Goal: Information Seeking & Learning: Learn about a topic

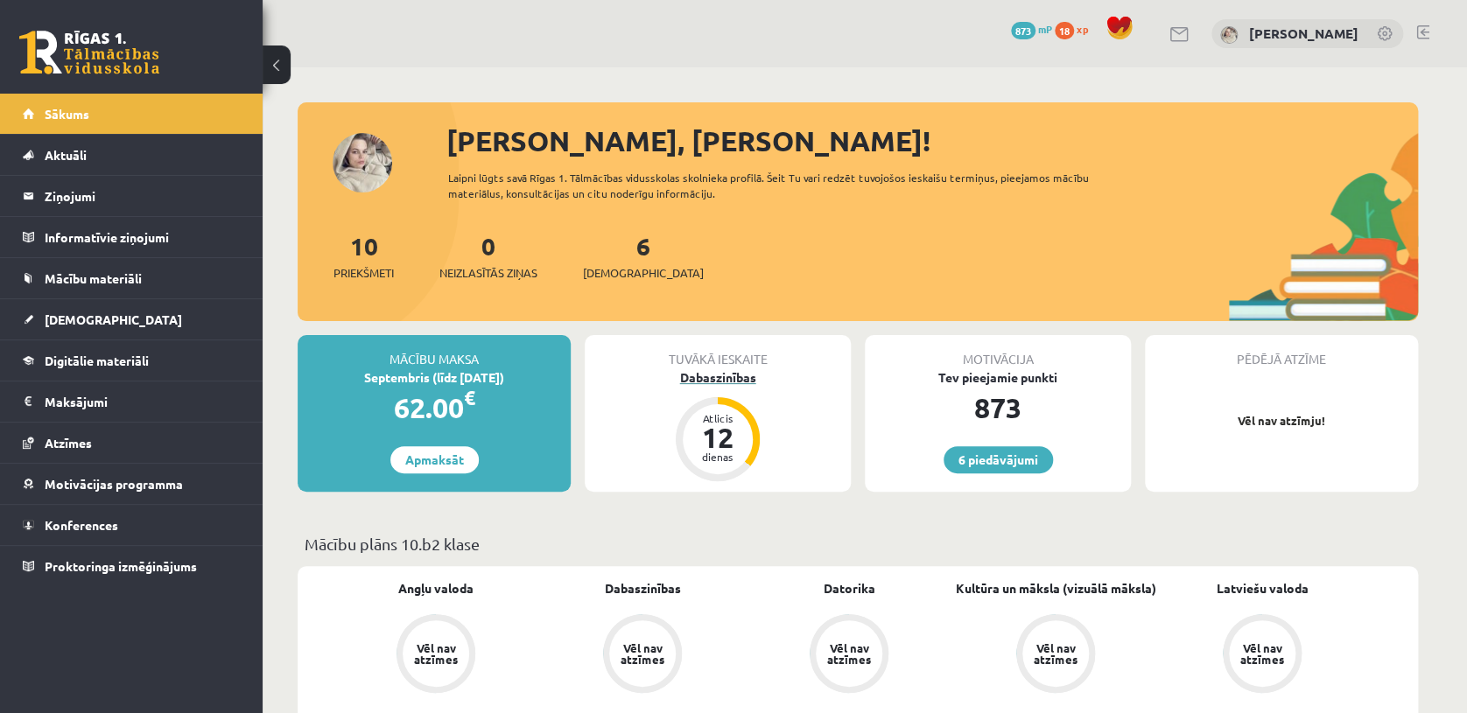
click at [716, 415] on div "Atlicis" at bounding box center [717, 418] width 53 height 11
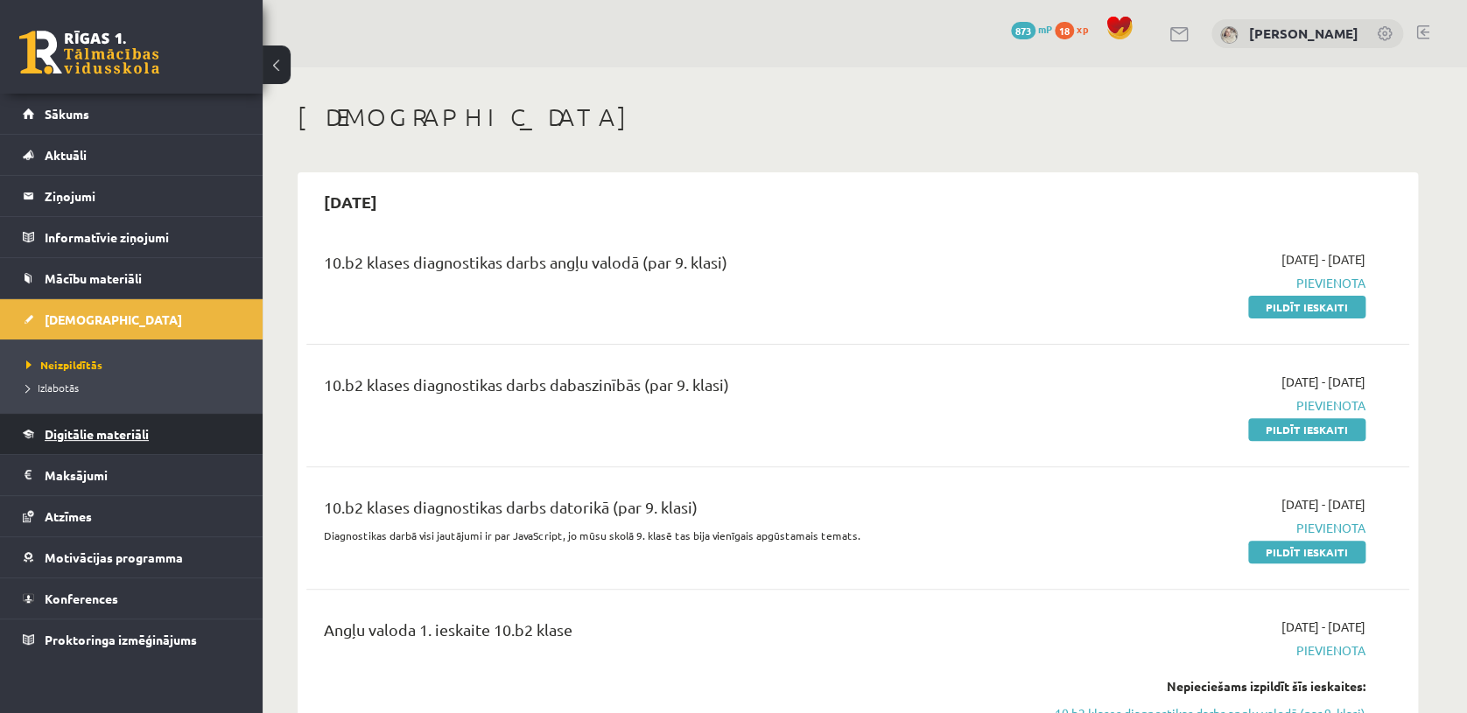
click at [132, 438] on span "Digitālie materiāli" at bounding box center [97, 434] width 104 height 16
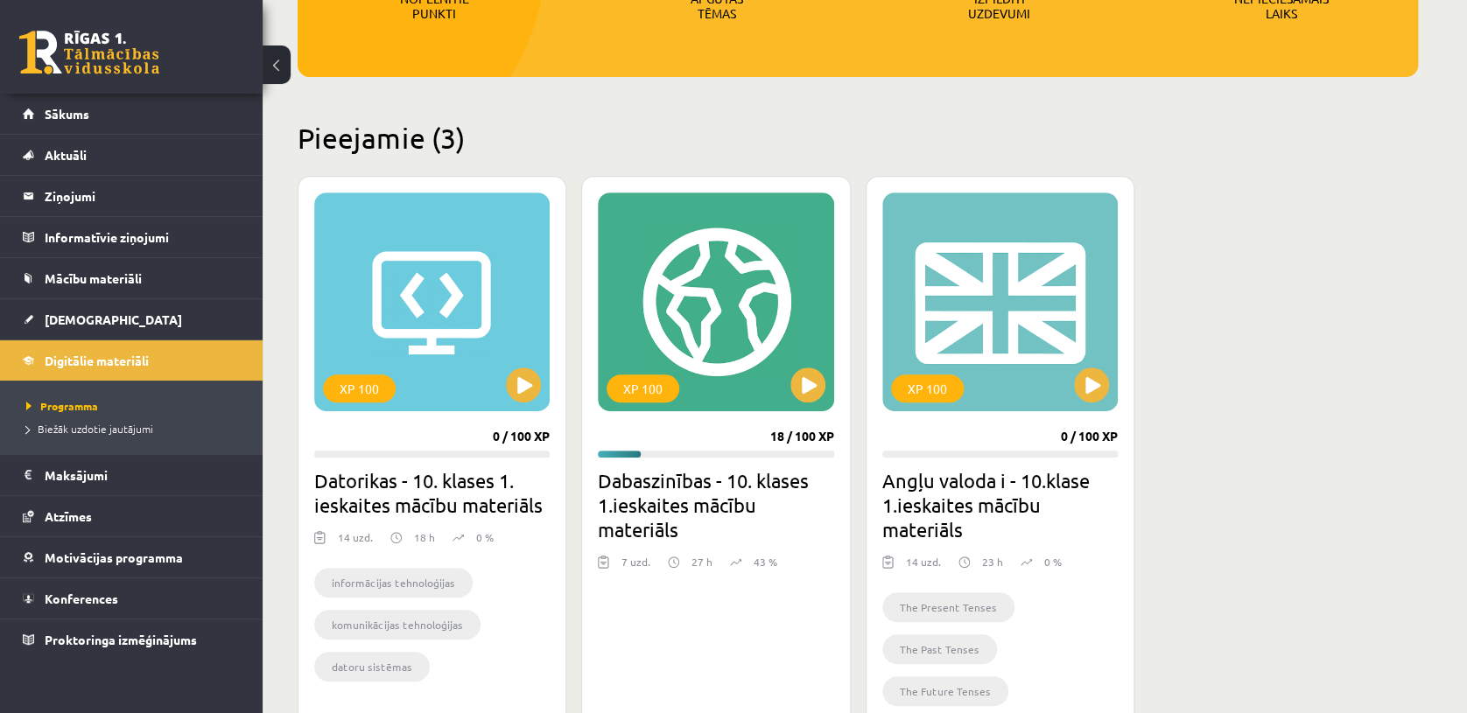
scroll to position [345, 0]
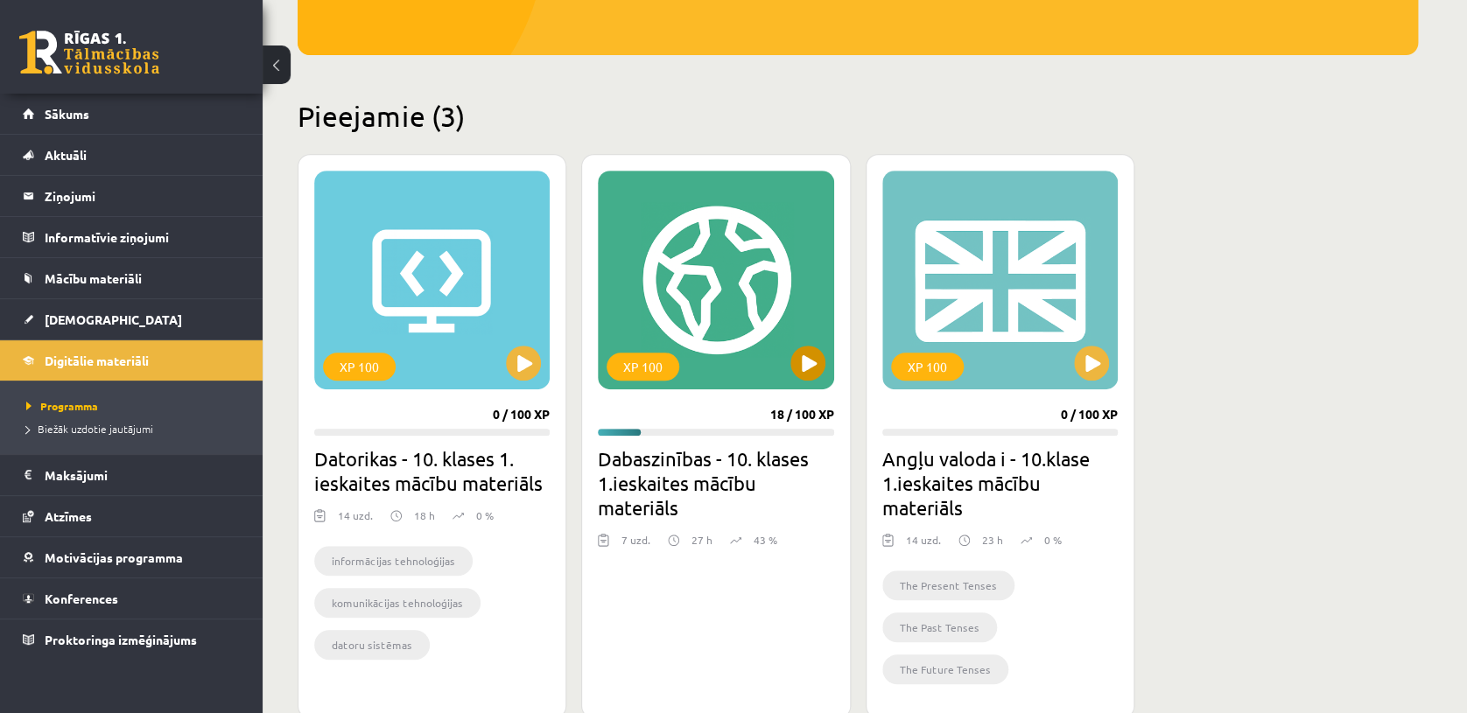
click at [693, 298] on div "XP 100" at bounding box center [715, 280] width 235 height 219
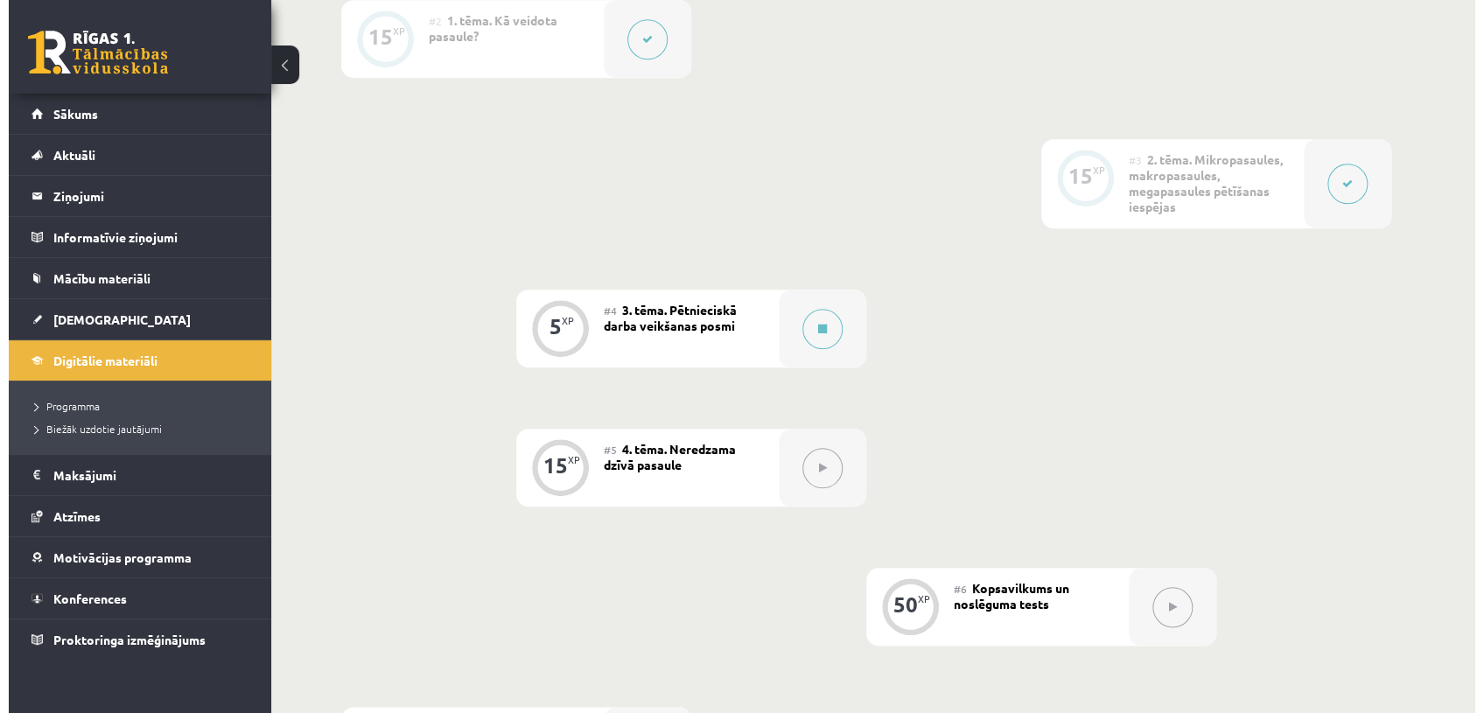
scroll to position [653, 0]
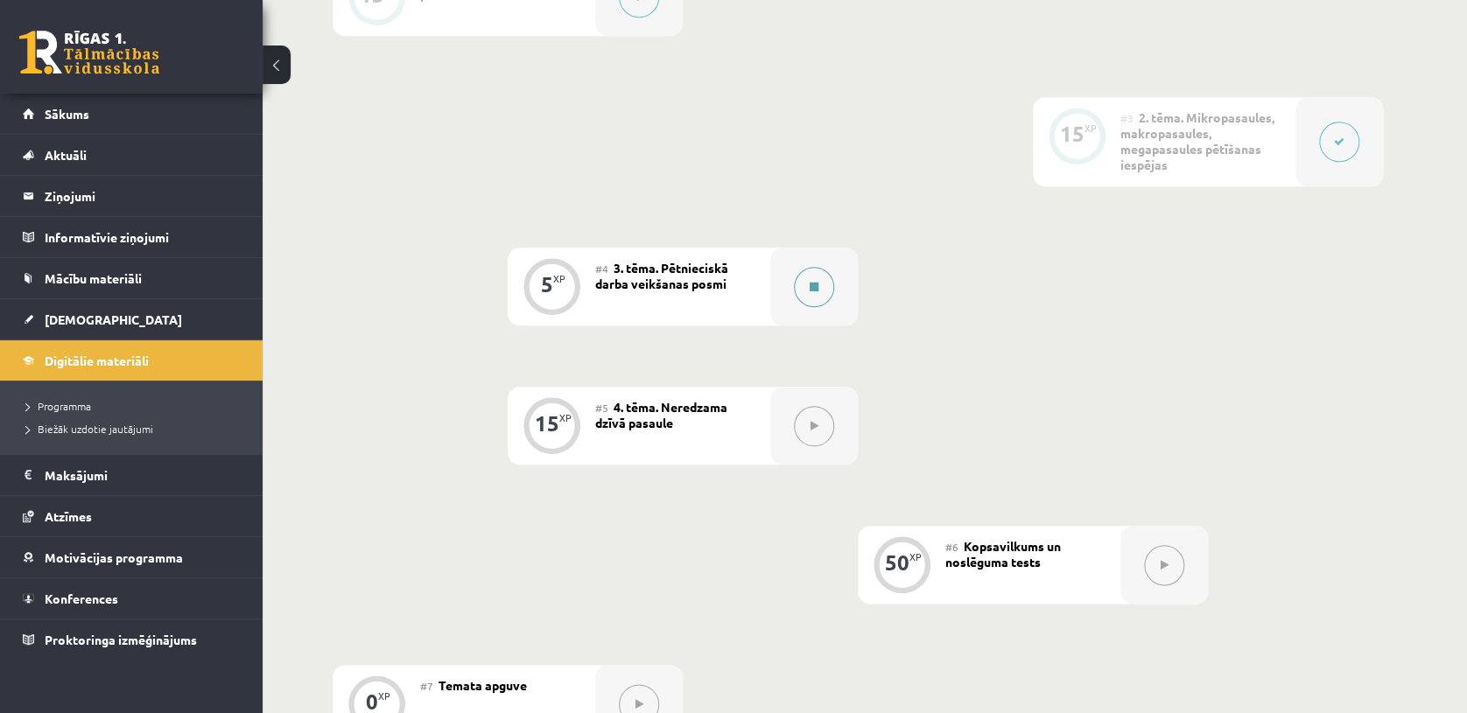
click at [802, 289] on button at bounding box center [814, 287] width 40 height 40
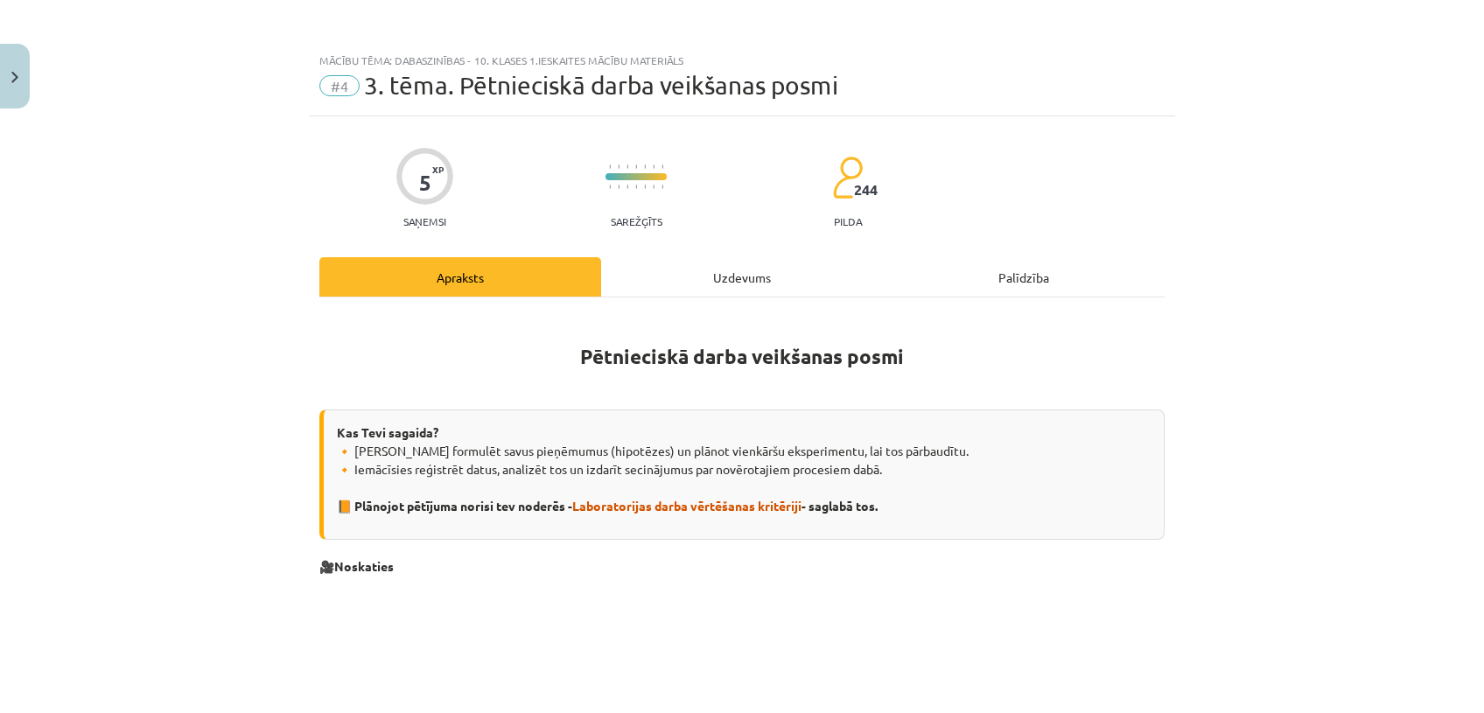
click at [1232, 306] on div "Mācību tēma: Dabaszinības - 10. klases 1.ieskaites mācību materiāls #4 3. tēma.…" at bounding box center [742, 356] width 1484 height 713
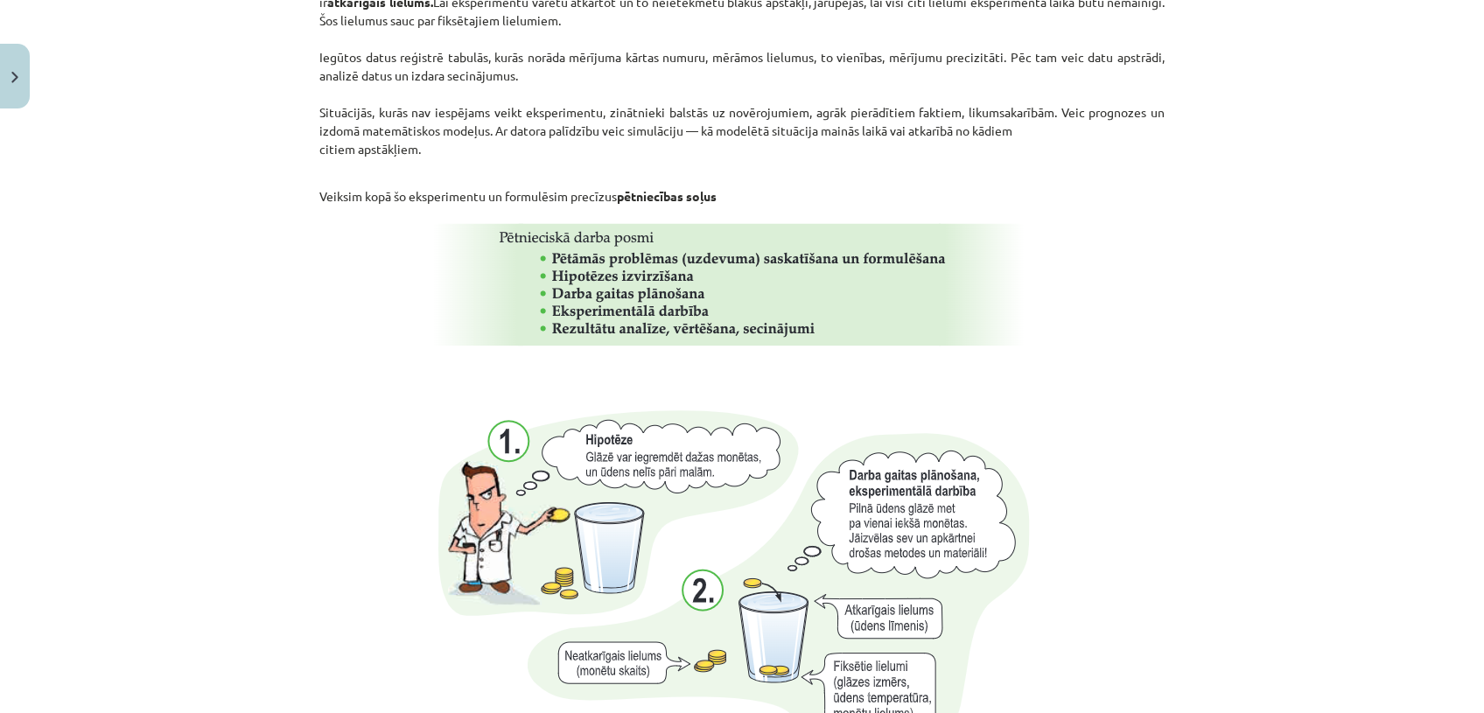
scroll to position [1076, 0]
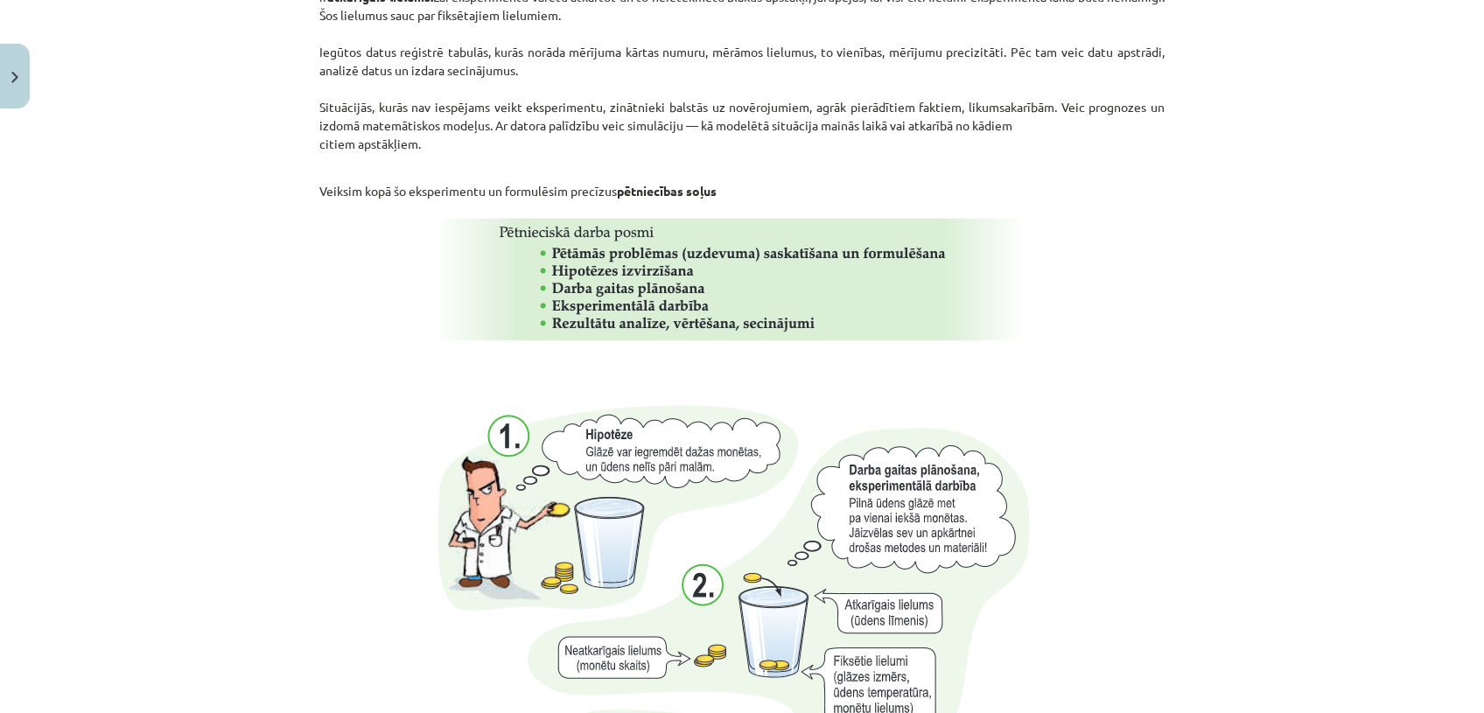
drag, startPoint x: 590, startPoint y: 60, endPoint x: 698, endPoint y: 75, distance: 109.7
click at [698, 75] on p "Skatoties uz piepildītu glāzi ar ūdeni un uzdodot jautājumu, “Vai glāze ir piln…" at bounding box center [741, 15] width 845 height 312
click at [233, 63] on div "Mācību tēma: Dabaszinības - 10. klases 1.ieskaites mācību materiāls #4 3. tēma.…" at bounding box center [742, 356] width 1484 height 713
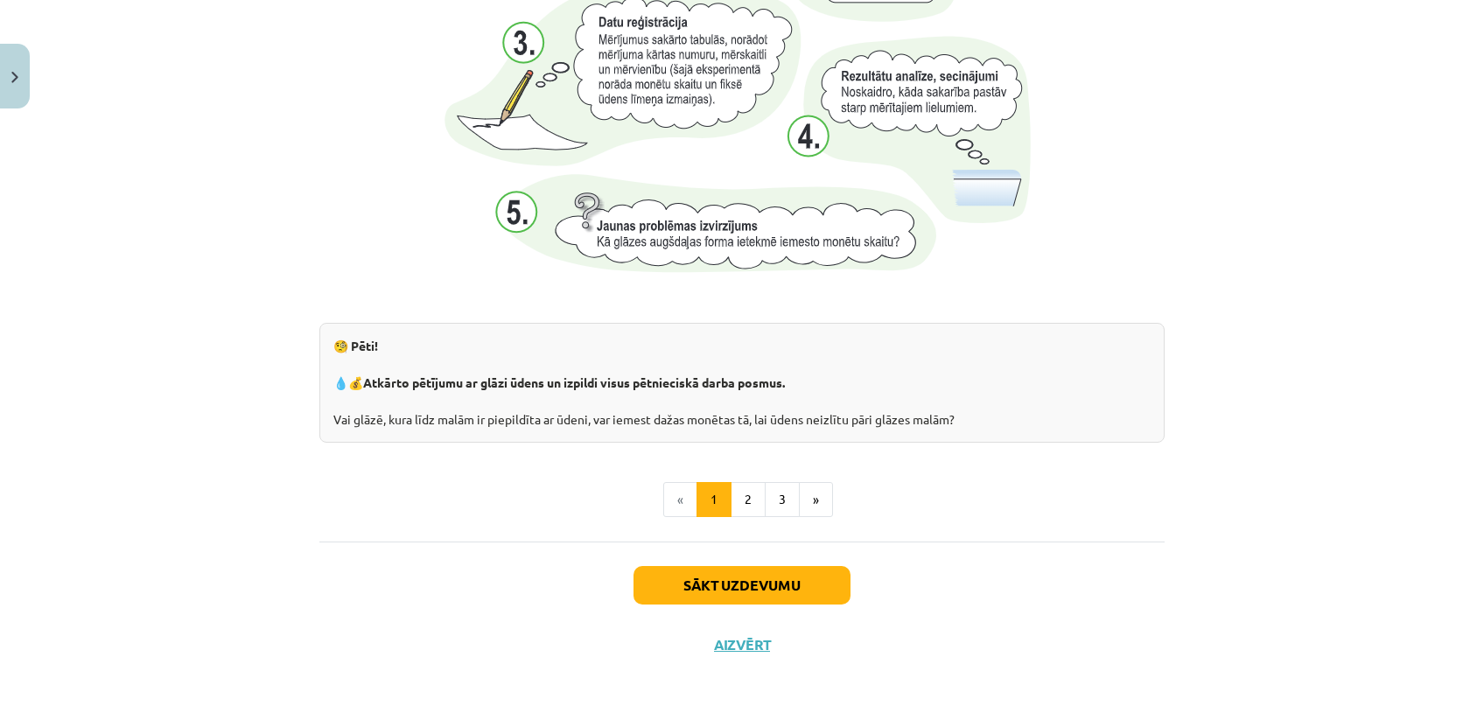
scroll to position [1799, 0]
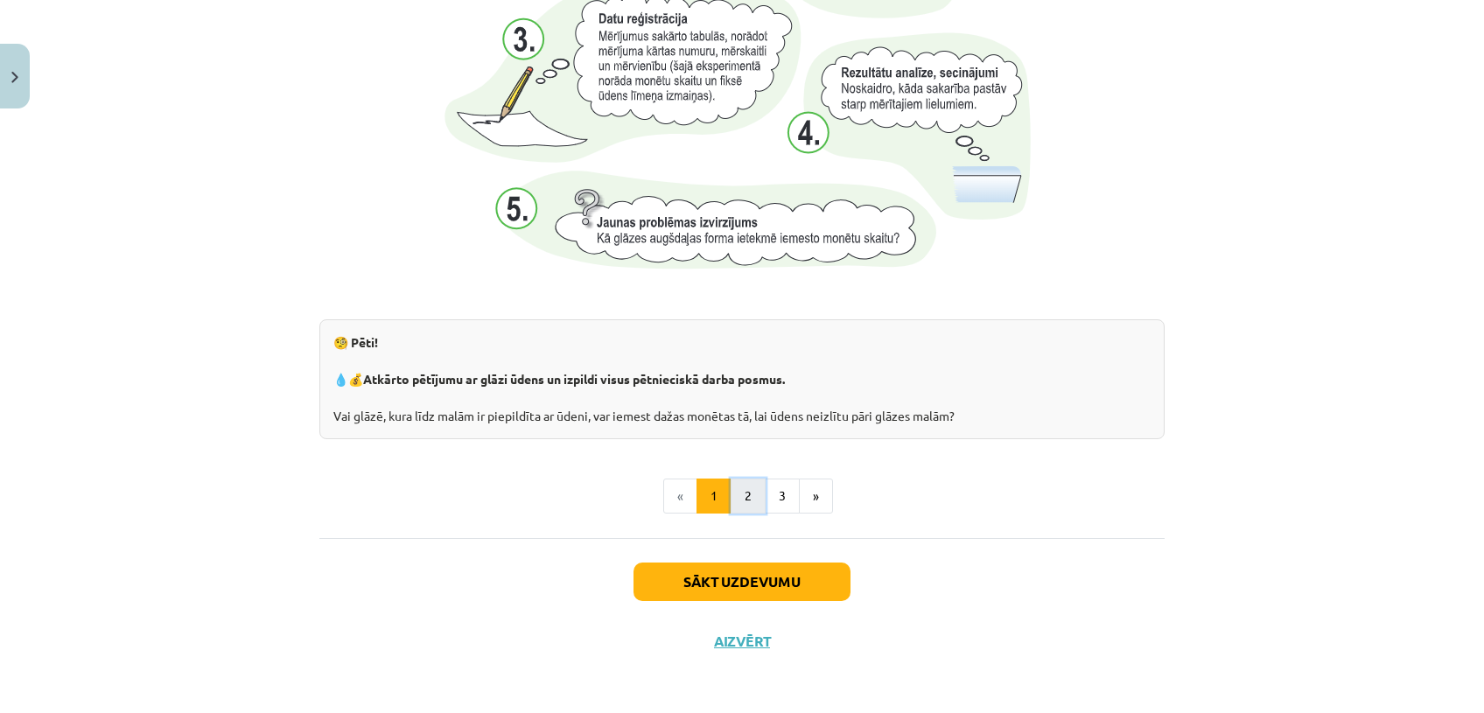
click at [739, 493] on button "2" at bounding box center [748, 496] width 35 height 35
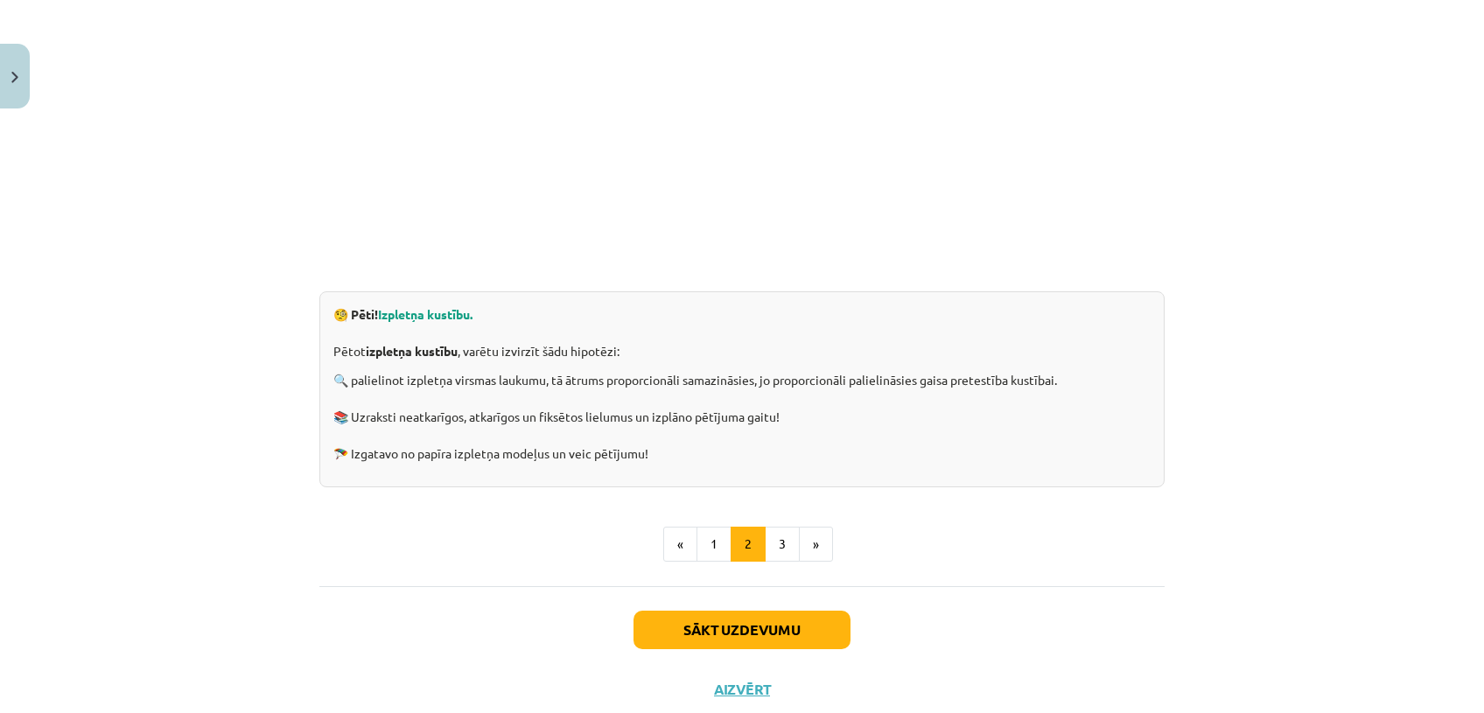
scroll to position [466, 0]
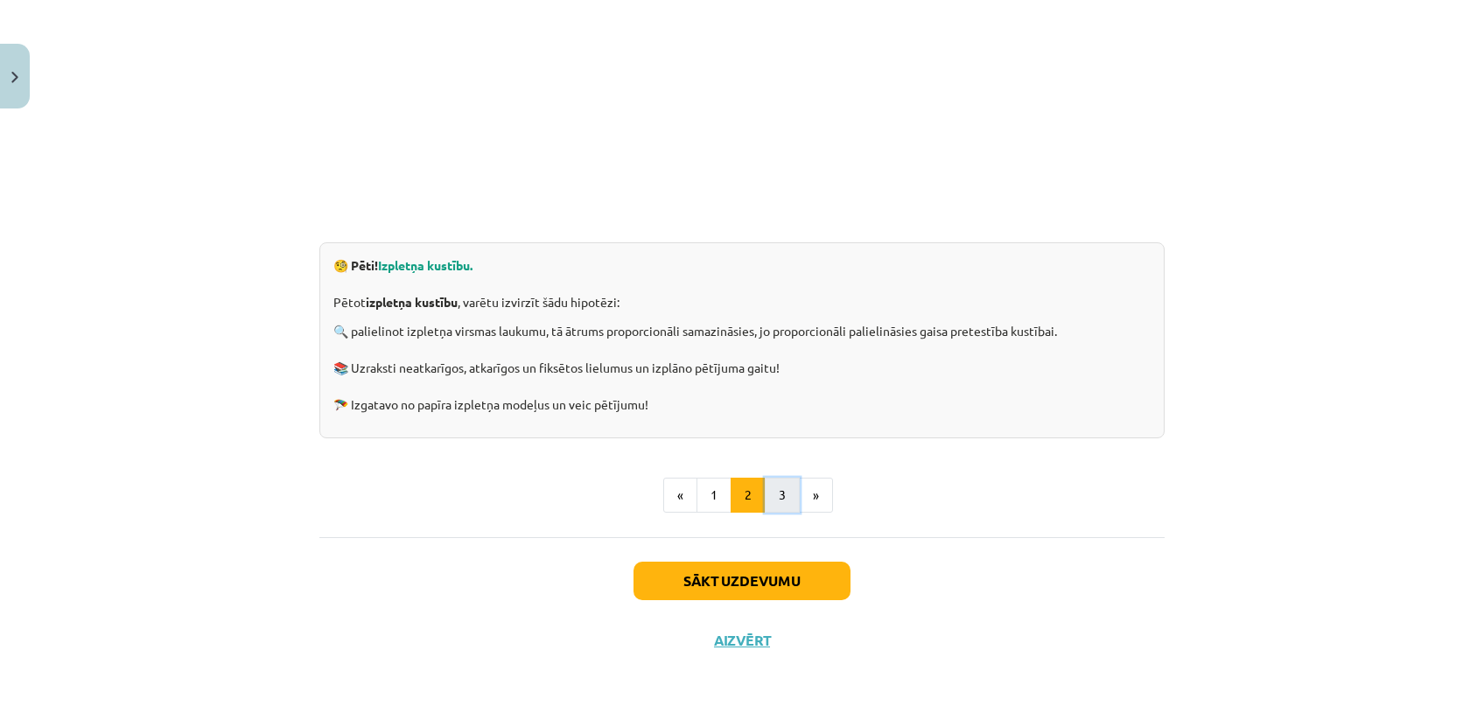
click at [768, 501] on button "3" at bounding box center [782, 495] width 35 height 35
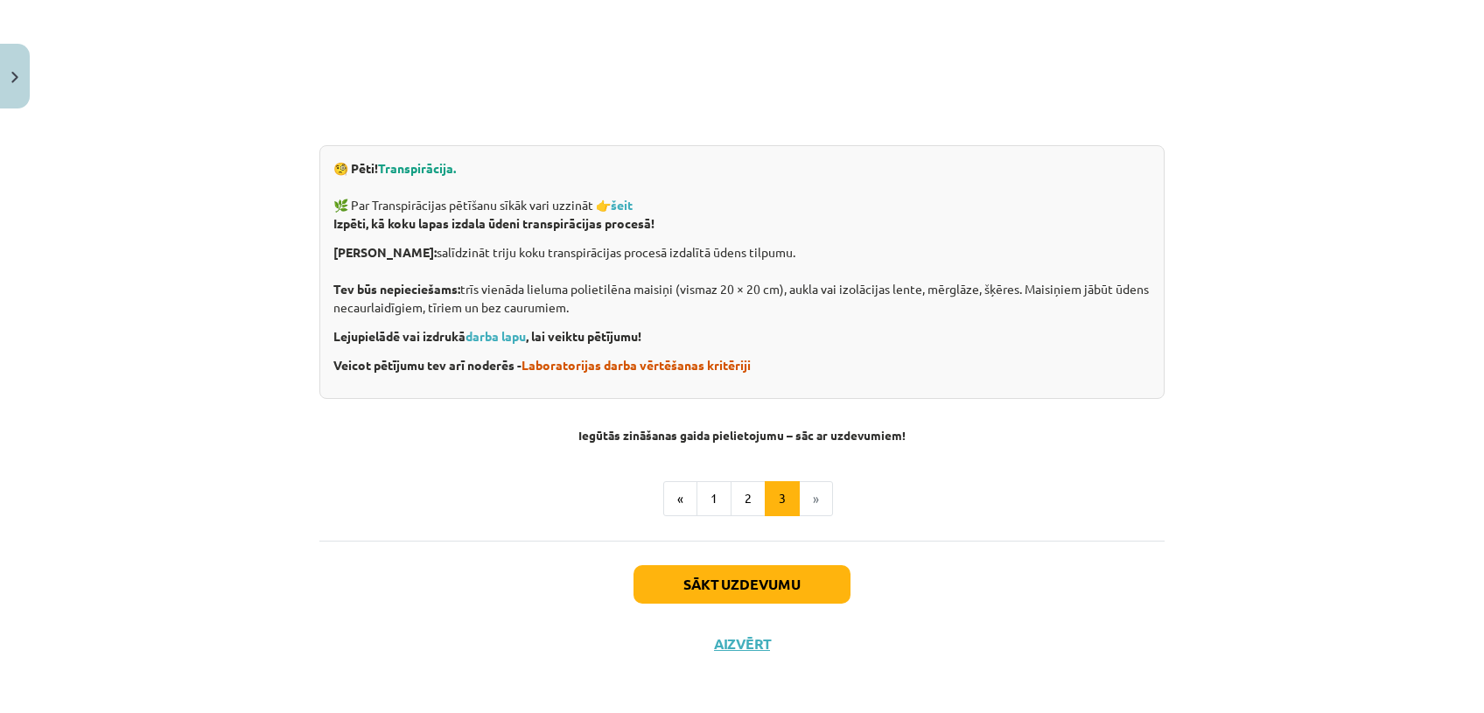
scroll to position [567, 0]
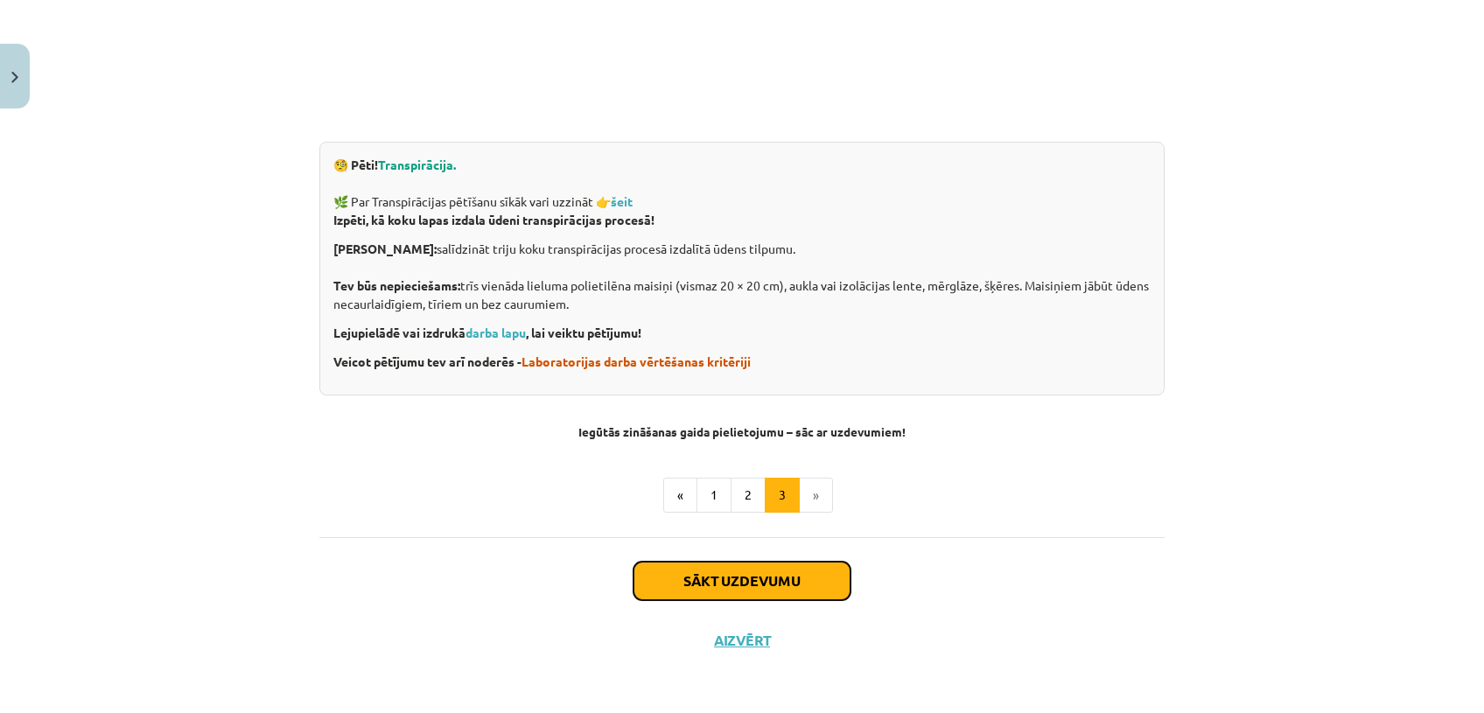
click at [740, 589] on button "Sākt uzdevumu" at bounding box center [742, 581] width 217 height 39
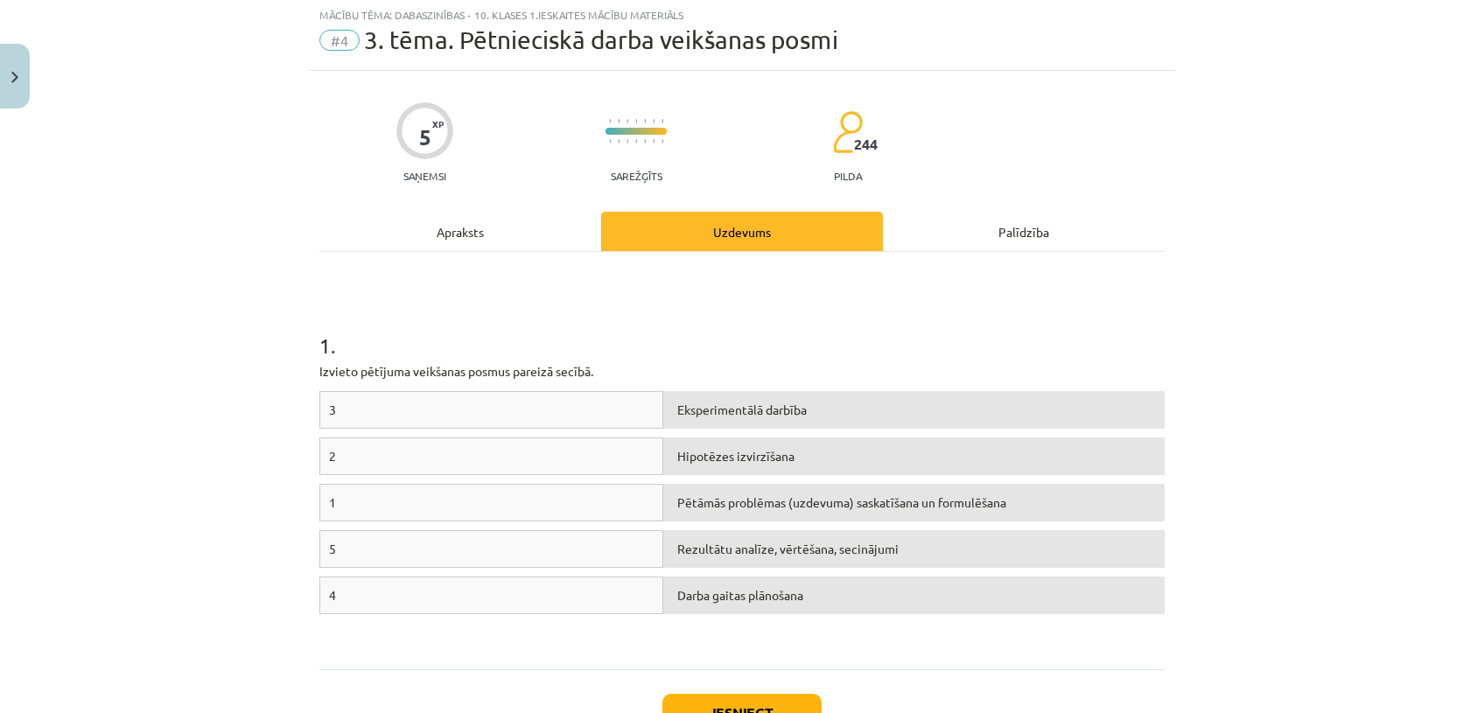
scroll to position [43, 0]
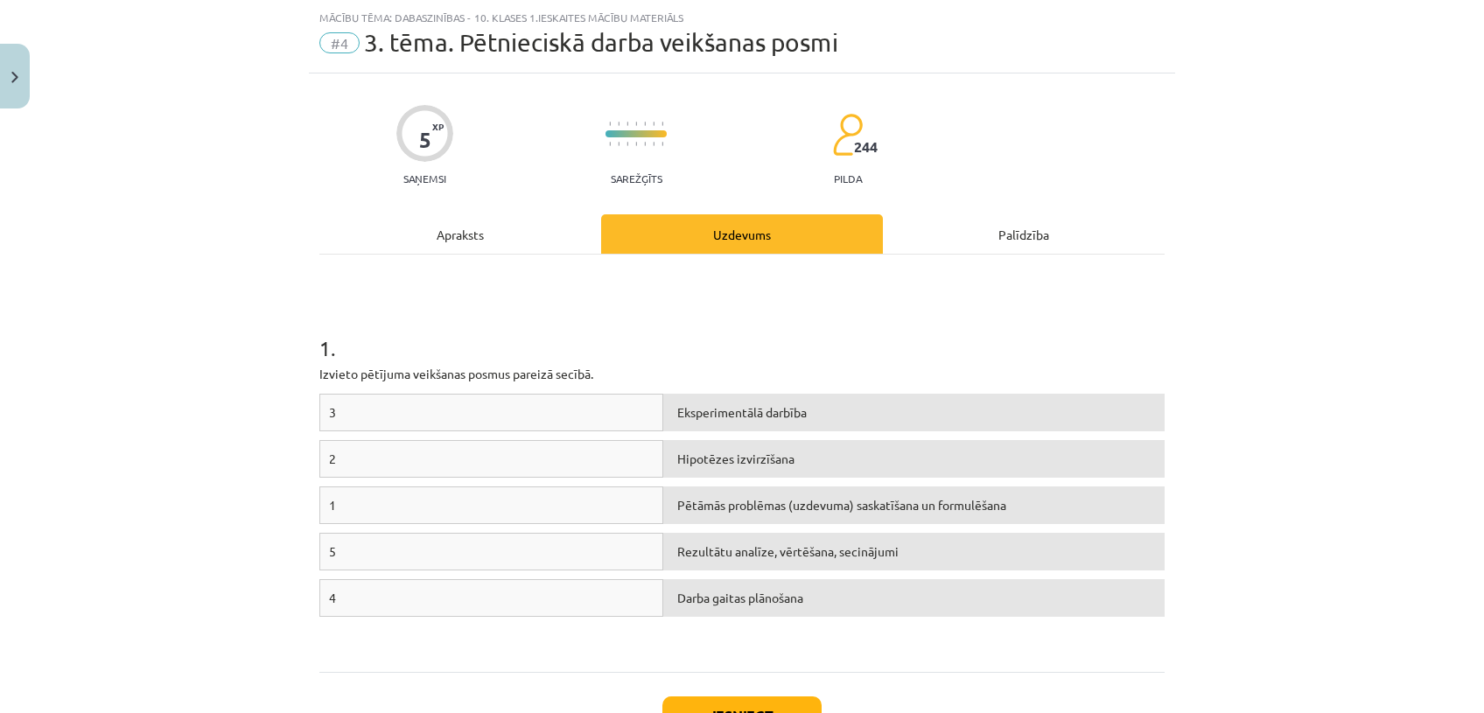
click at [450, 507] on div "1" at bounding box center [491, 506] width 344 height 38
click at [325, 508] on div "1" at bounding box center [491, 506] width 344 height 38
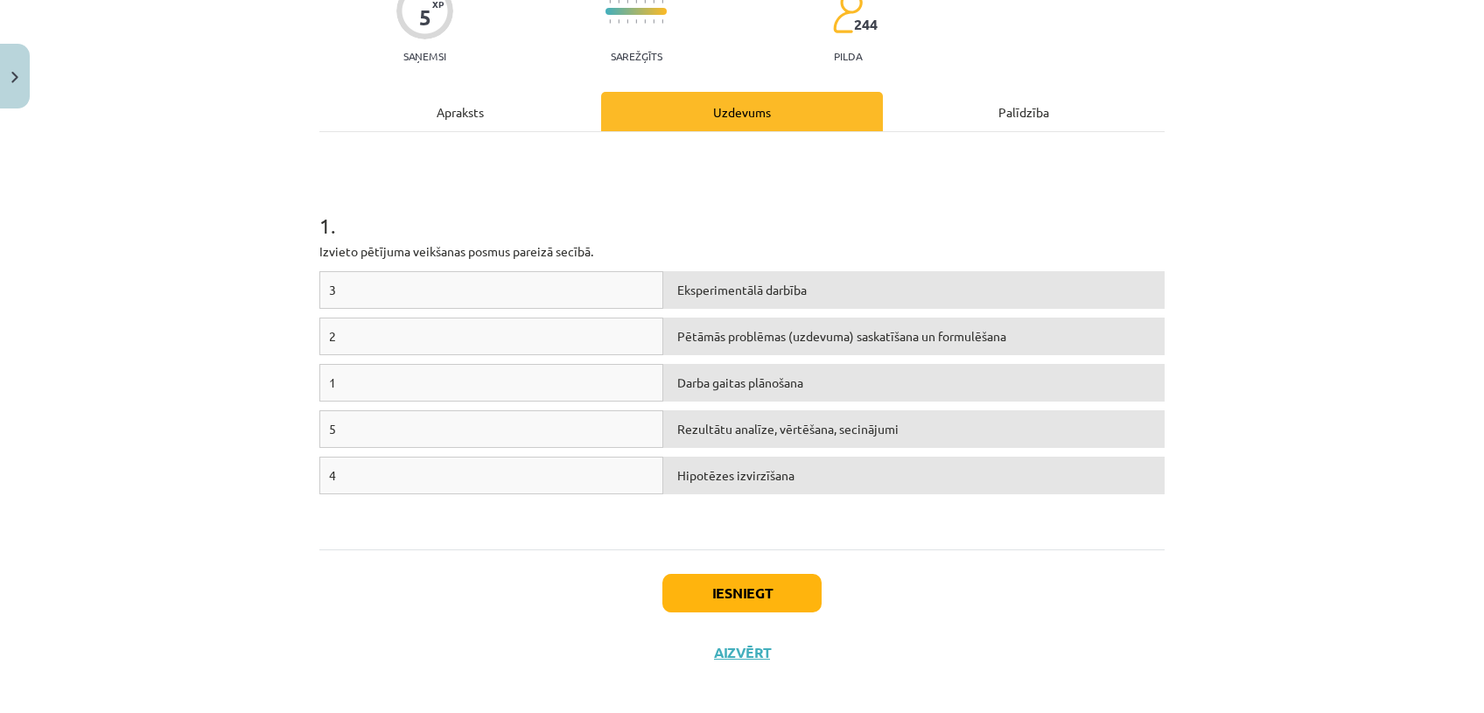
scroll to position [178, 0]
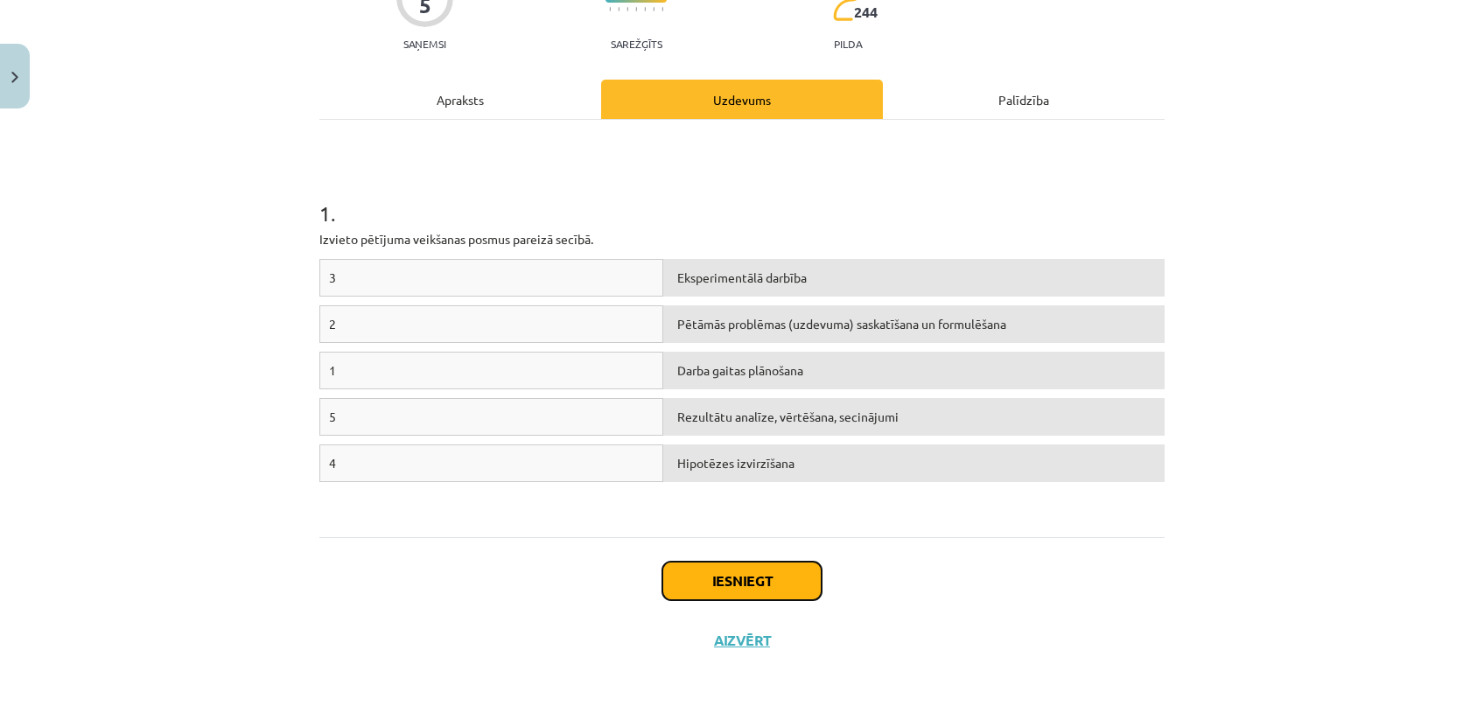
click at [752, 576] on button "Iesniegt" at bounding box center [742, 581] width 159 height 39
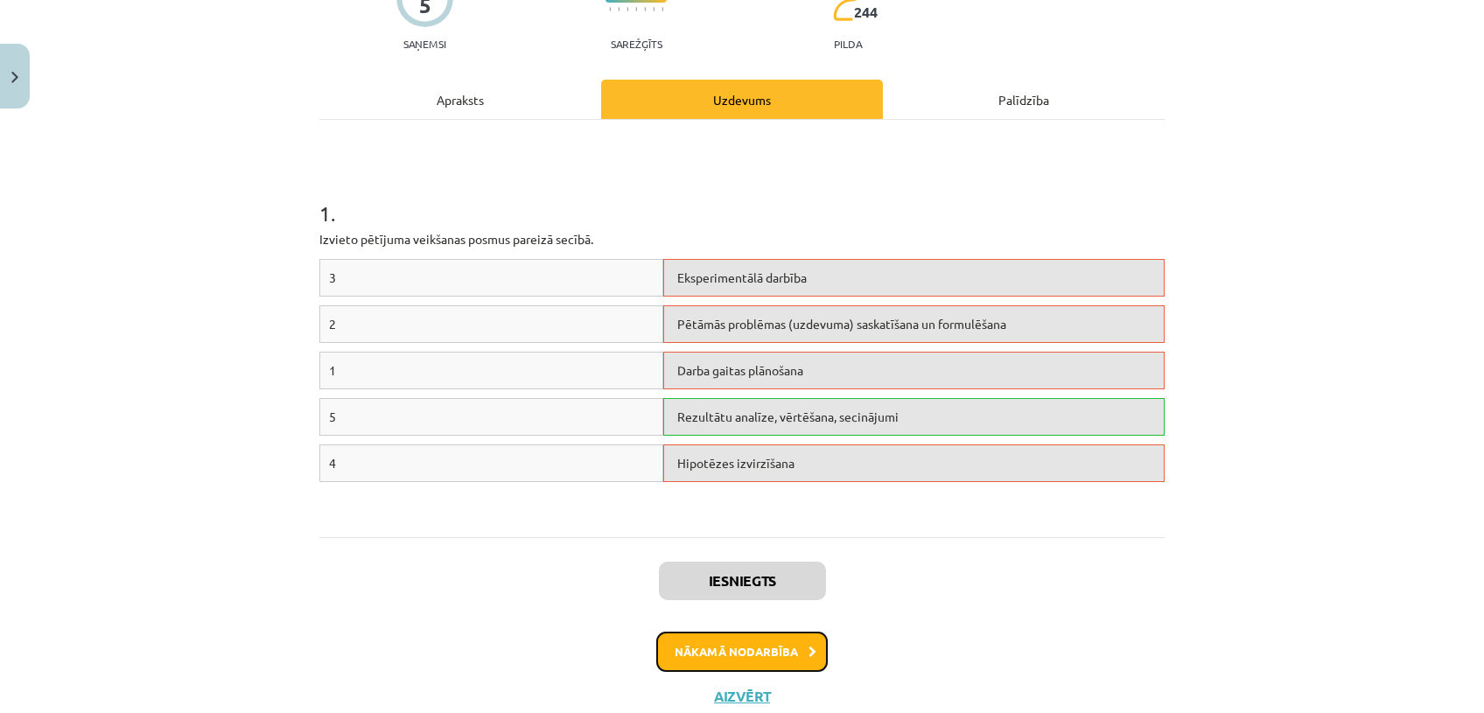
click at [754, 654] on button "Nākamā nodarbība" at bounding box center [742, 652] width 172 height 40
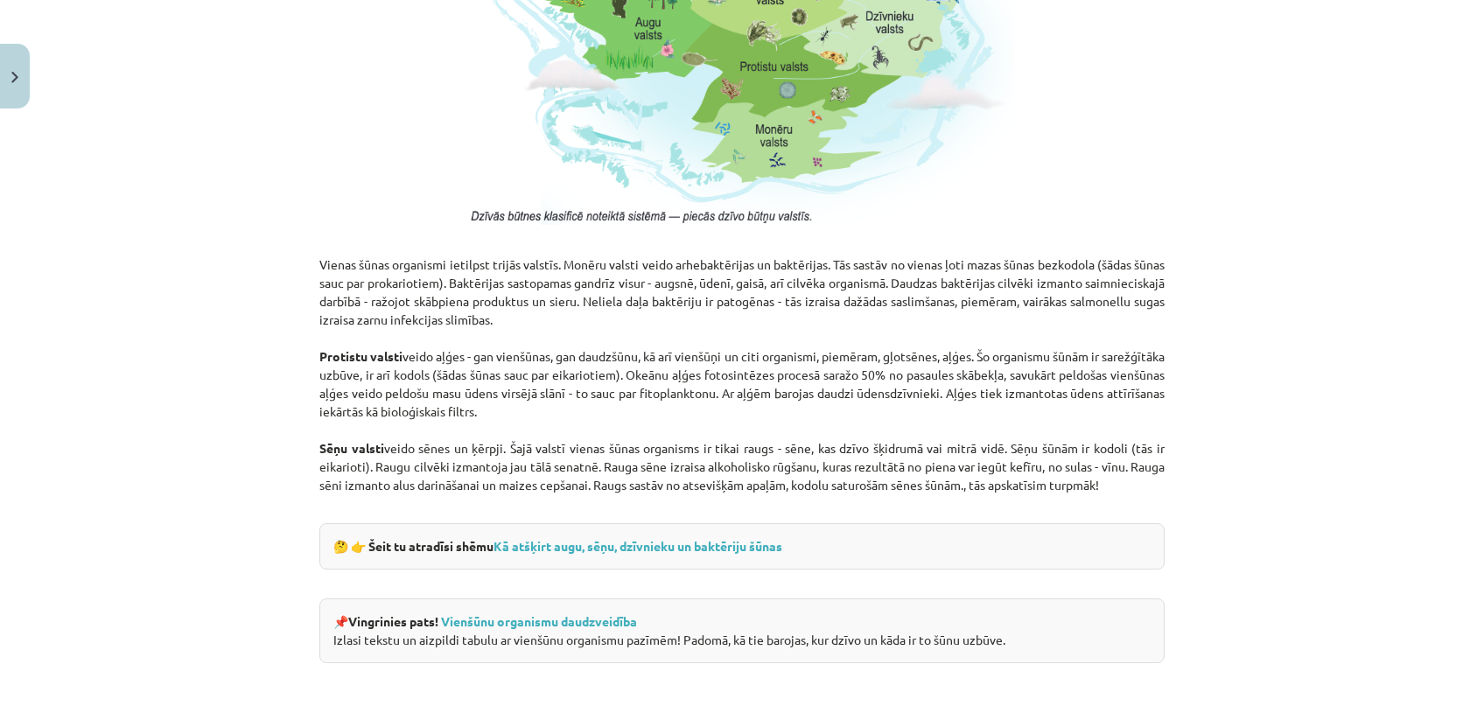
scroll to position [1335, 0]
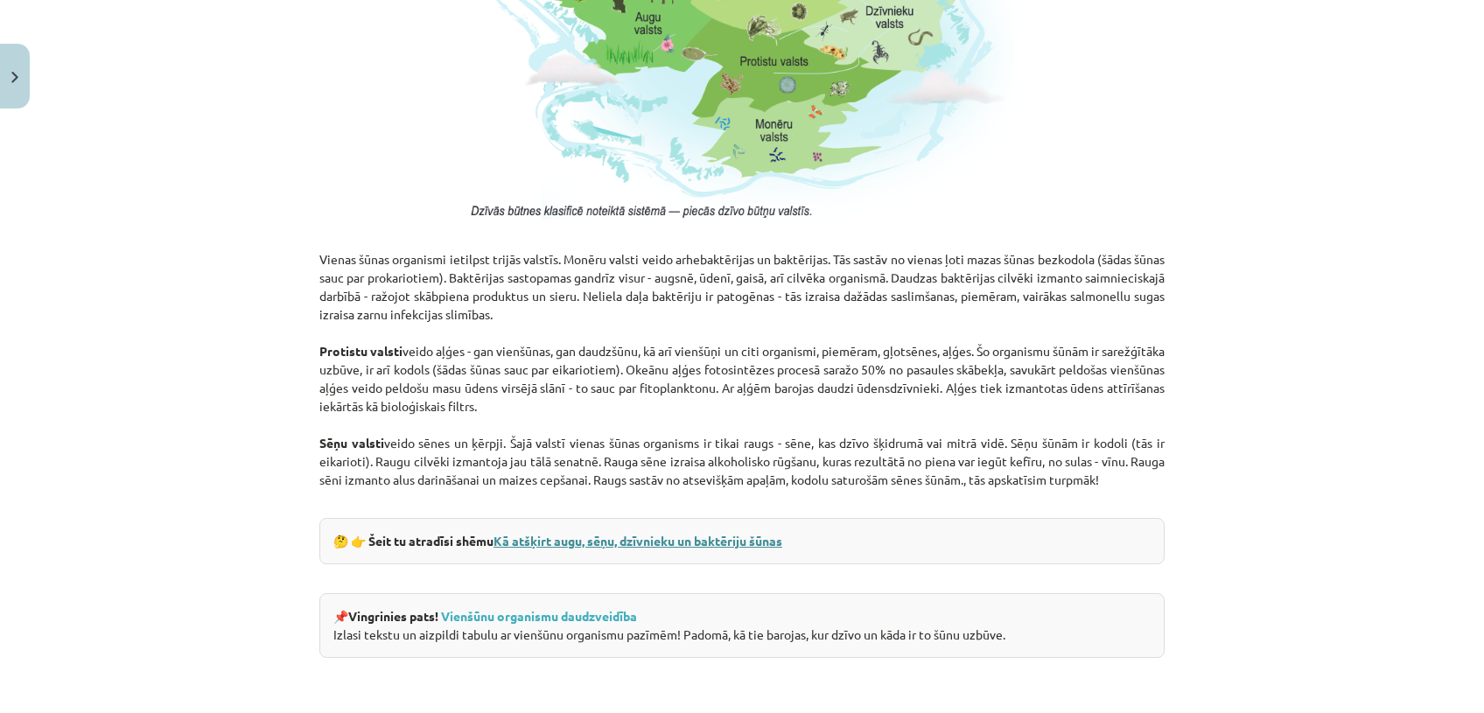
click at [655, 542] on link "Kā atšķirt augu, sēņu, dzīvnieku un baktēriju šūnas" at bounding box center [638, 541] width 289 height 16
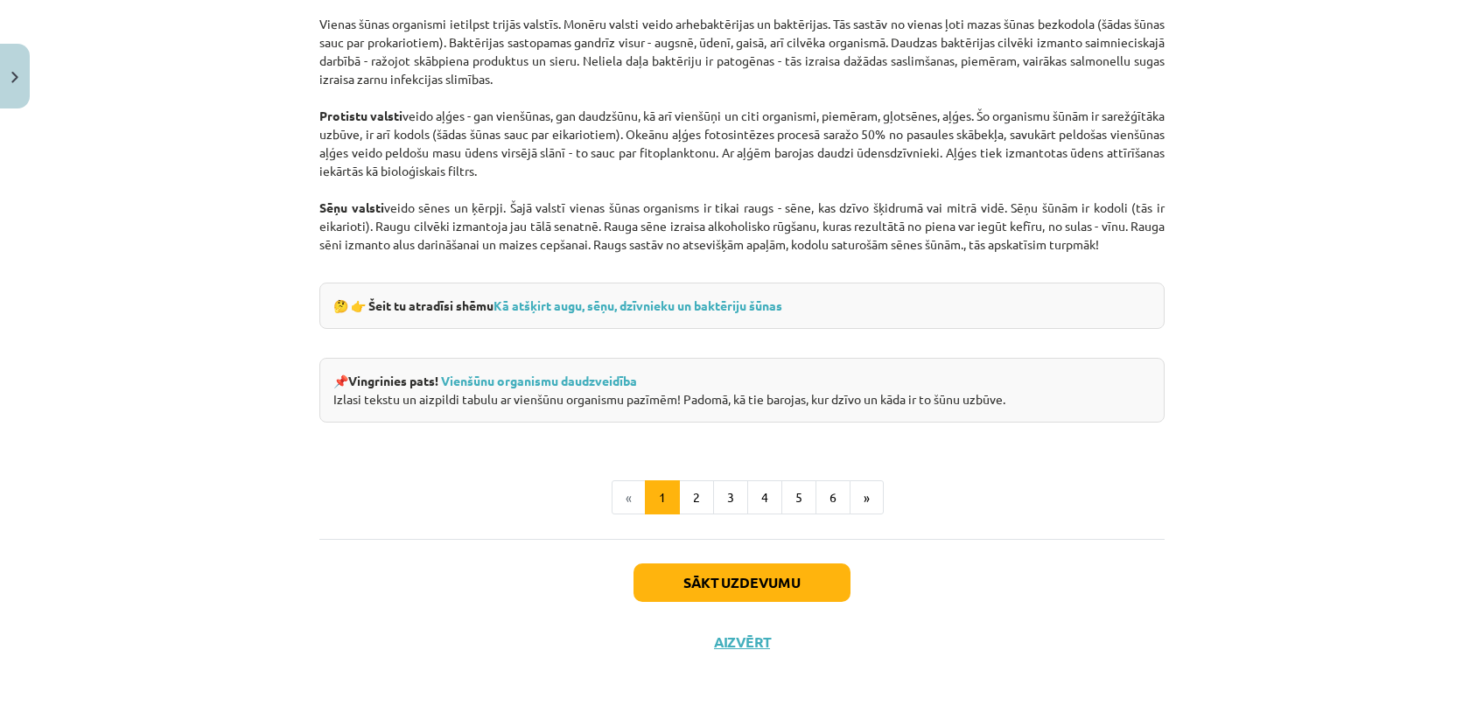
scroll to position [1571, 0]
click at [681, 505] on button "2" at bounding box center [696, 497] width 35 height 35
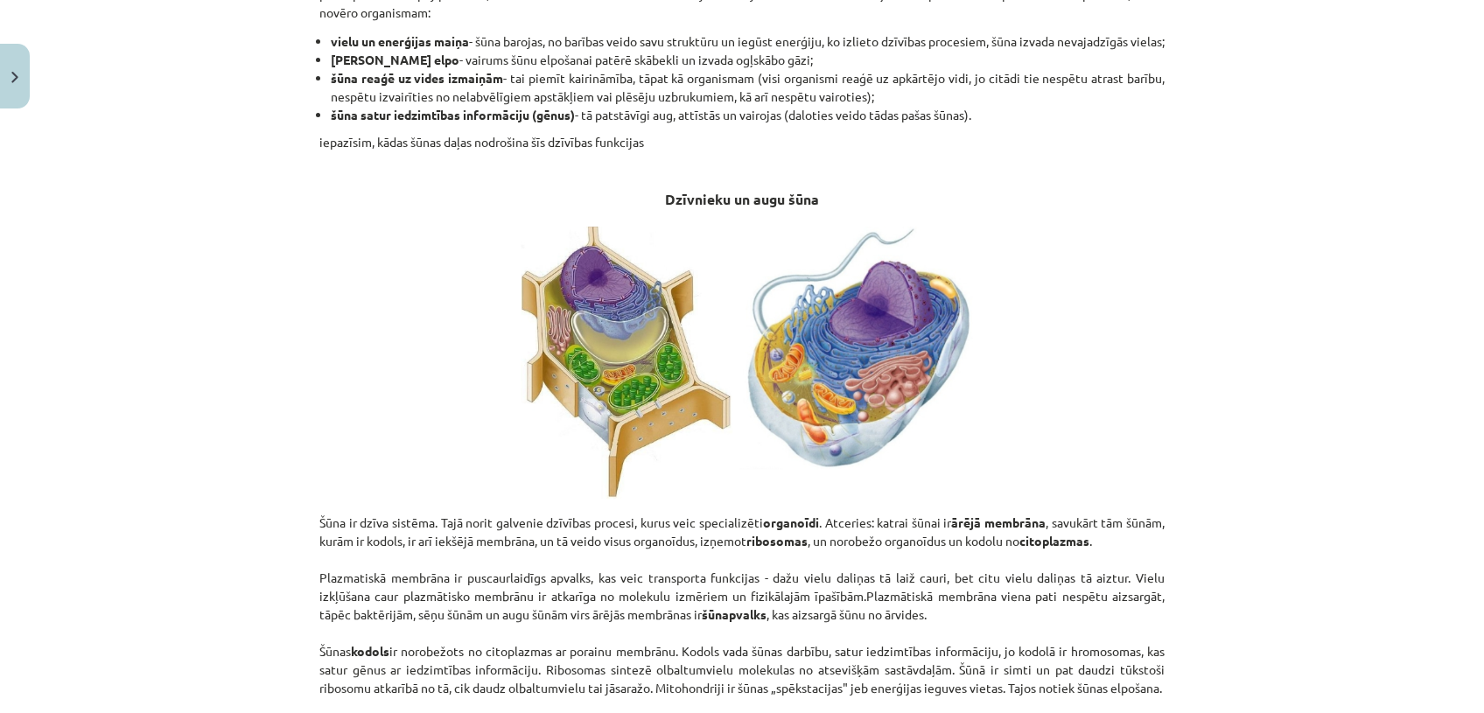
scroll to position [768, 0]
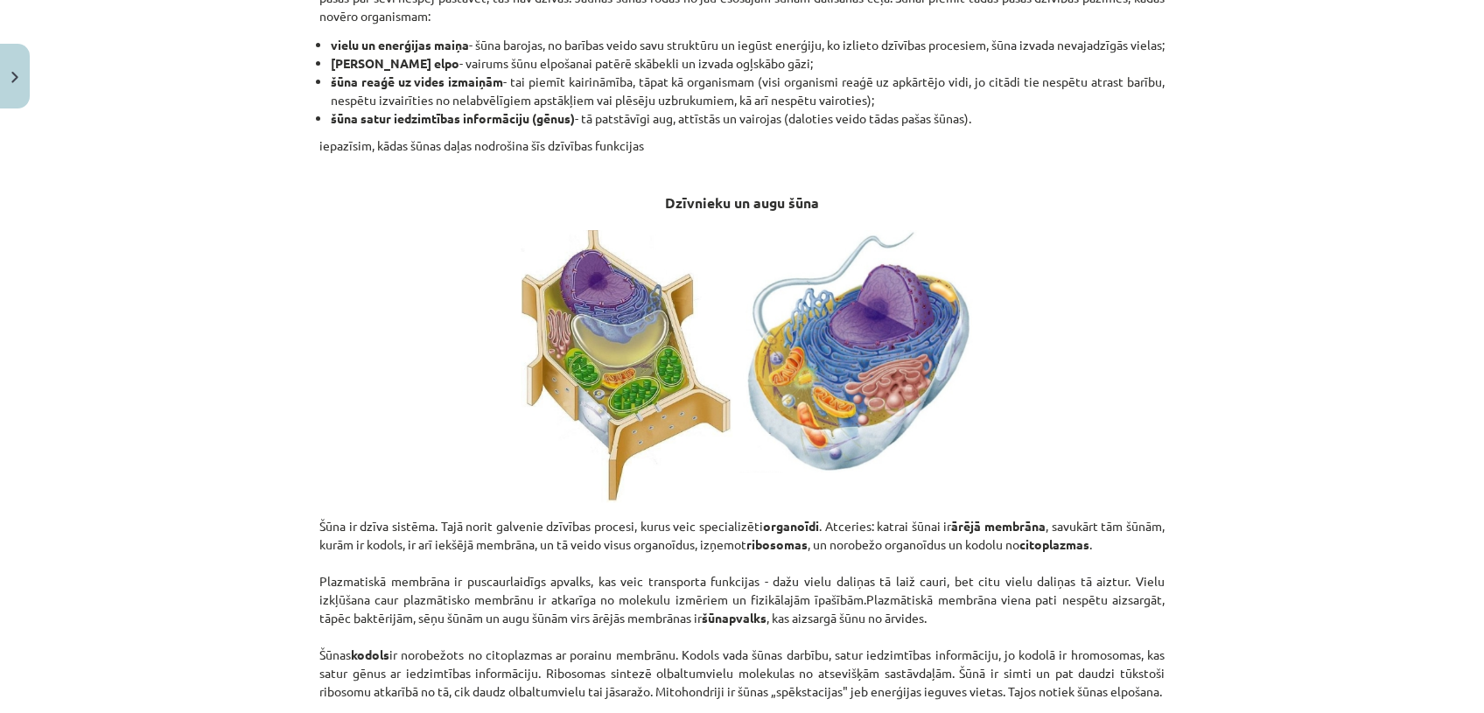
click at [805, 54] on li "vielu un enerģijas maiņa - šūna barojas, no barības veido savu struktūru un ieg…" at bounding box center [748, 45] width 834 height 18
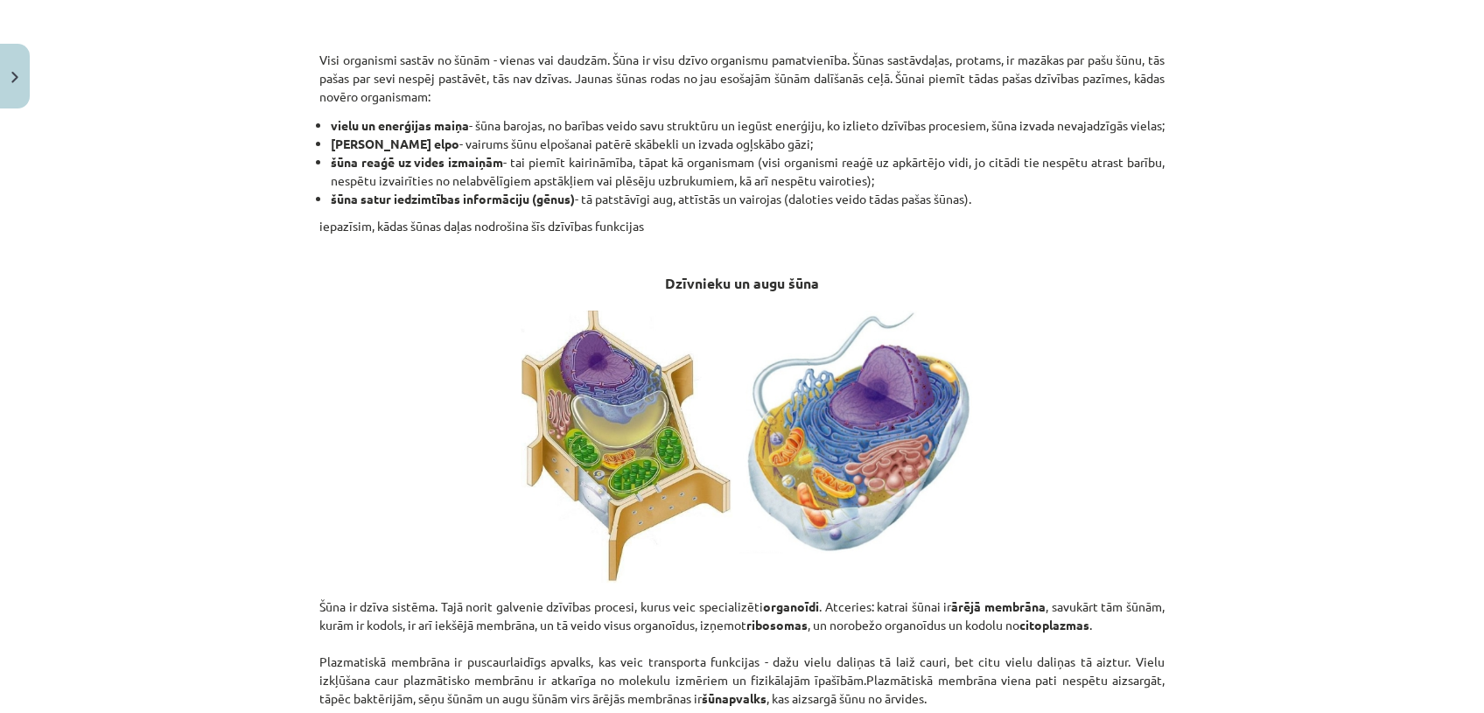
scroll to position [681, 0]
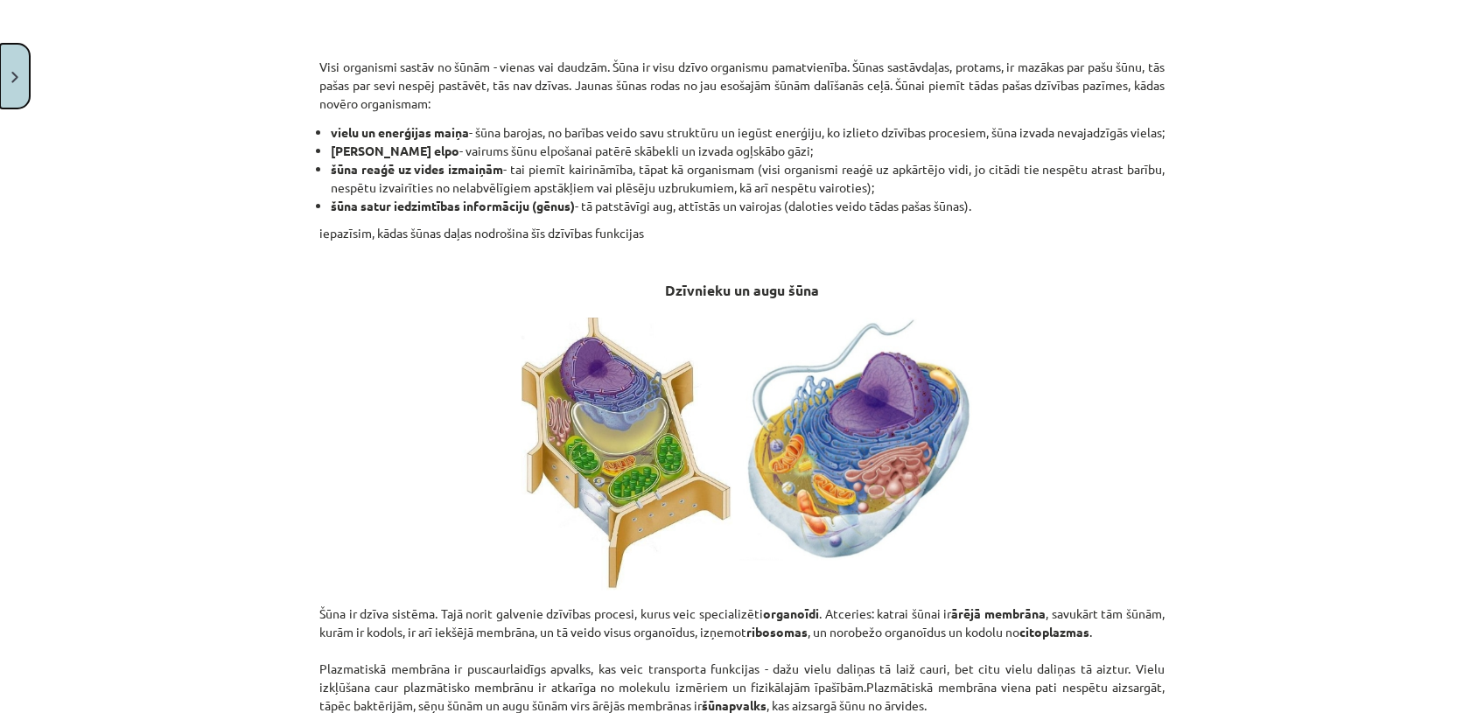
click at [9, 77] on button "Close" at bounding box center [15, 76] width 30 height 65
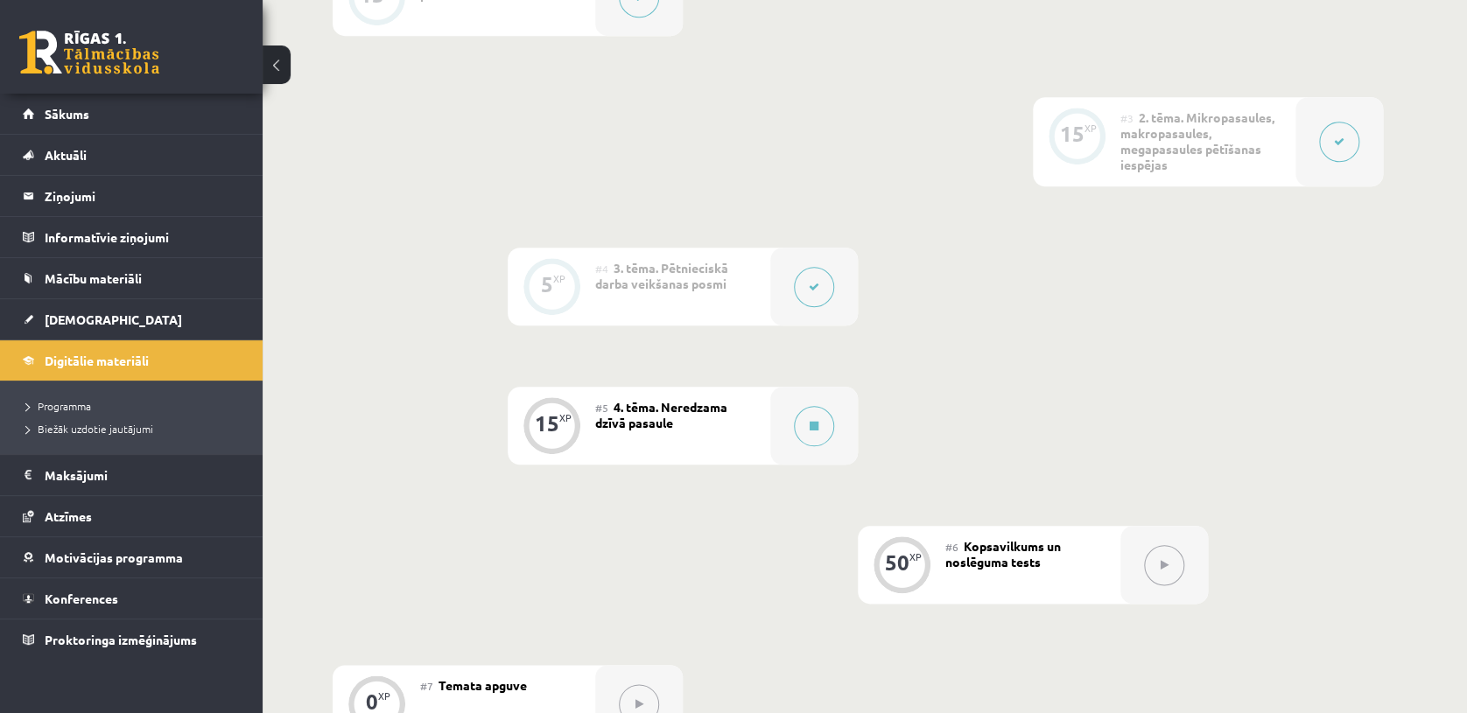
click at [282, 67] on button at bounding box center [277, 65] width 28 height 39
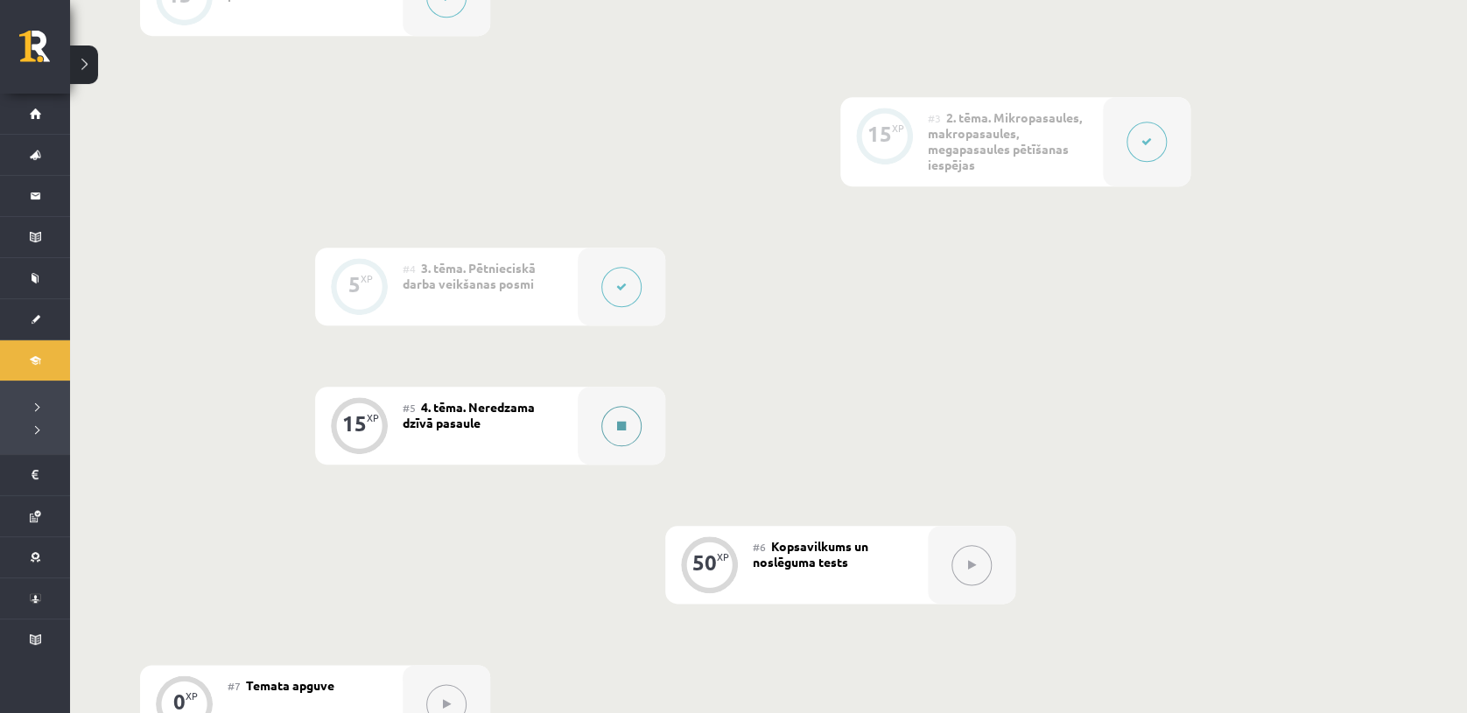
click at [630, 420] on button at bounding box center [621, 426] width 40 height 40
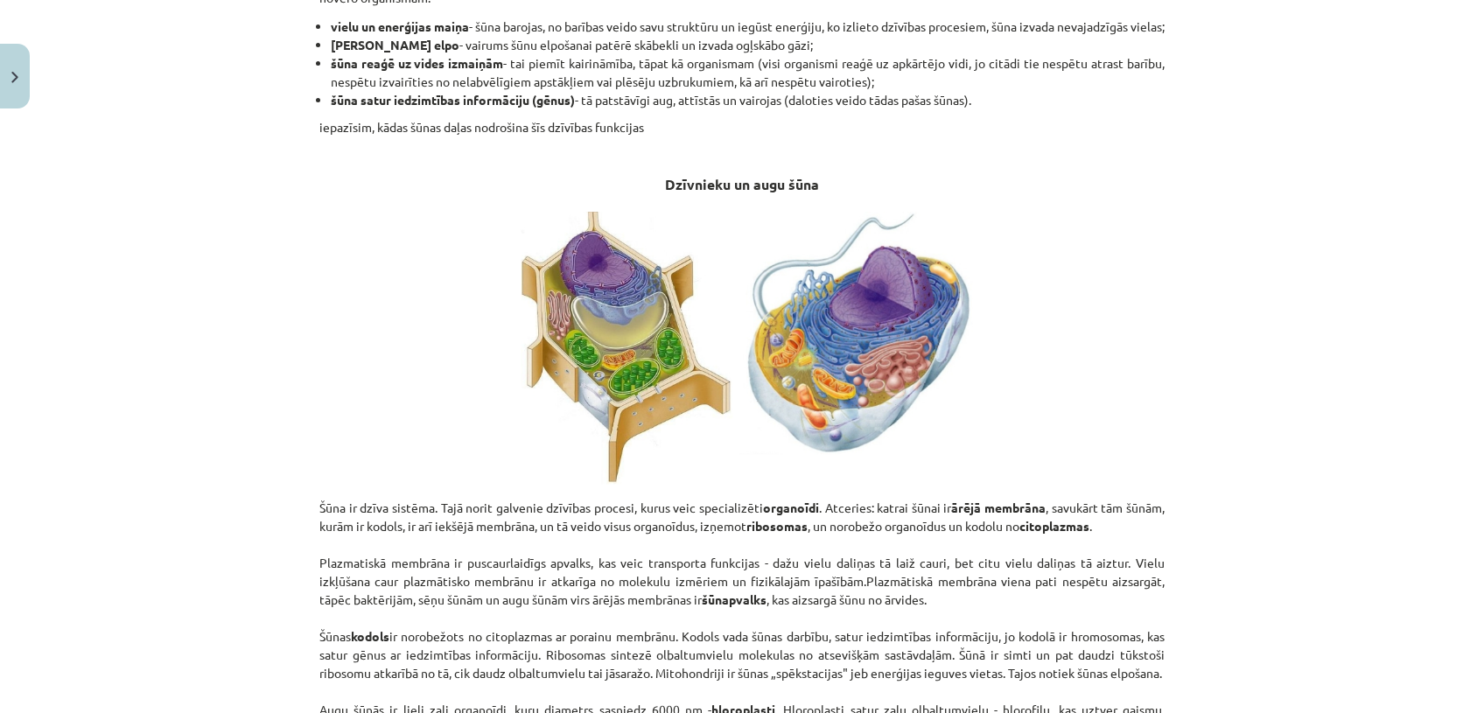
scroll to position [747, 0]
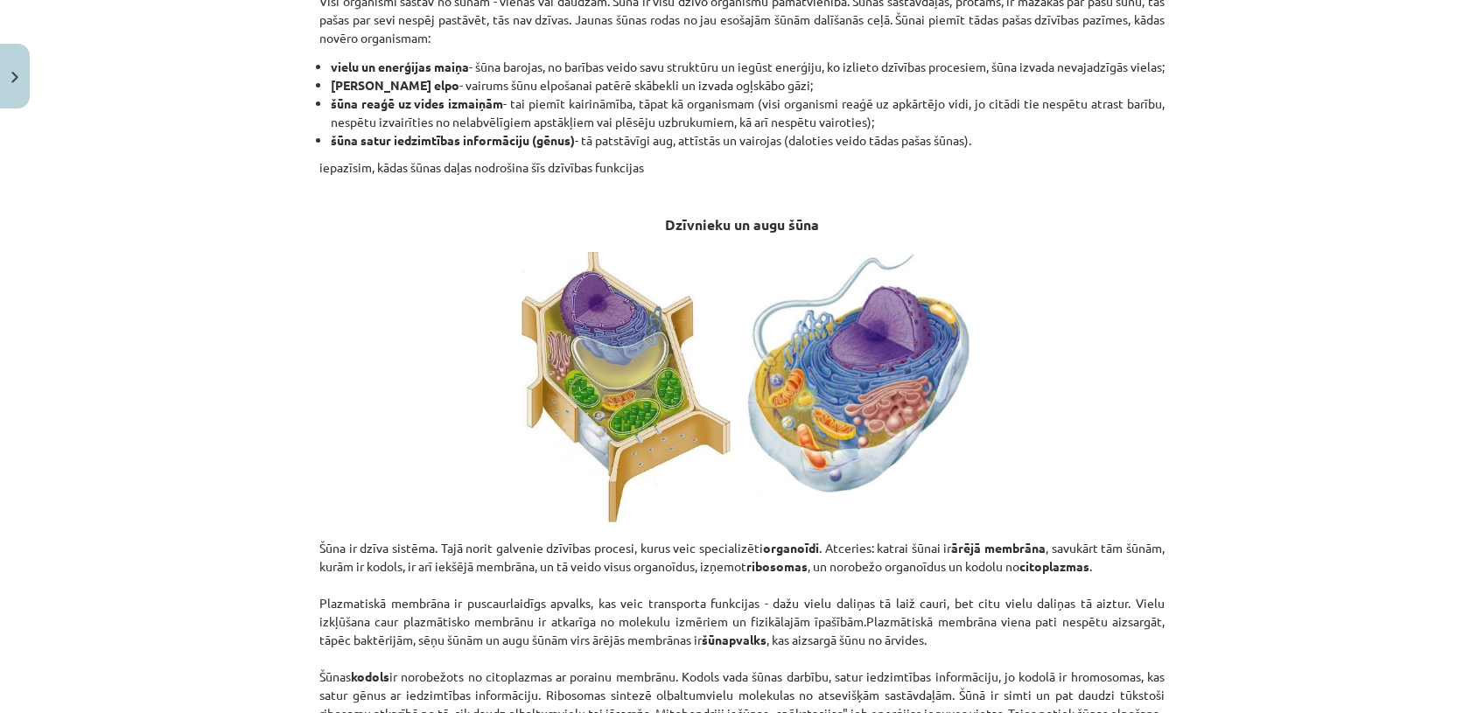
drag, startPoint x: 322, startPoint y: 63, endPoint x: 984, endPoint y: 164, distance: 669.2
click at [984, 150] on ul "vielu un enerģijas maiņa - šūna barojas, no barības veido savu struktūru un ieg…" at bounding box center [741, 104] width 845 height 92
copy ul "vielu un enerģijas maiņa - šūna barojas, no barības veido savu struktūru un ieg…"
click at [1110, 177] on p "iepazīsim, kādas šūnas daļas nodrošina šīs dzīvības funkcijas" at bounding box center [741, 167] width 845 height 18
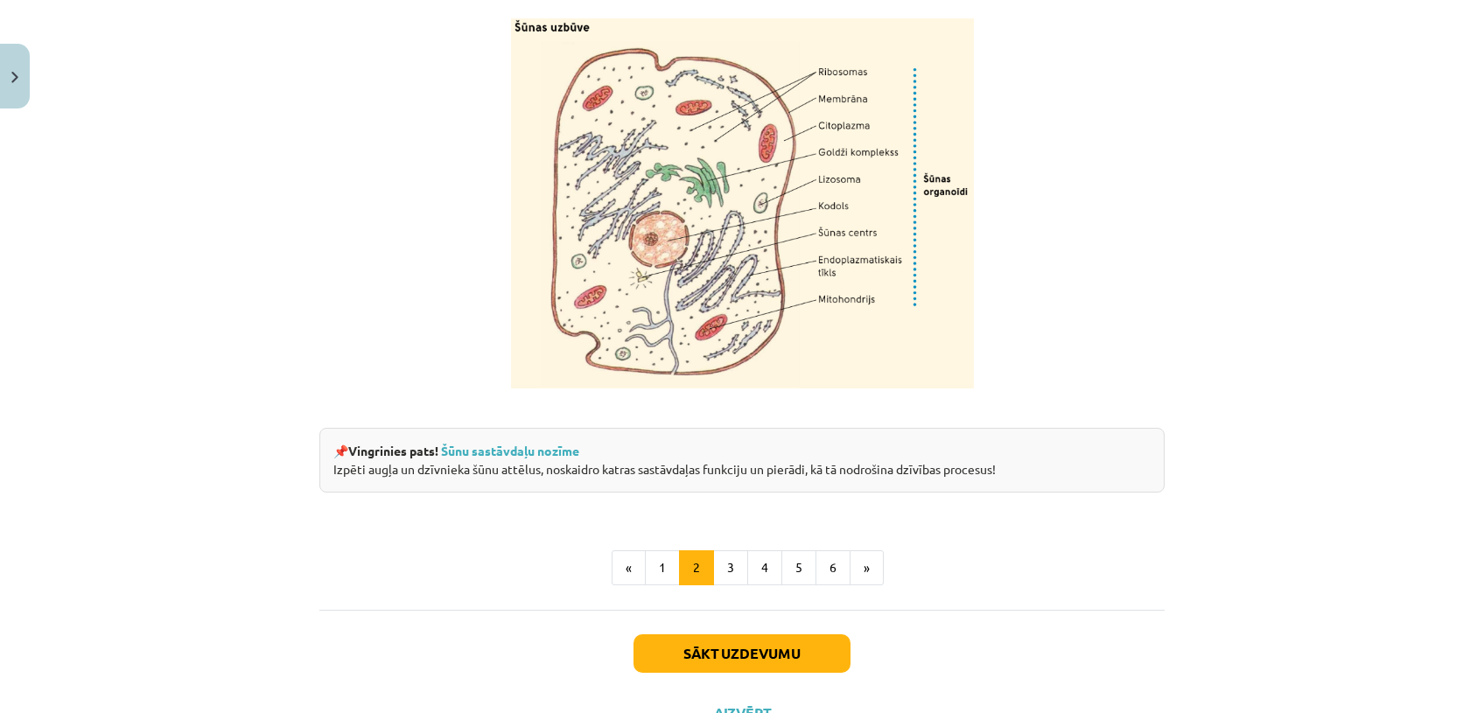
scroll to position [2122, 0]
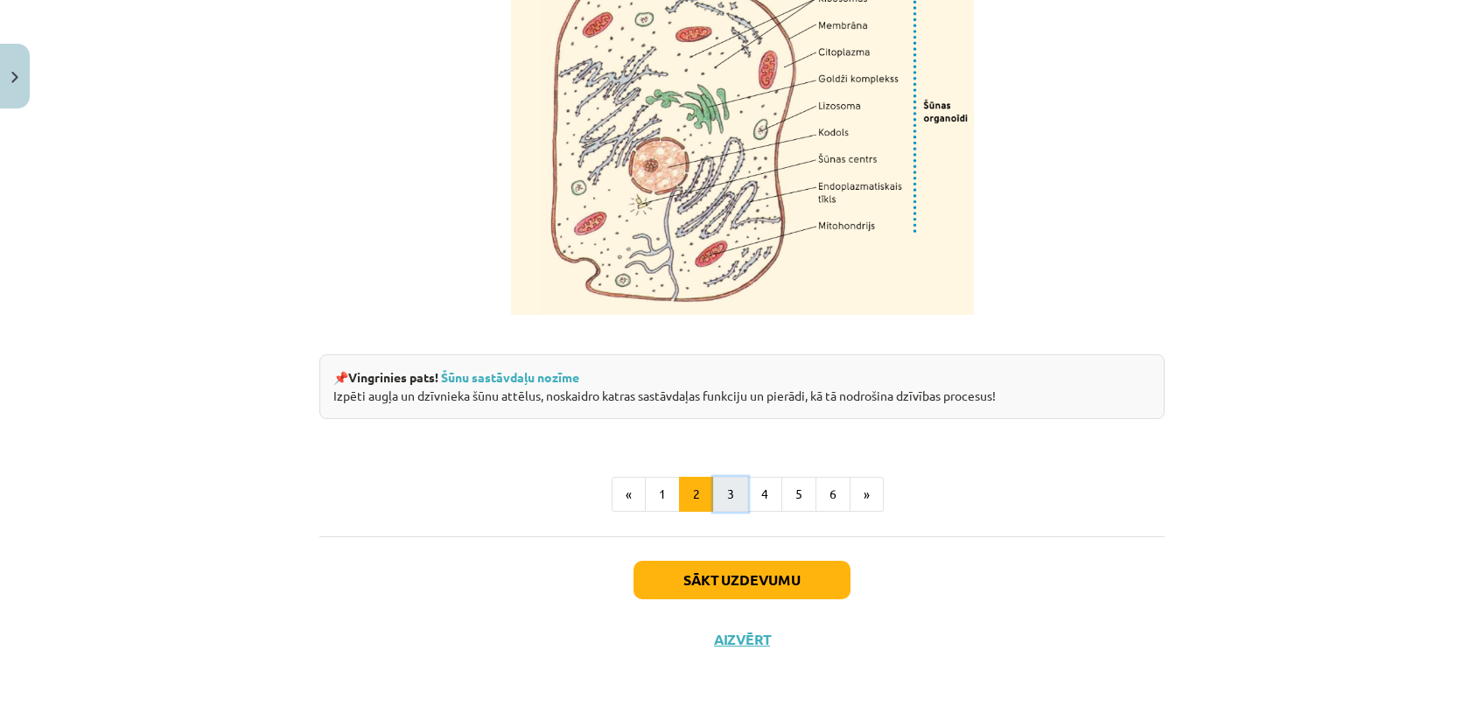
click at [722, 493] on button "3" at bounding box center [730, 494] width 35 height 35
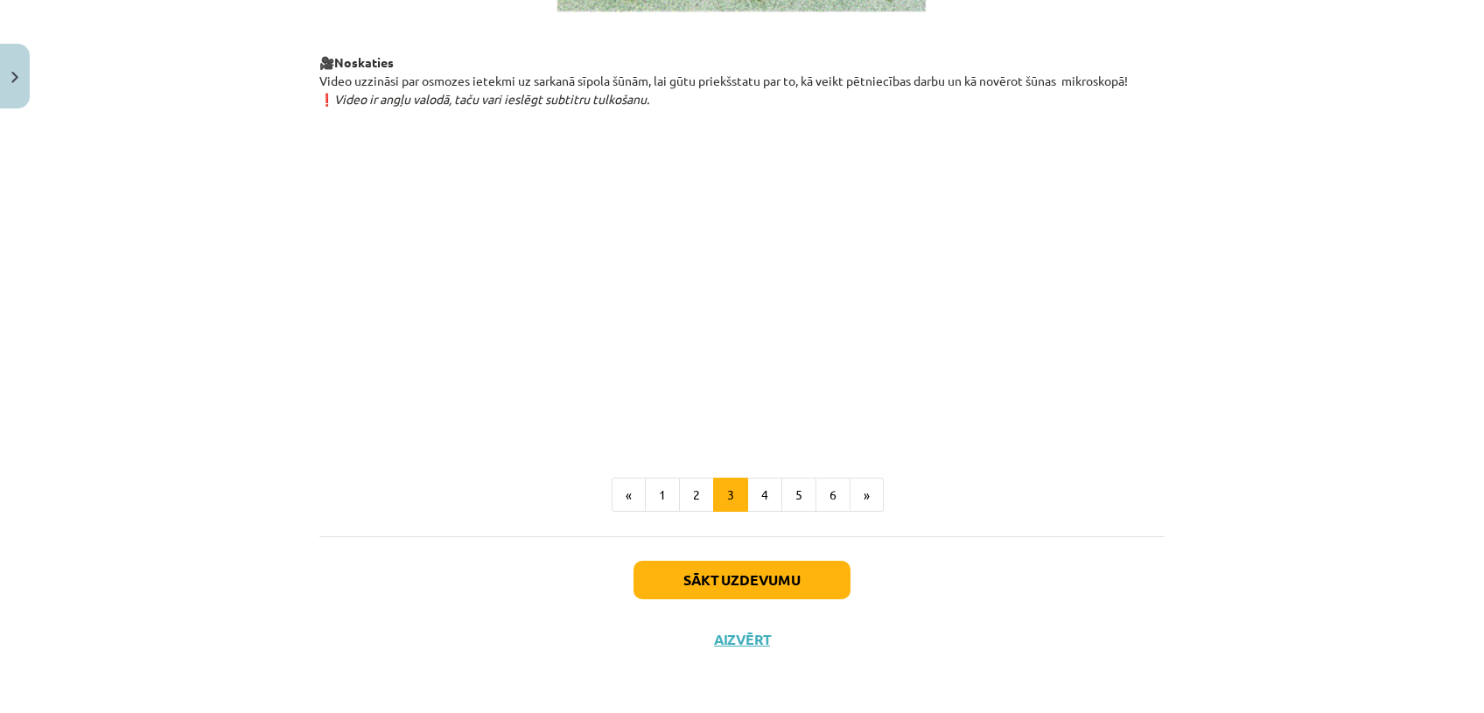
scroll to position [1978, 0]
click at [698, 588] on button "Sākt uzdevumu" at bounding box center [742, 580] width 217 height 39
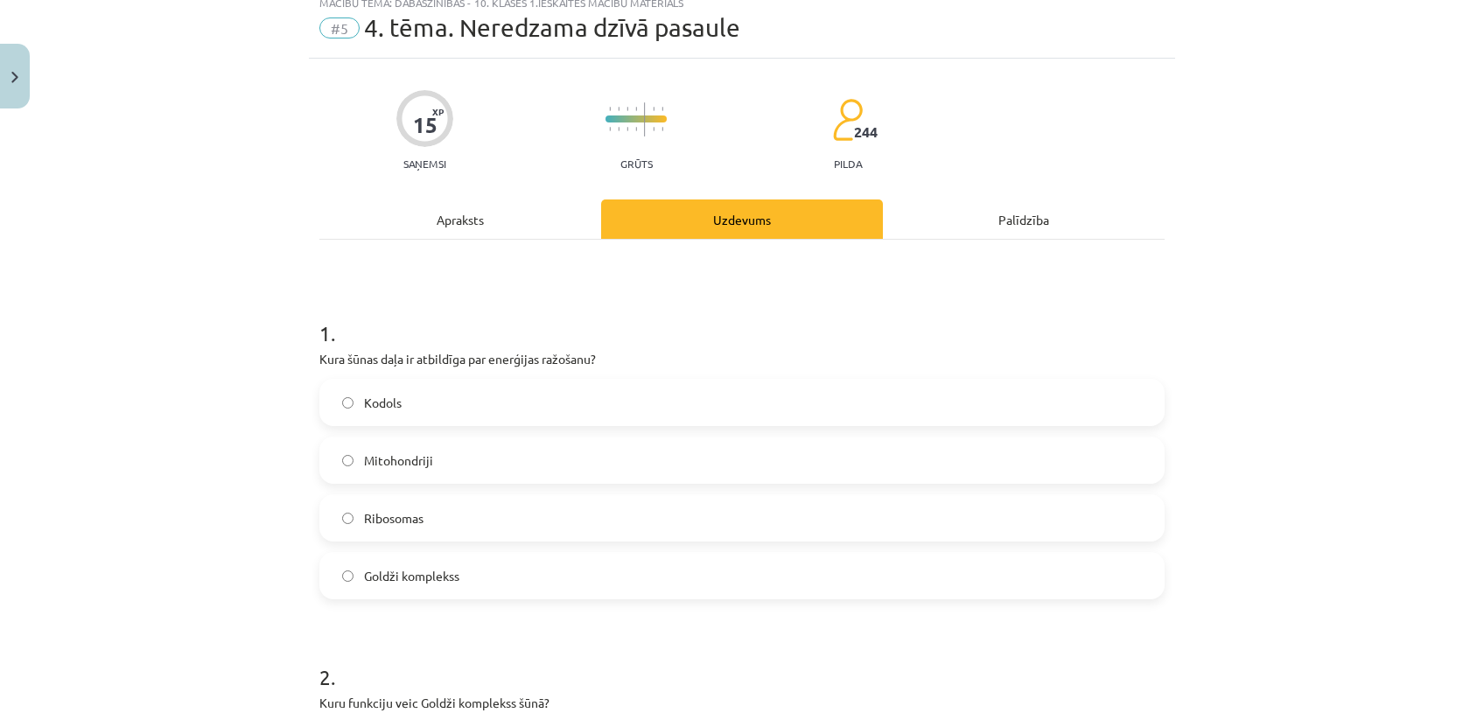
scroll to position [43, 0]
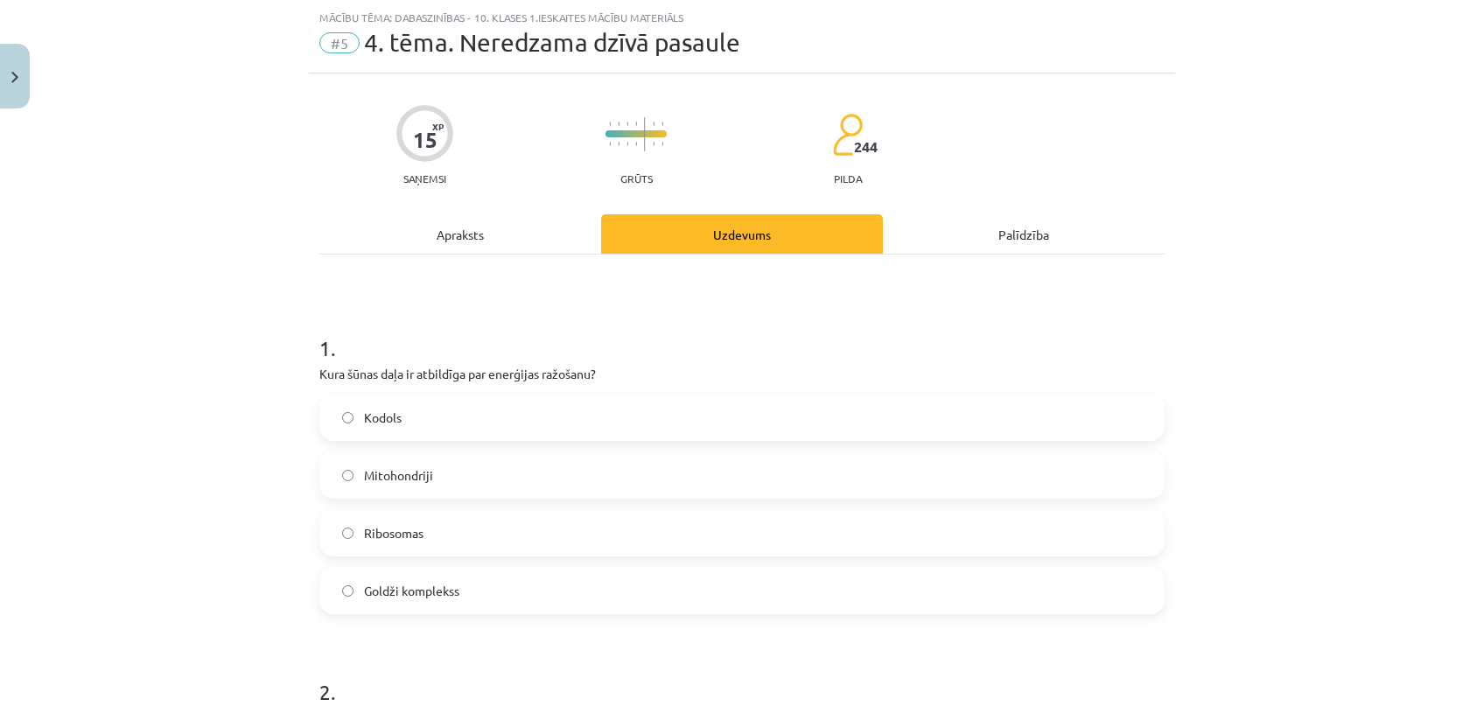
click at [476, 408] on label "Kodols" at bounding box center [742, 418] width 842 height 44
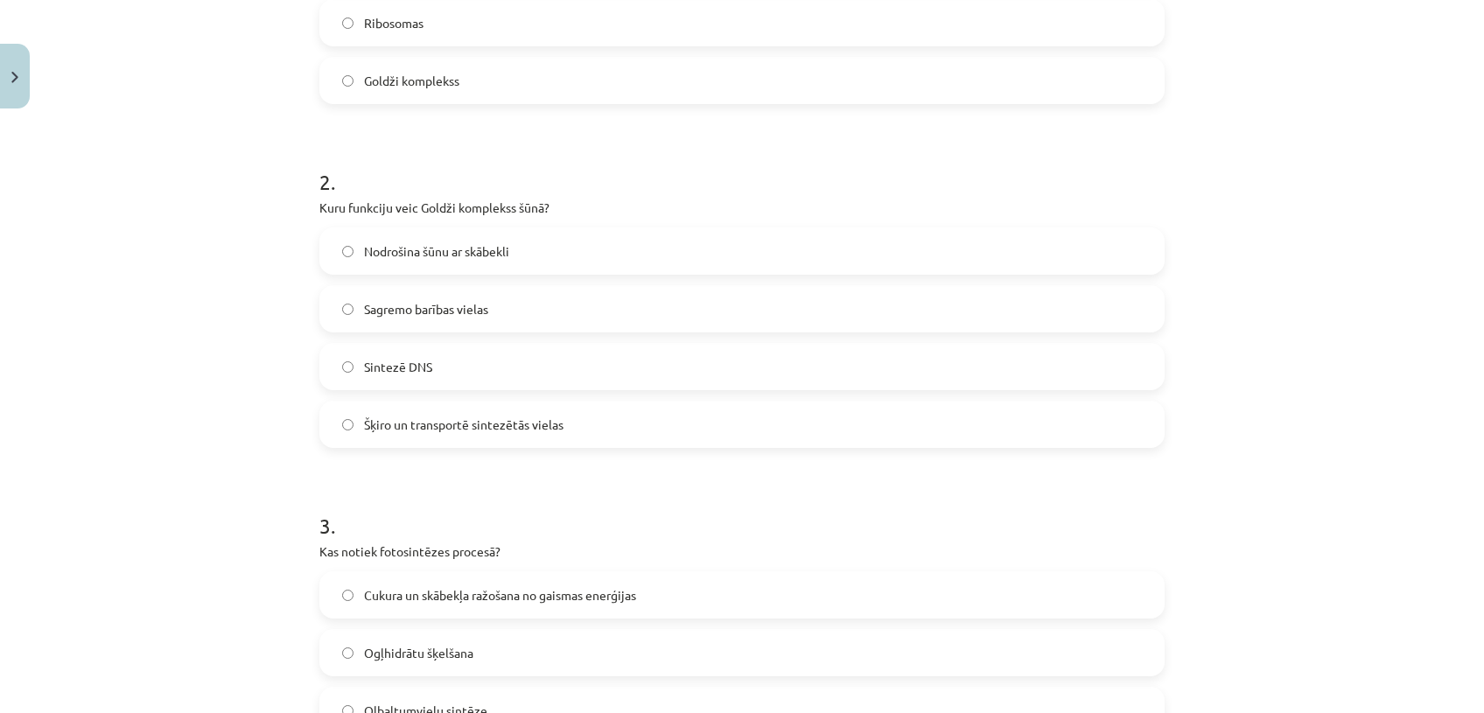
scroll to position [560, 0]
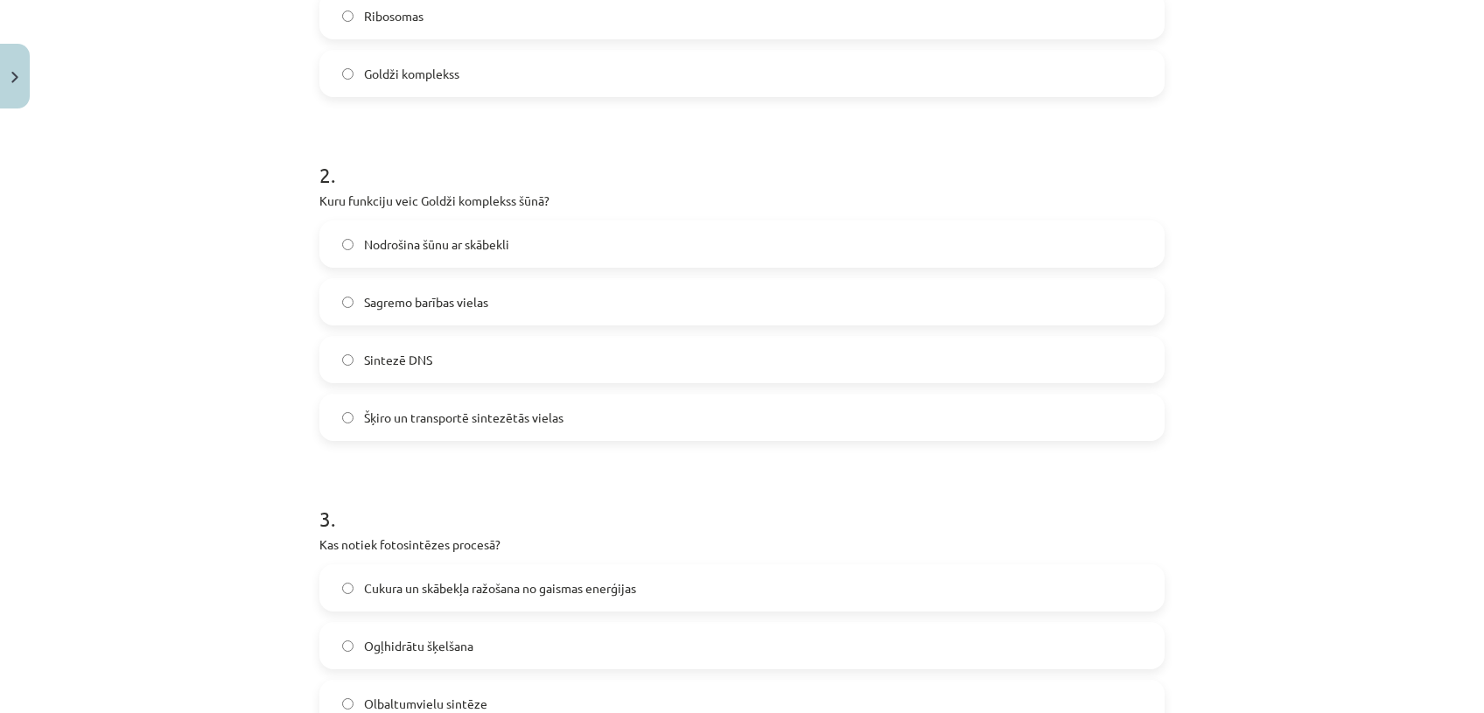
click at [498, 301] on label "Sagremo barības vielas" at bounding box center [742, 302] width 842 height 44
click at [528, 250] on label "Nodrošina šūnu ar skābekli" at bounding box center [742, 244] width 842 height 44
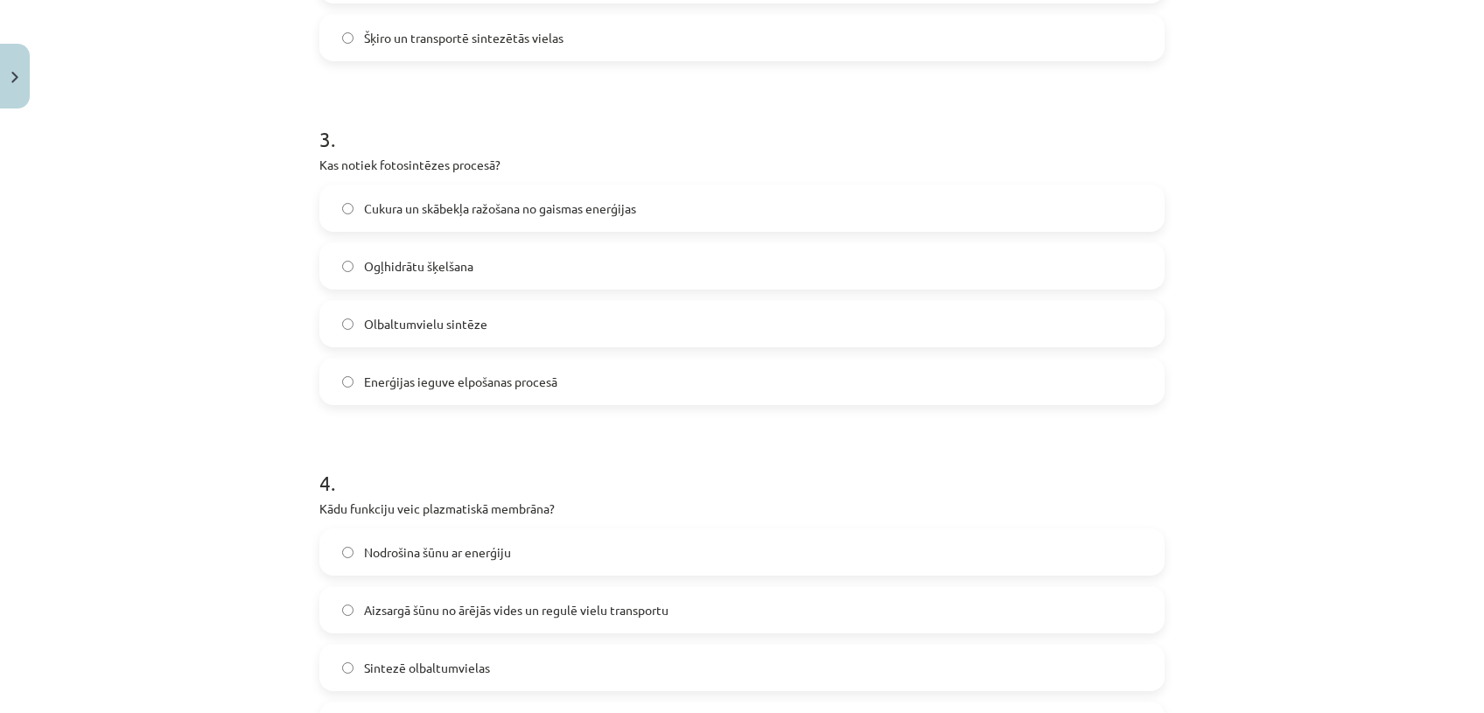
scroll to position [943, 0]
click at [465, 210] on span "Cukura un skābekļa ražošana no gaismas enerģijas" at bounding box center [500, 205] width 272 height 18
click at [619, 339] on label "Olbaltumvielu sintēze" at bounding box center [742, 320] width 842 height 44
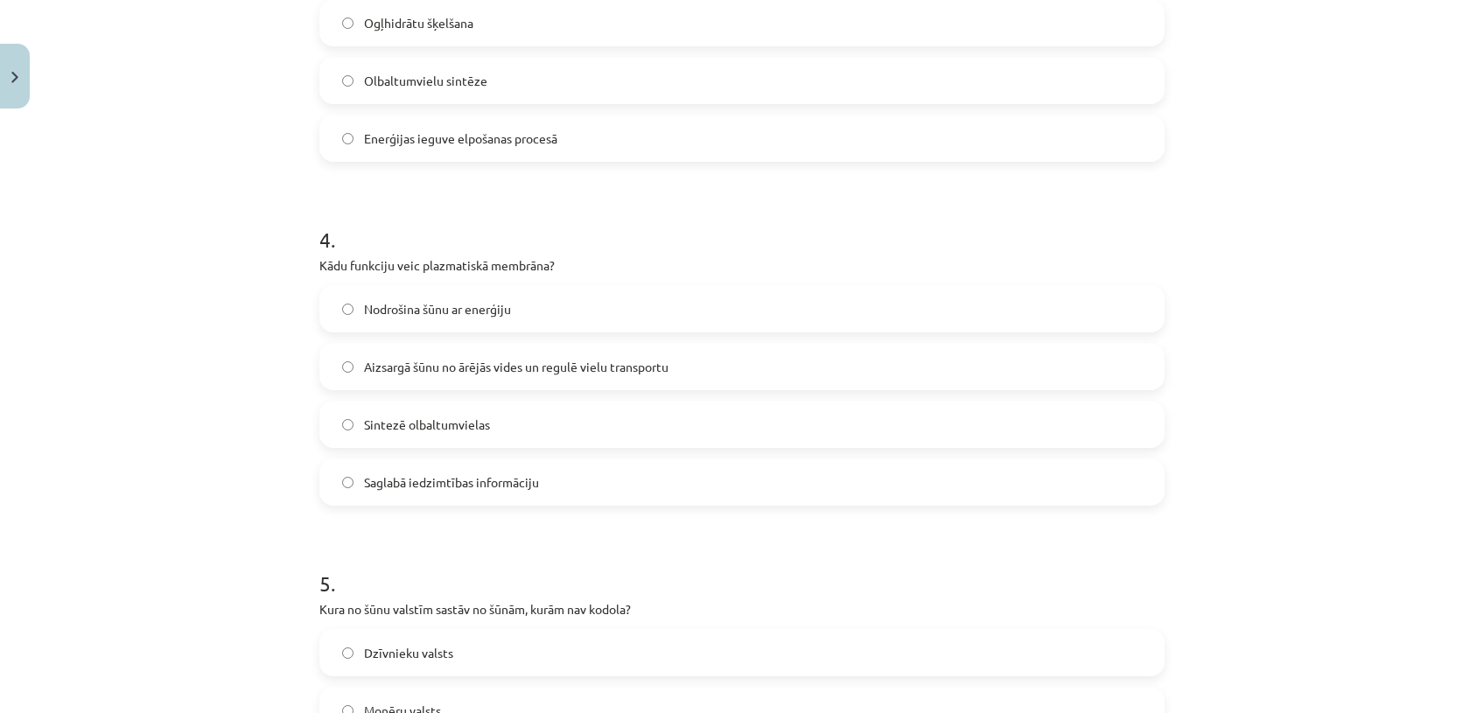
scroll to position [1209, 0]
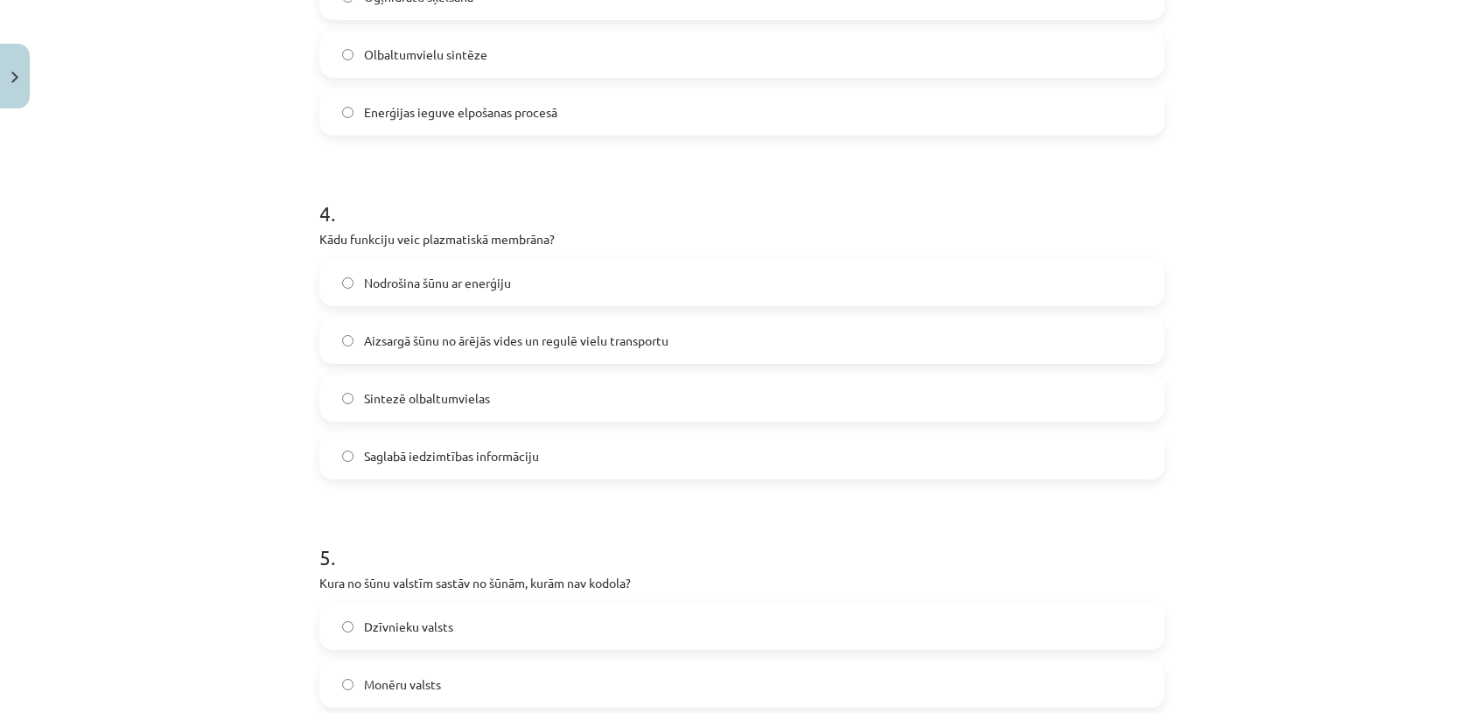
click at [668, 332] on label "Aizsargā šūnu no ārējās vides un regulē vielu transportu" at bounding box center [742, 341] width 842 height 44
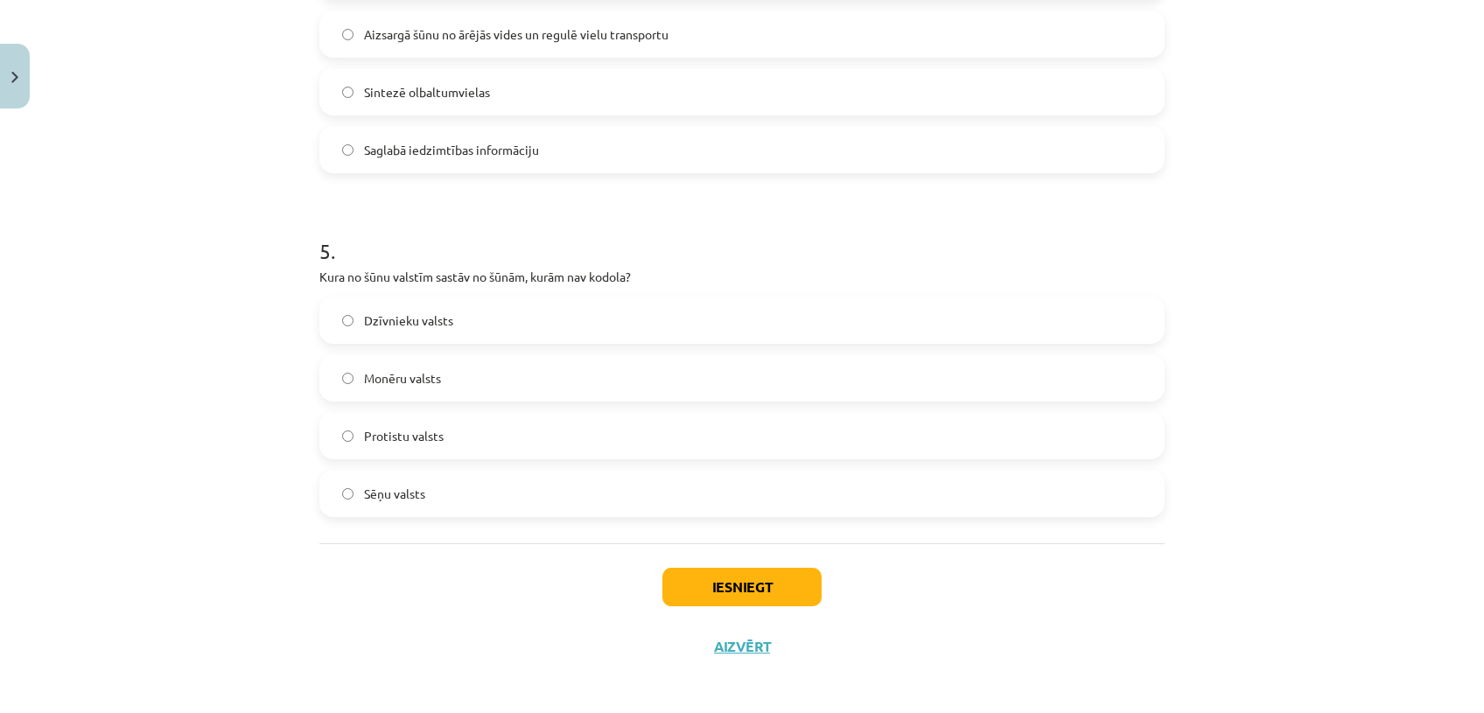
scroll to position [1522, 0]
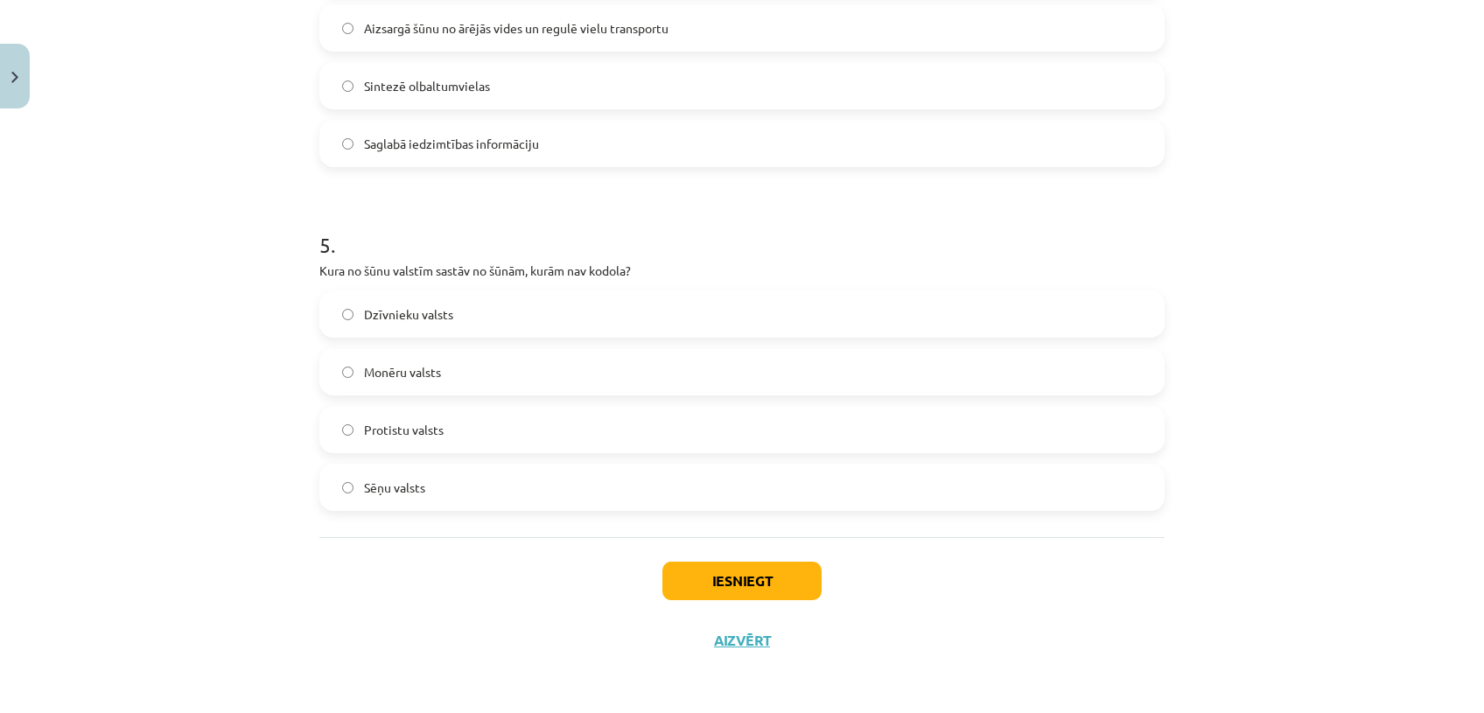
click at [436, 322] on label "Dzīvnieku valsts" at bounding box center [742, 314] width 842 height 44
click at [709, 571] on button "Iesniegt" at bounding box center [742, 581] width 159 height 39
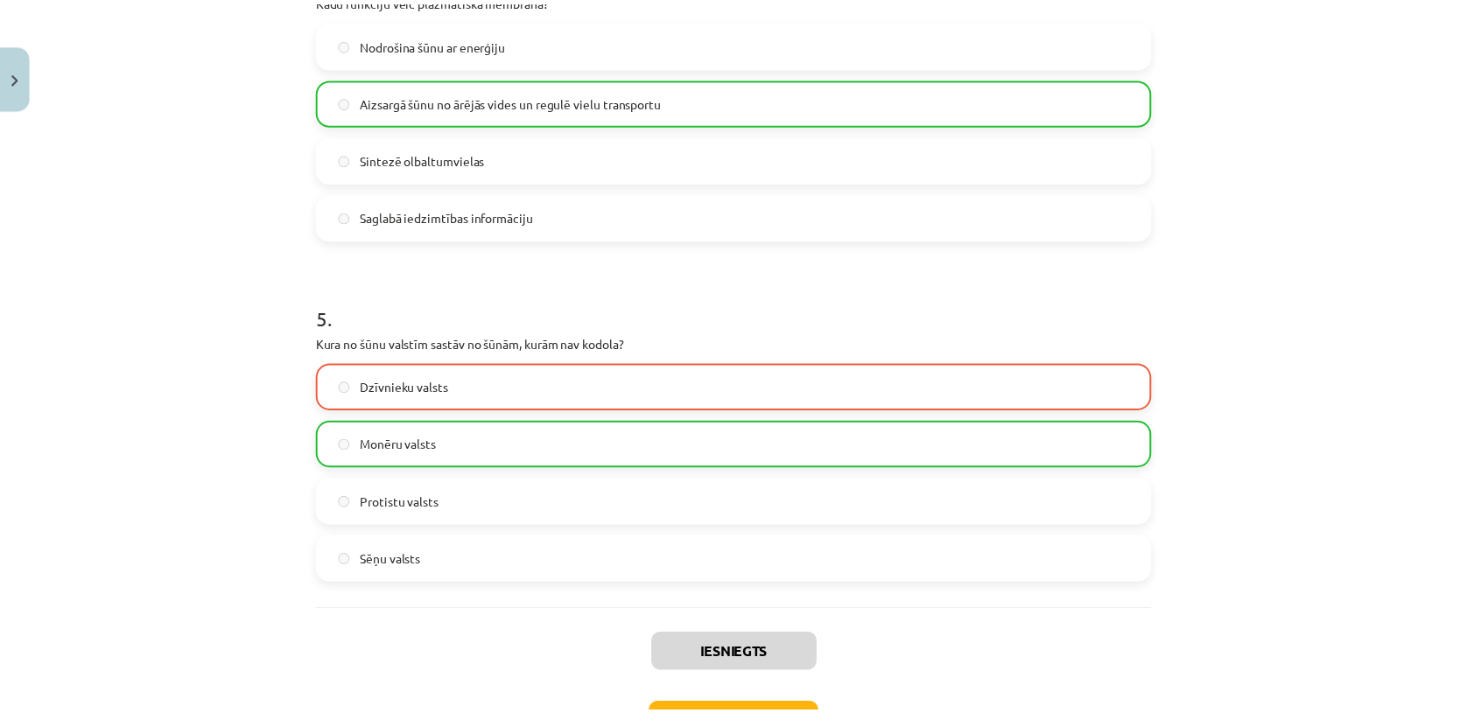
scroll to position [1577, 0]
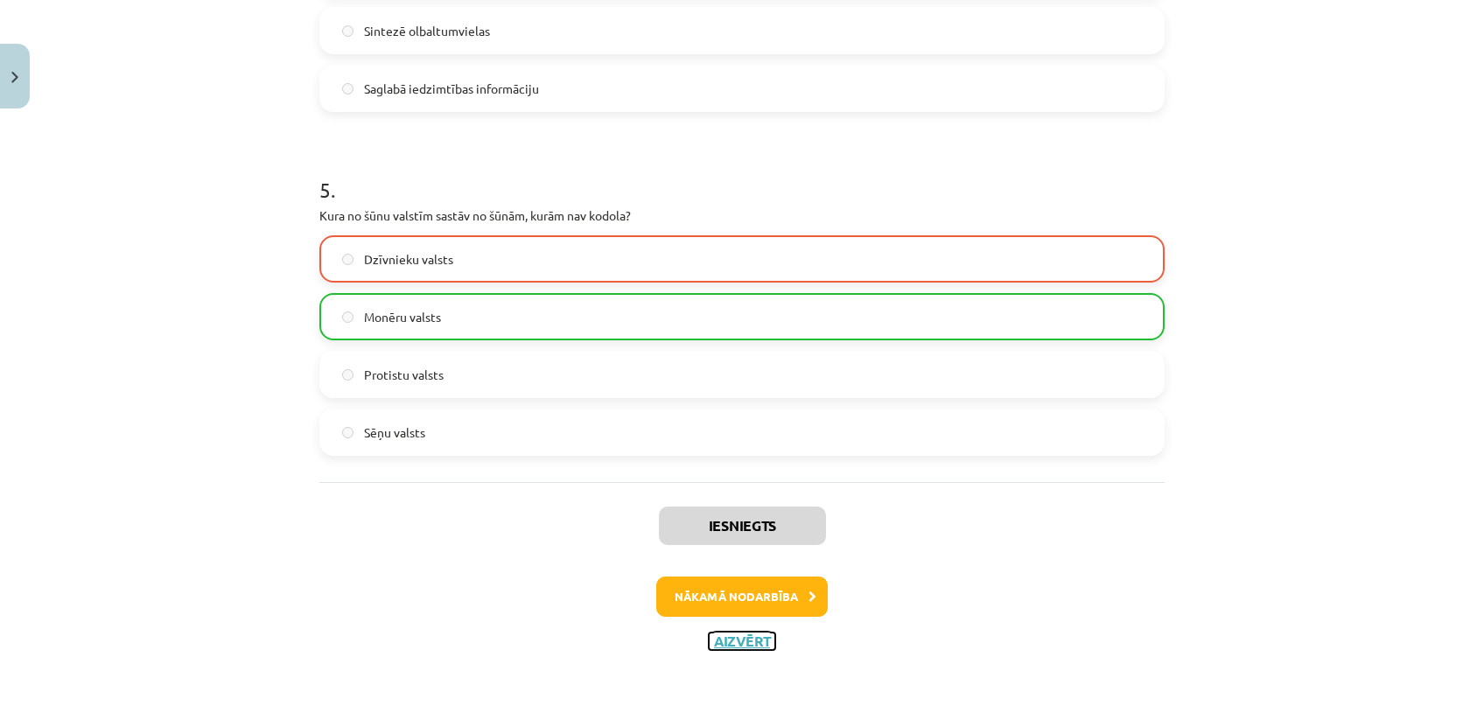
click at [728, 638] on button "Aizvērt" at bounding box center [742, 642] width 67 height 18
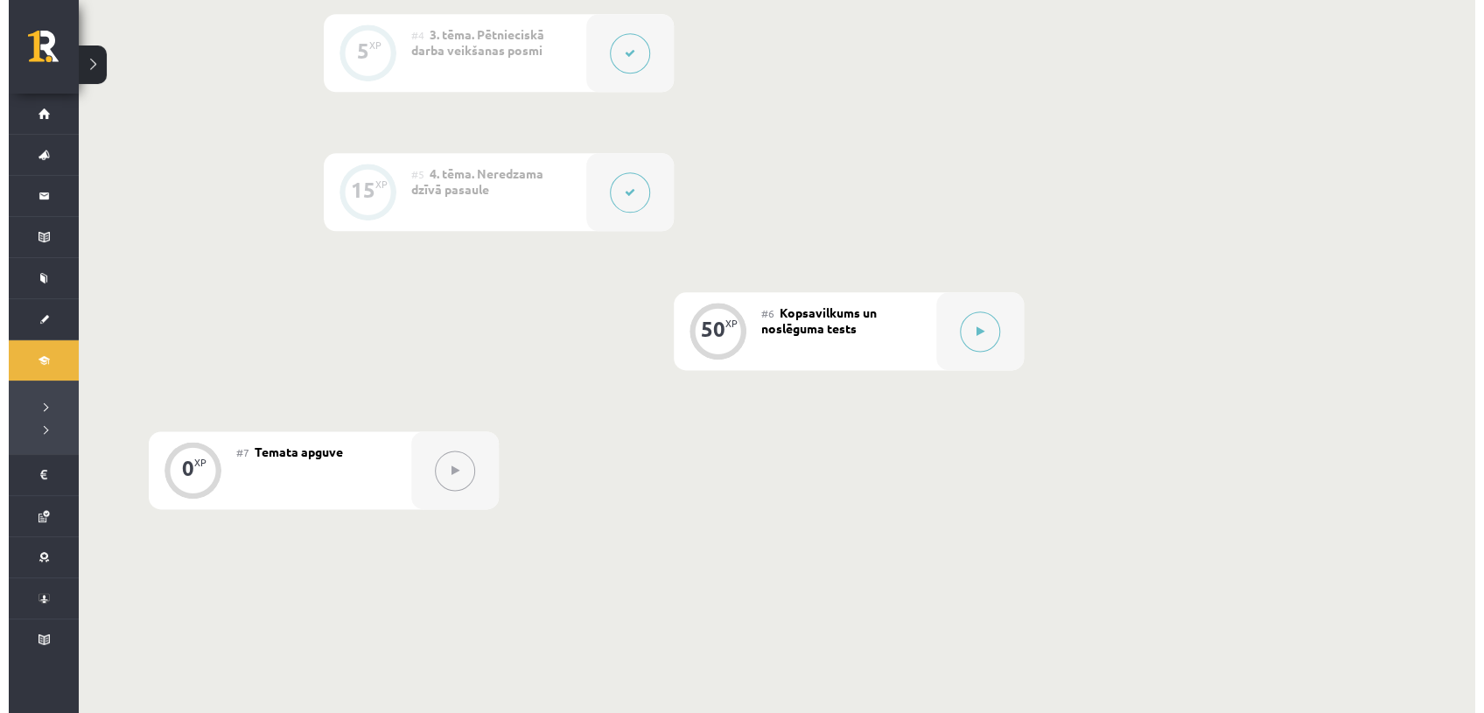
scroll to position [884, 0]
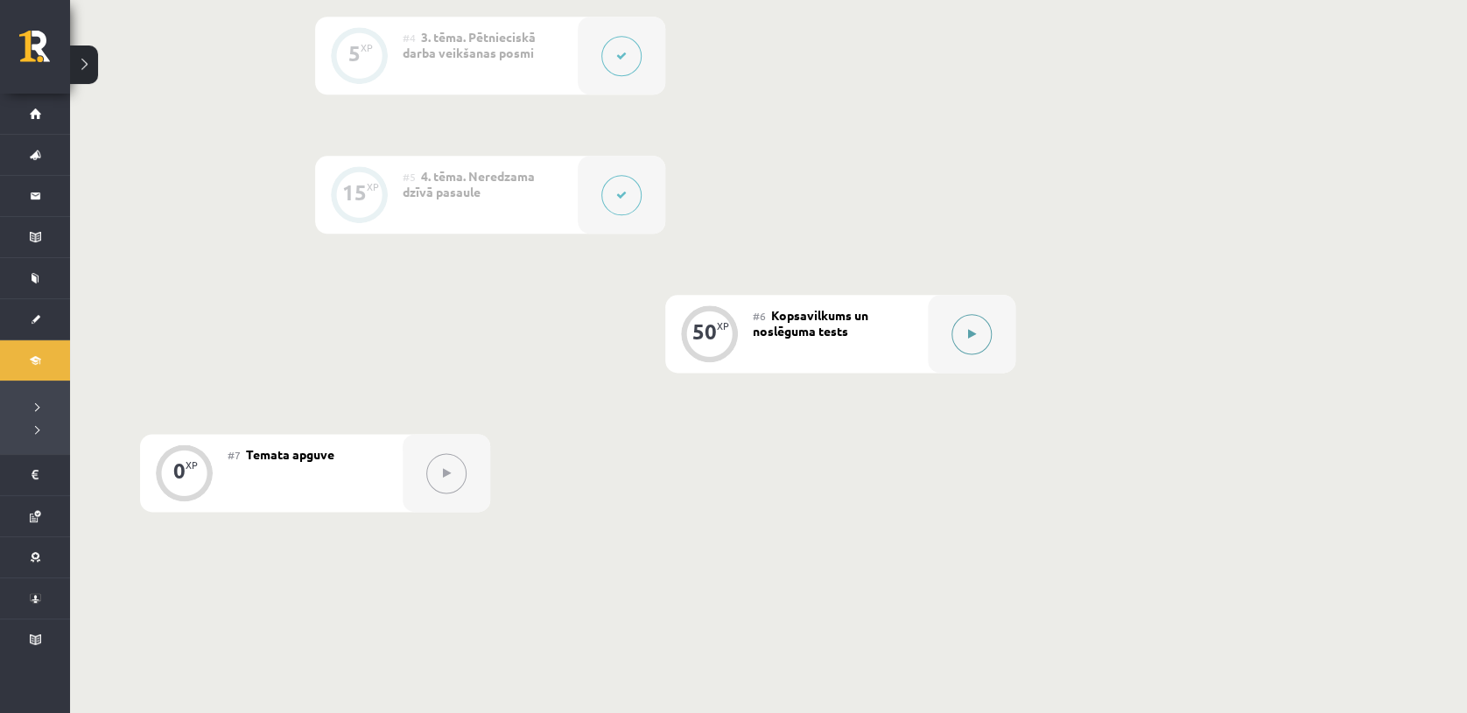
click at [986, 329] on button at bounding box center [971, 334] width 40 height 40
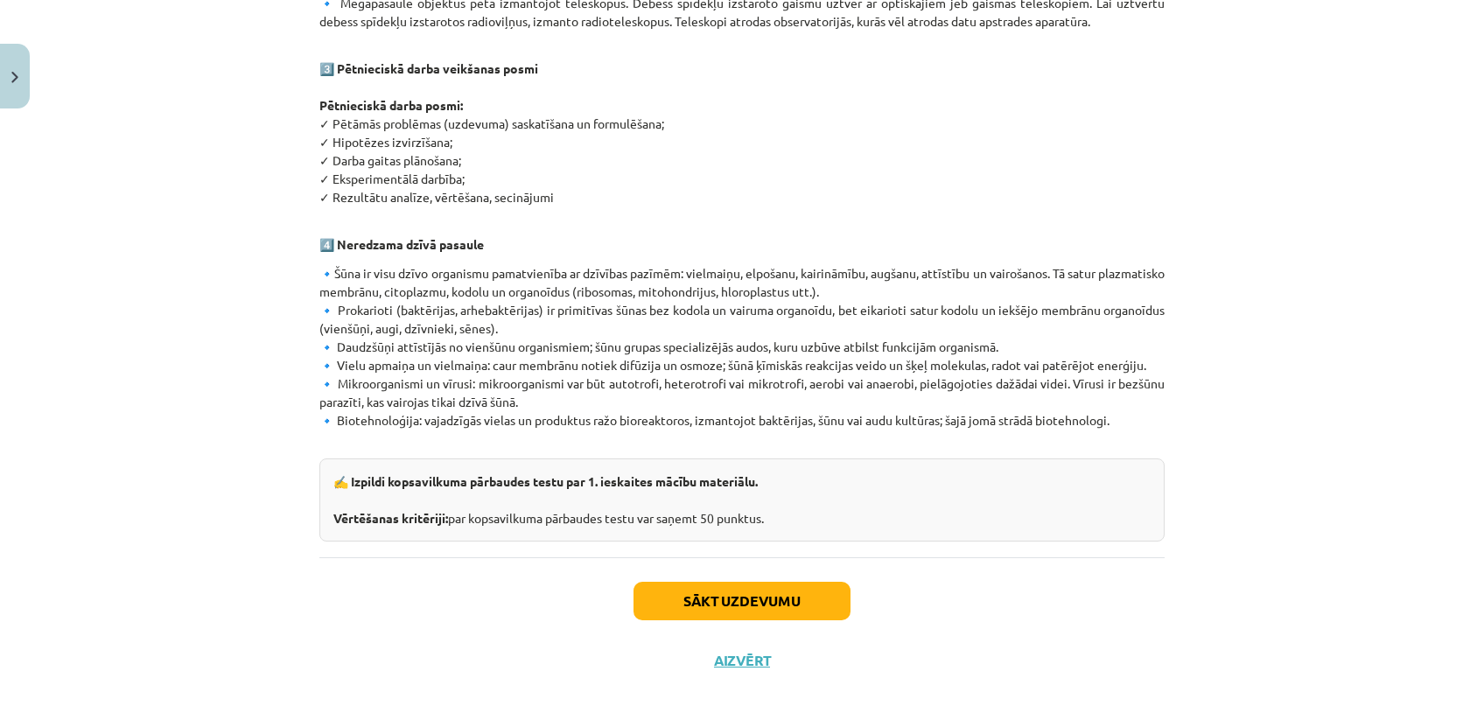
scroll to position [0, 0]
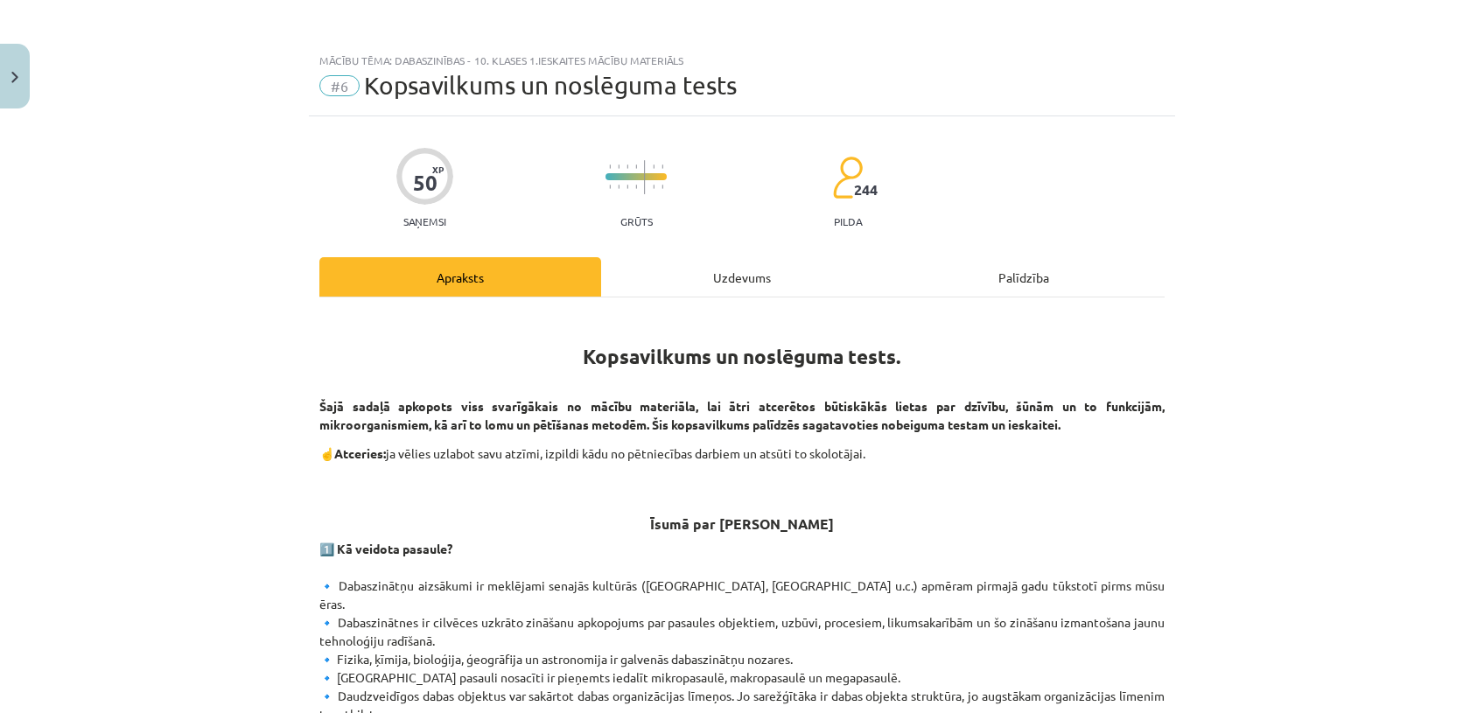
click at [758, 267] on div "Uzdevums" at bounding box center [742, 276] width 282 height 39
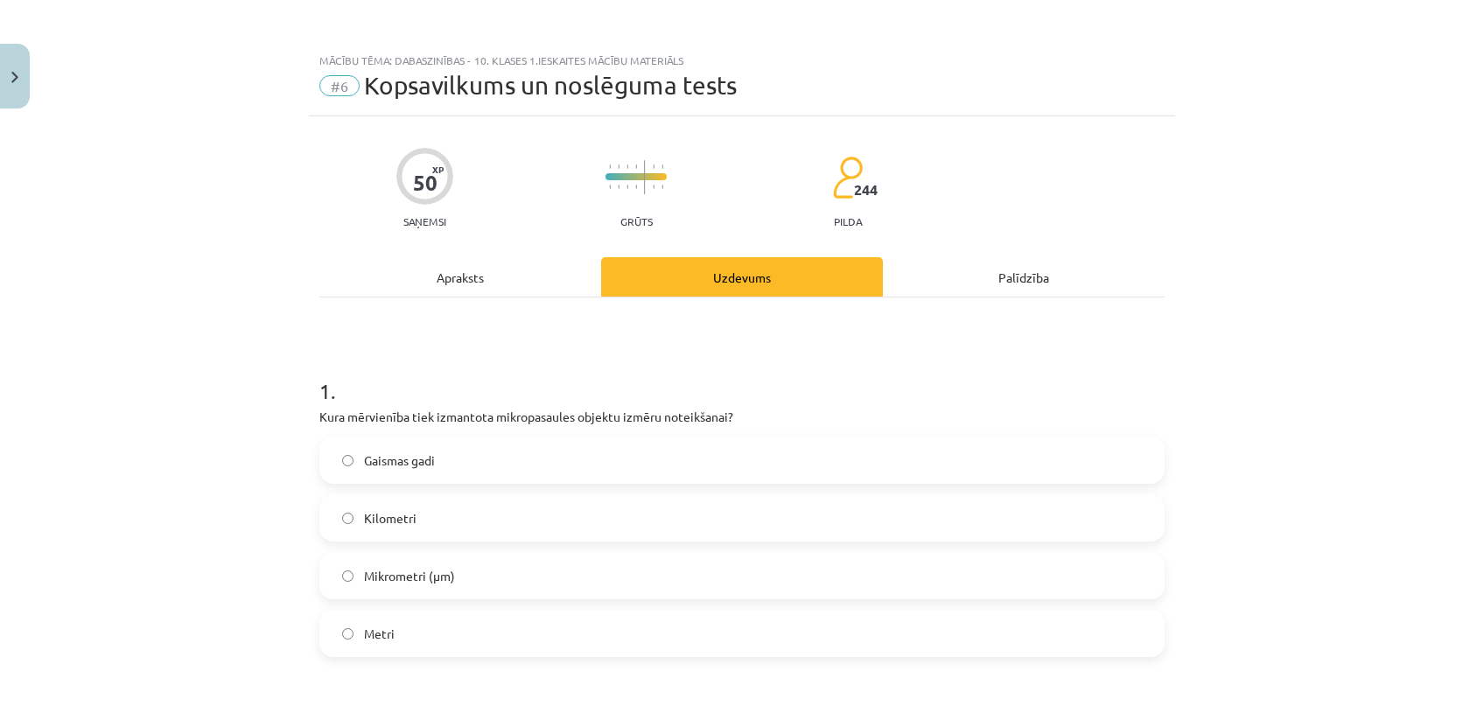
scroll to position [43, 0]
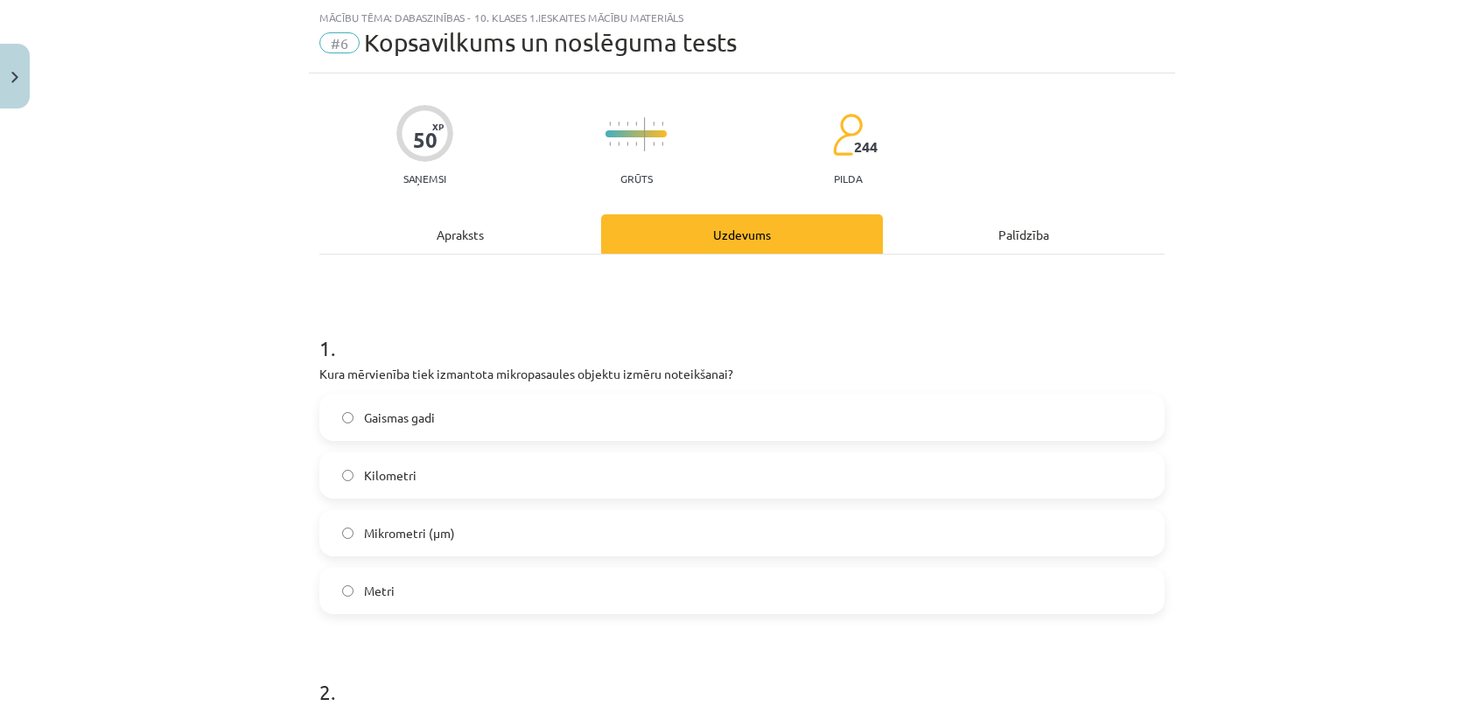
click at [473, 236] on div "Apraksts" at bounding box center [460, 233] width 282 height 39
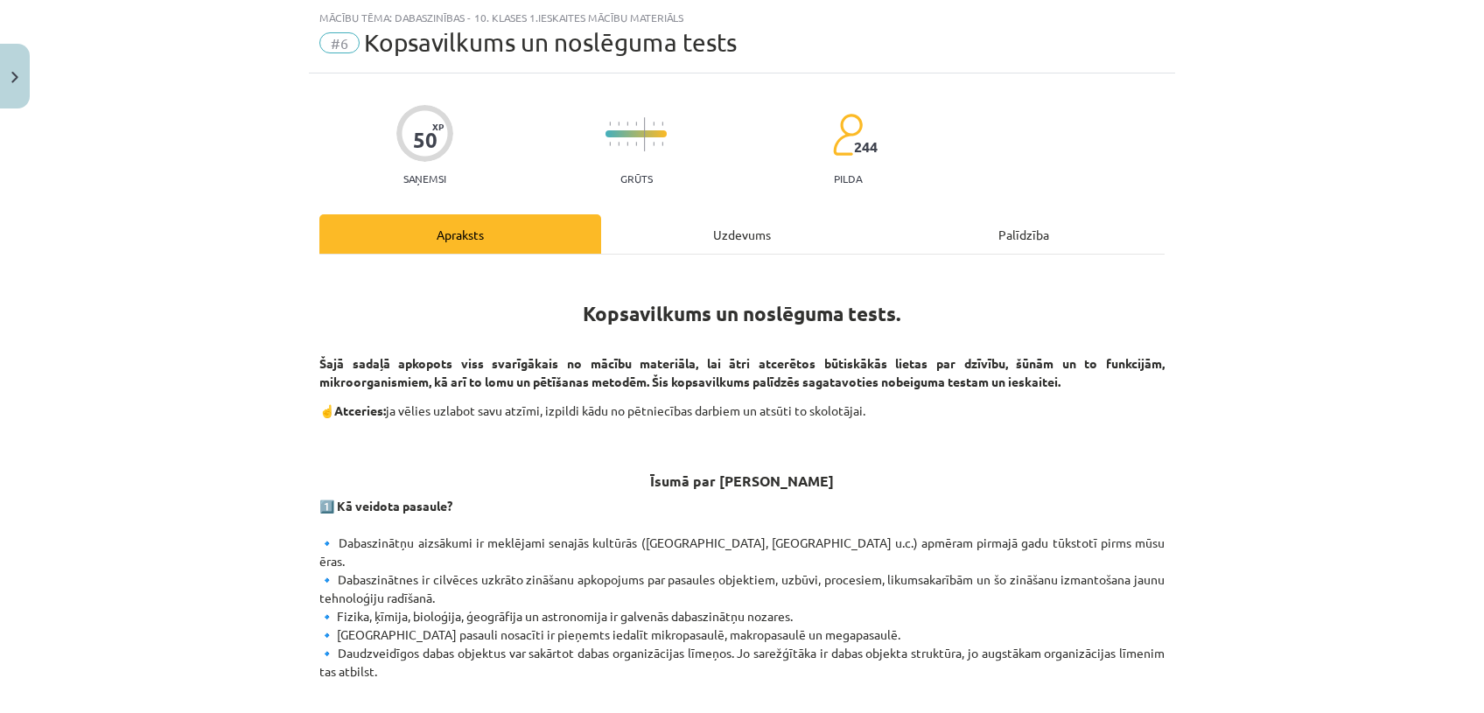
click at [735, 233] on div "Uzdevums" at bounding box center [742, 233] width 282 height 39
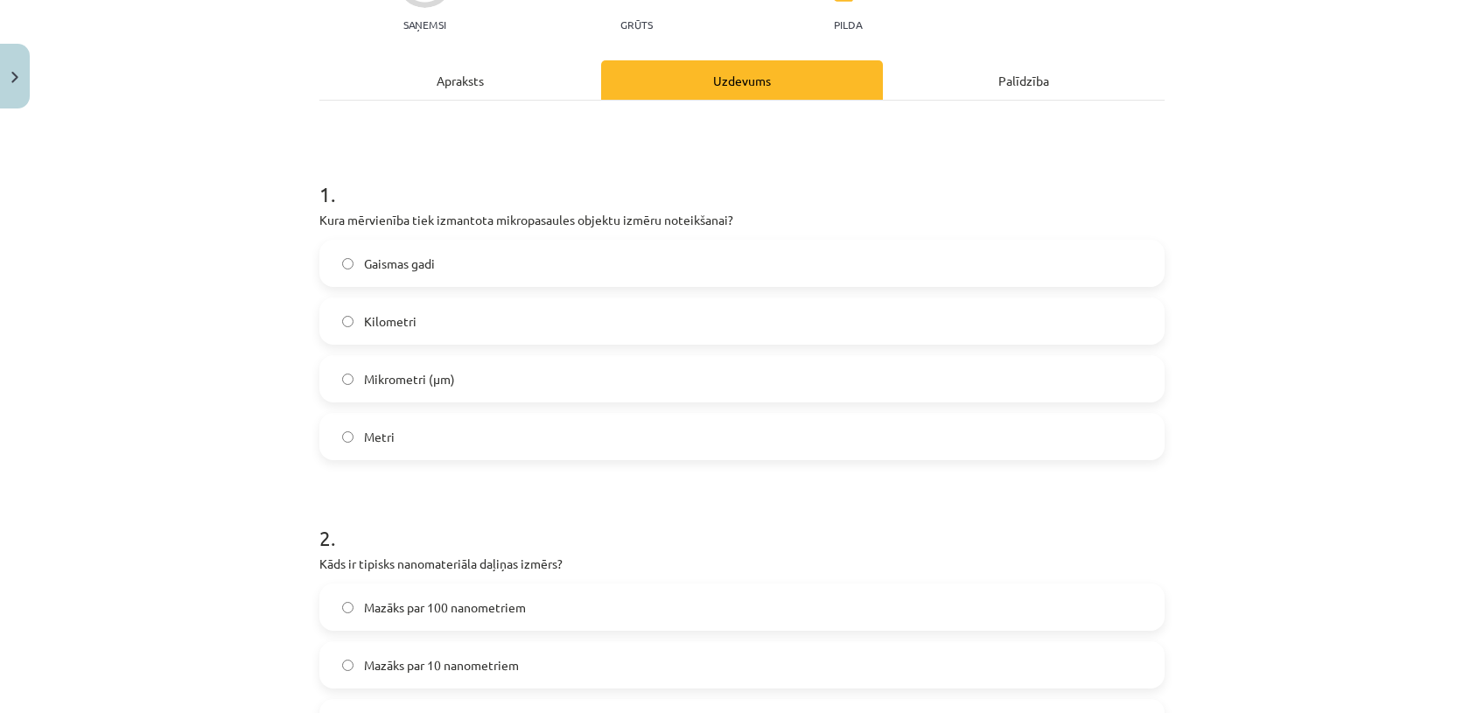
scroll to position [235, 0]
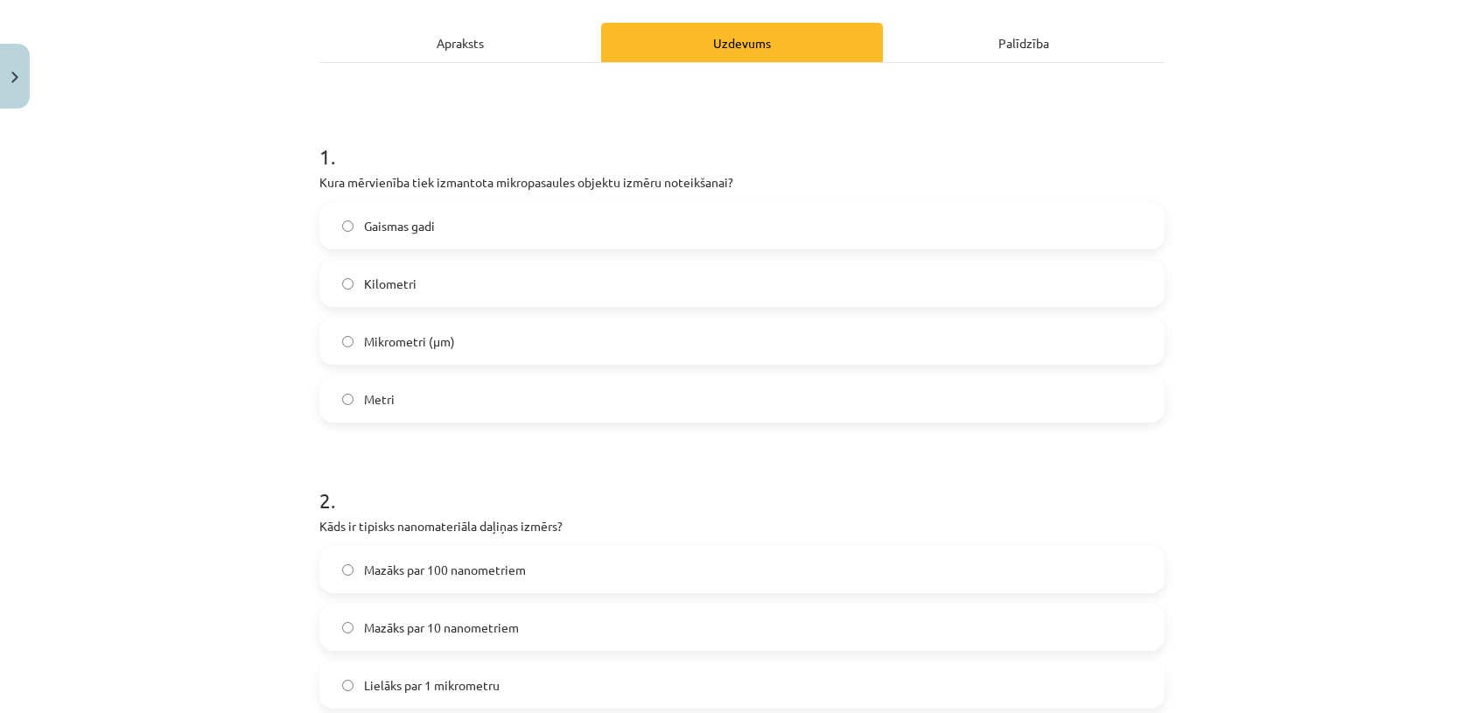
click at [503, 324] on label "Mikrometri (μm)" at bounding box center [742, 341] width 842 height 44
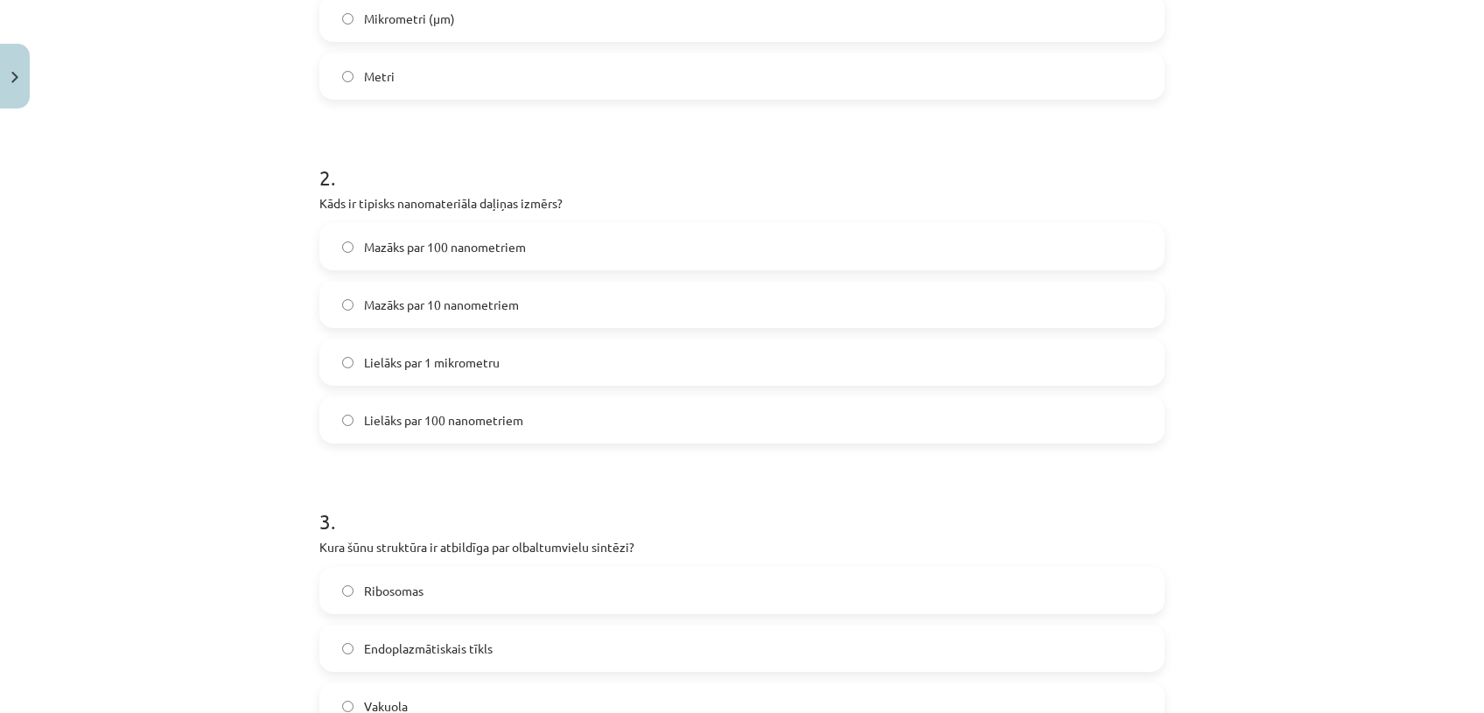
scroll to position [571, 0]
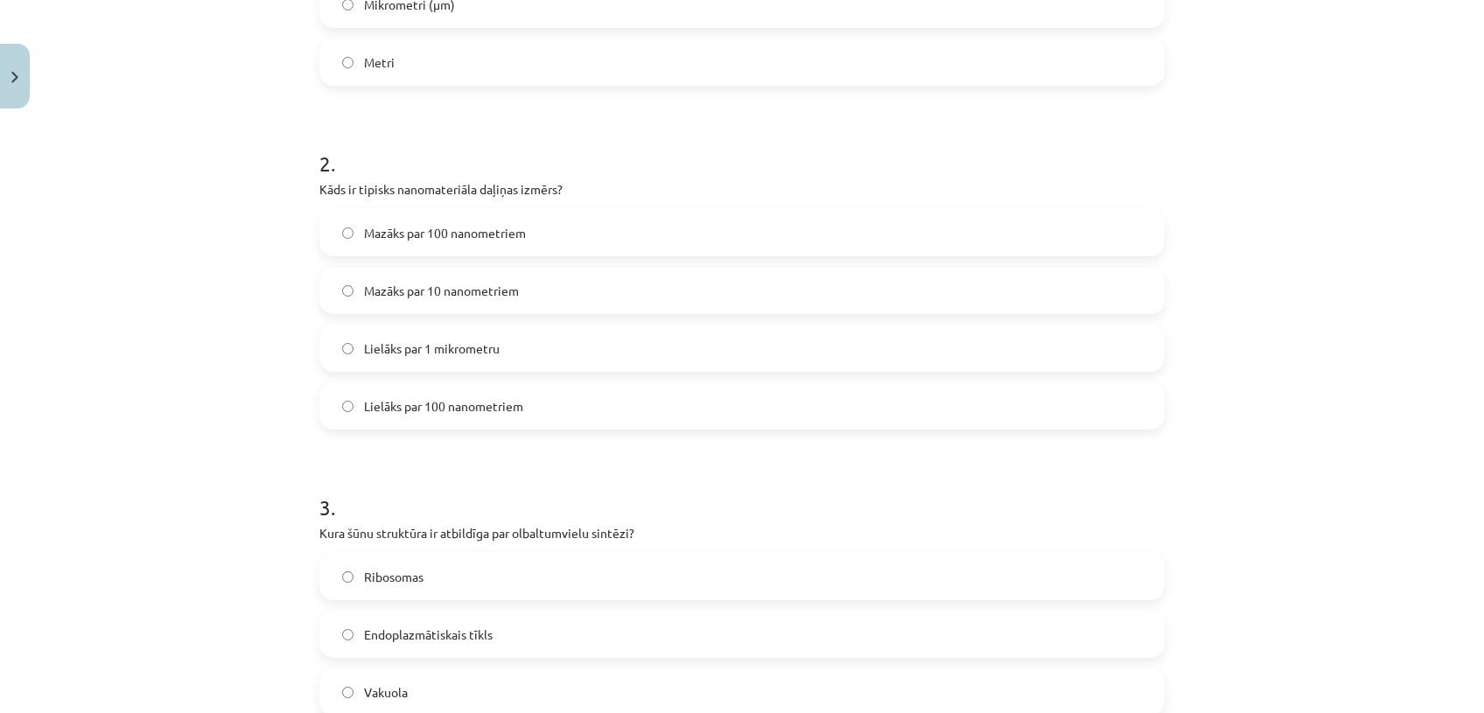
click at [504, 284] on span "Mazāks par 10 nanometriem" at bounding box center [441, 291] width 155 height 18
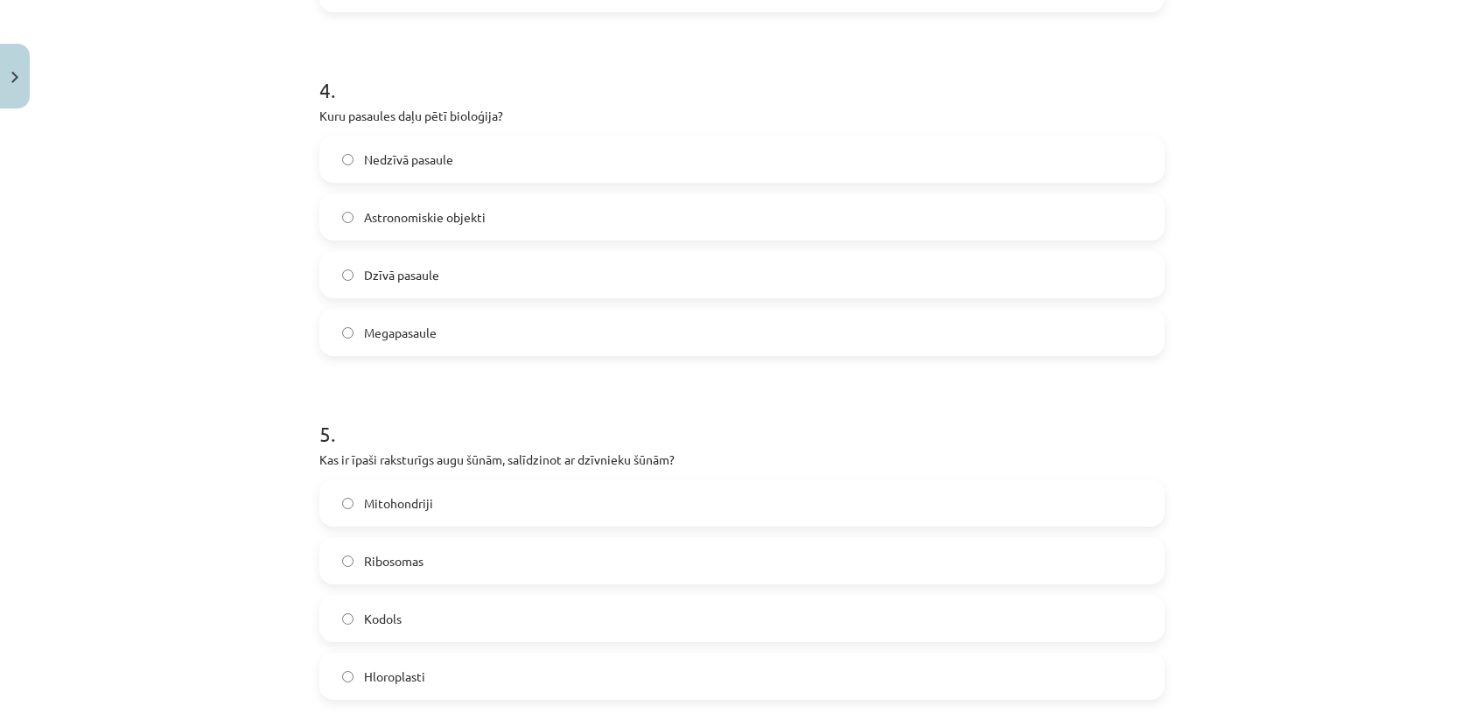
scroll to position [1385, 0]
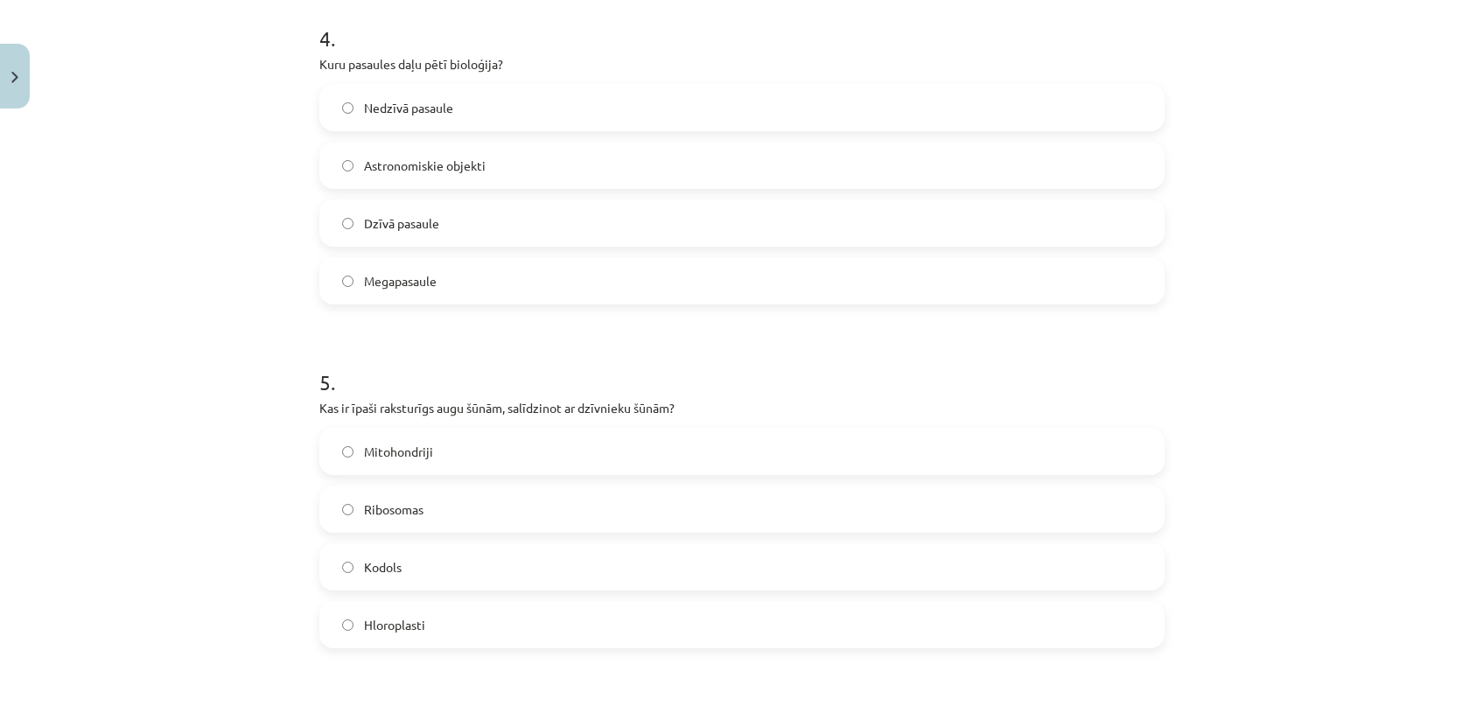
click at [399, 217] on span "Dzīvā pasaule" at bounding box center [401, 223] width 75 height 18
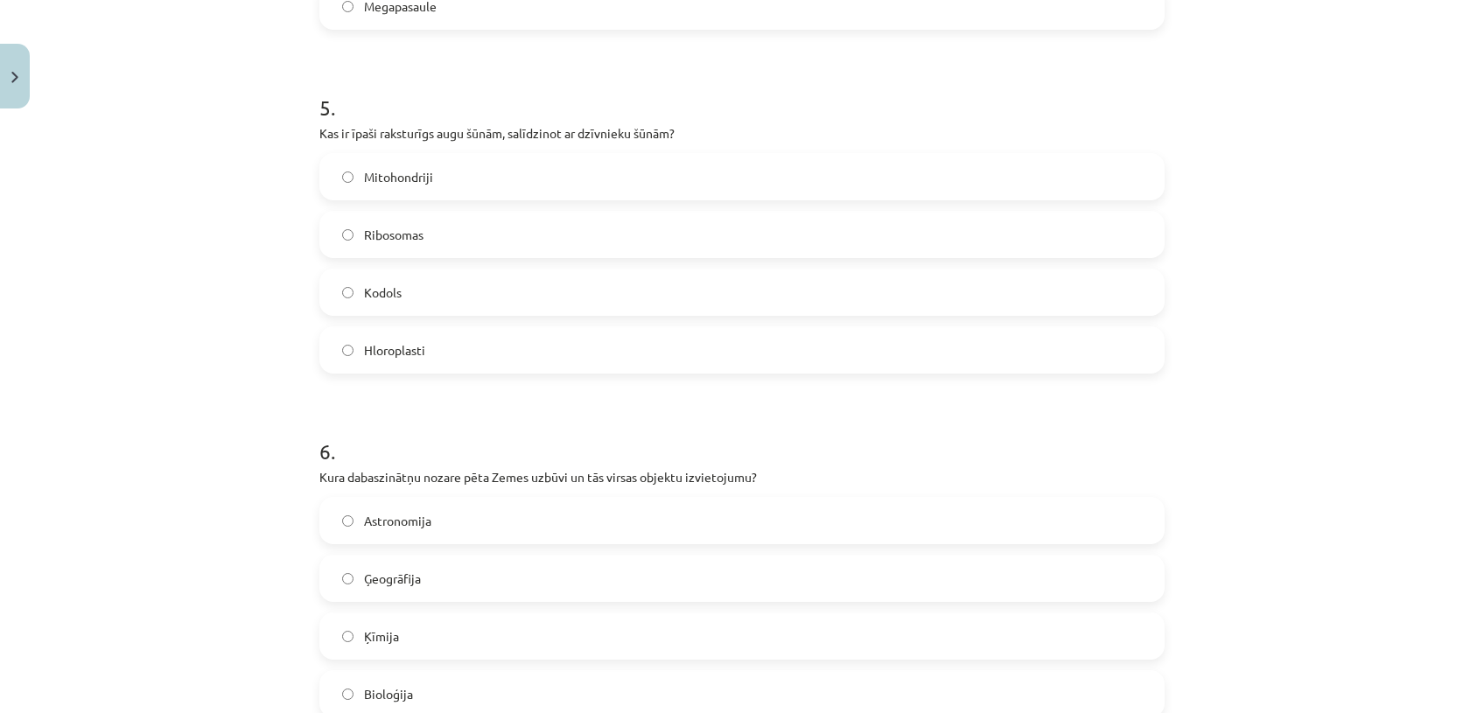
click at [455, 235] on label "Ribosomas" at bounding box center [742, 235] width 842 height 44
click at [410, 164] on label "Mitohondriji" at bounding box center [742, 177] width 842 height 44
click at [562, 221] on label "Ribosomas" at bounding box center [742, 235] width 842 height 44
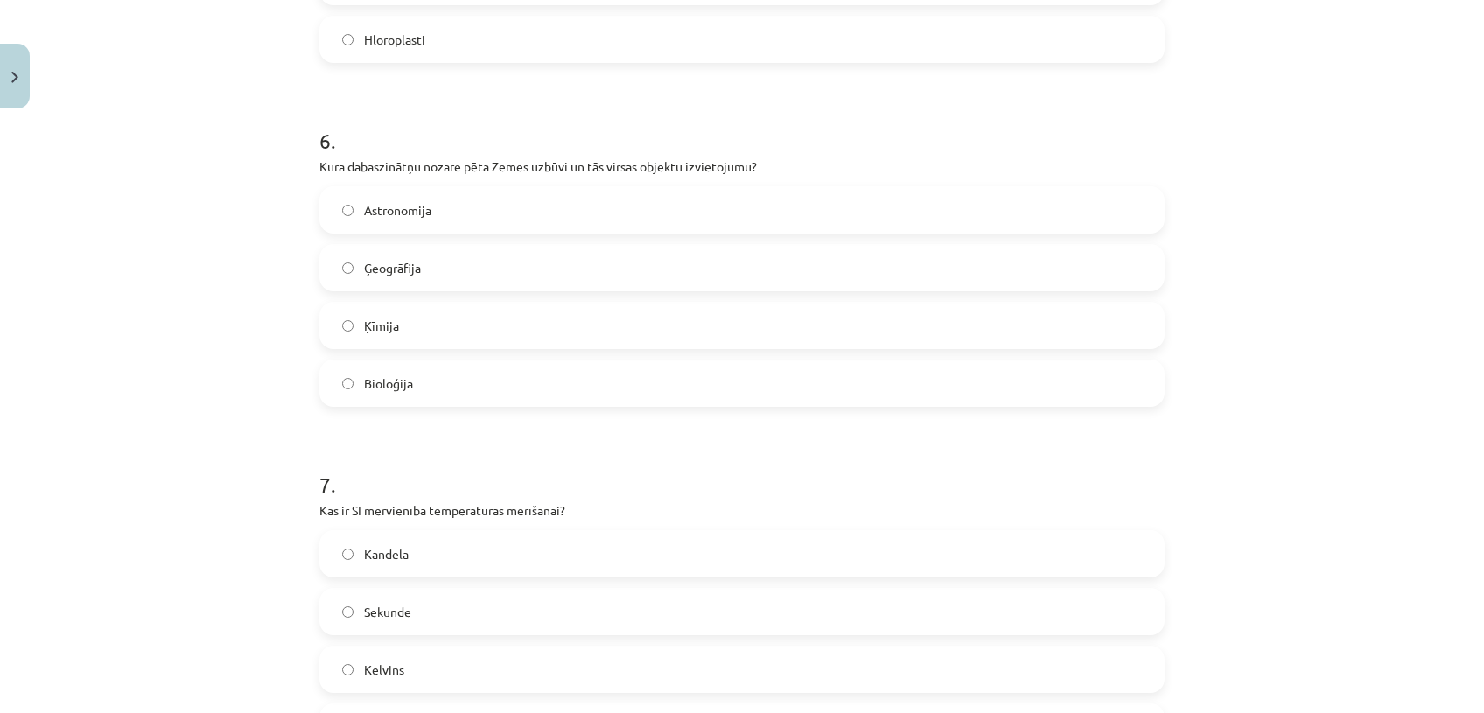
scroll to position [2068, 0]
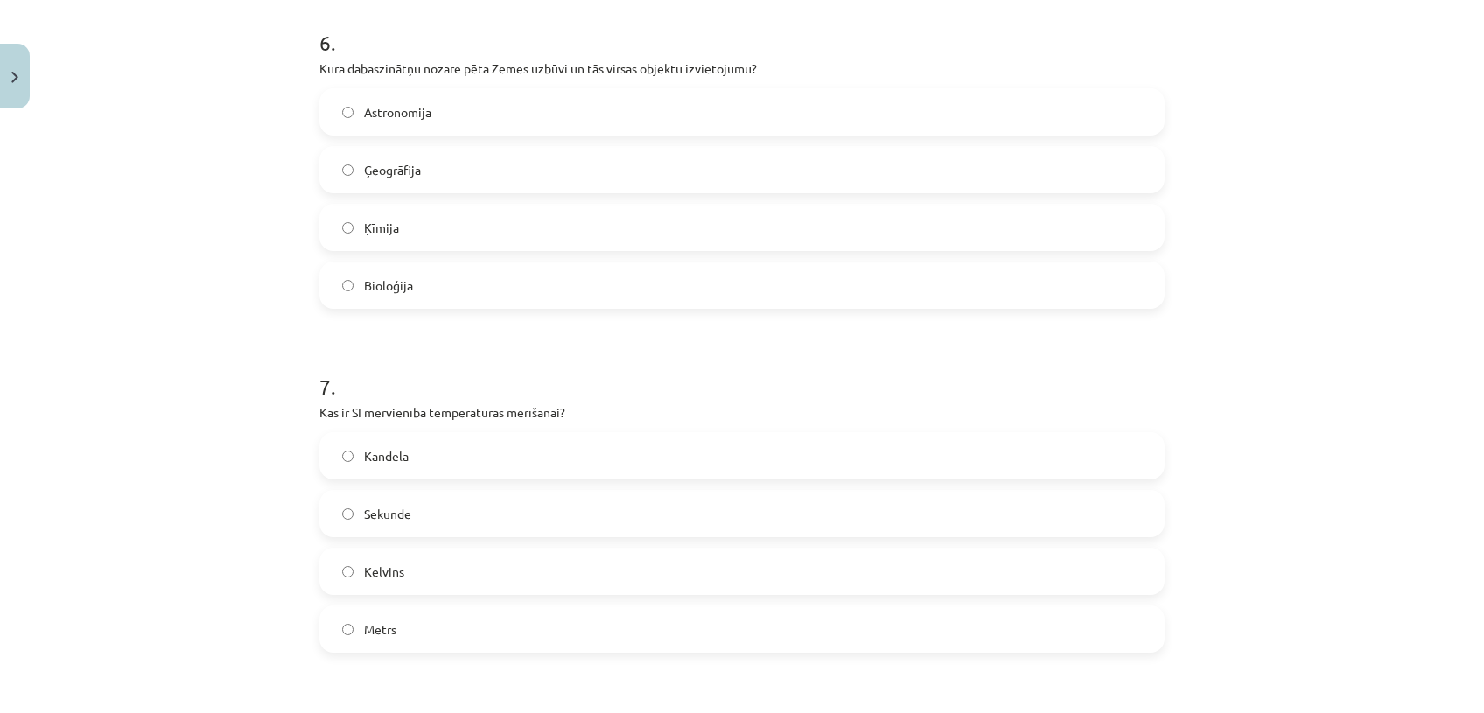
click at [510, 165] on label "Ģeogrāfija" at bounding box center [742, 170] width 842 height 44
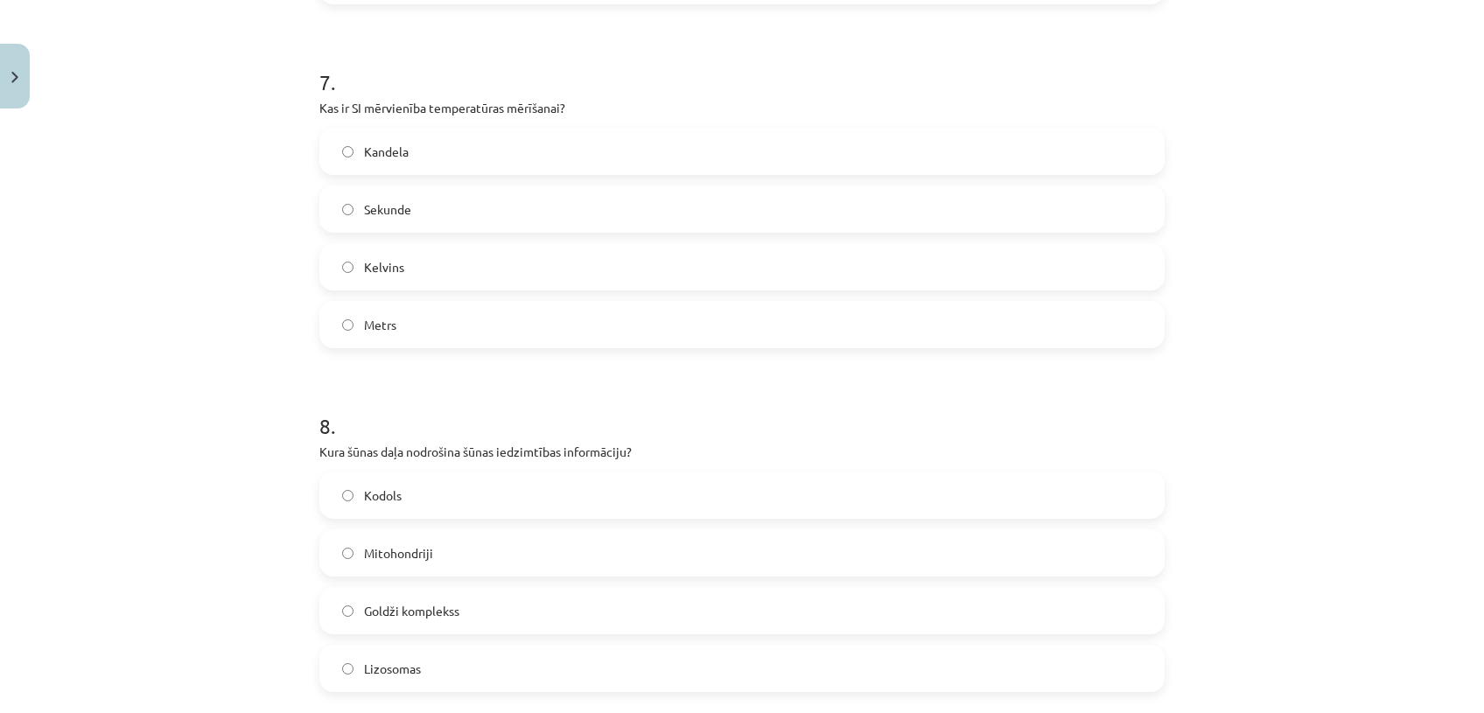
scroll to position [2377, 0]
click at [651, 330] on label "Metrs" at bounding box center [742, 320] width 842 height 44
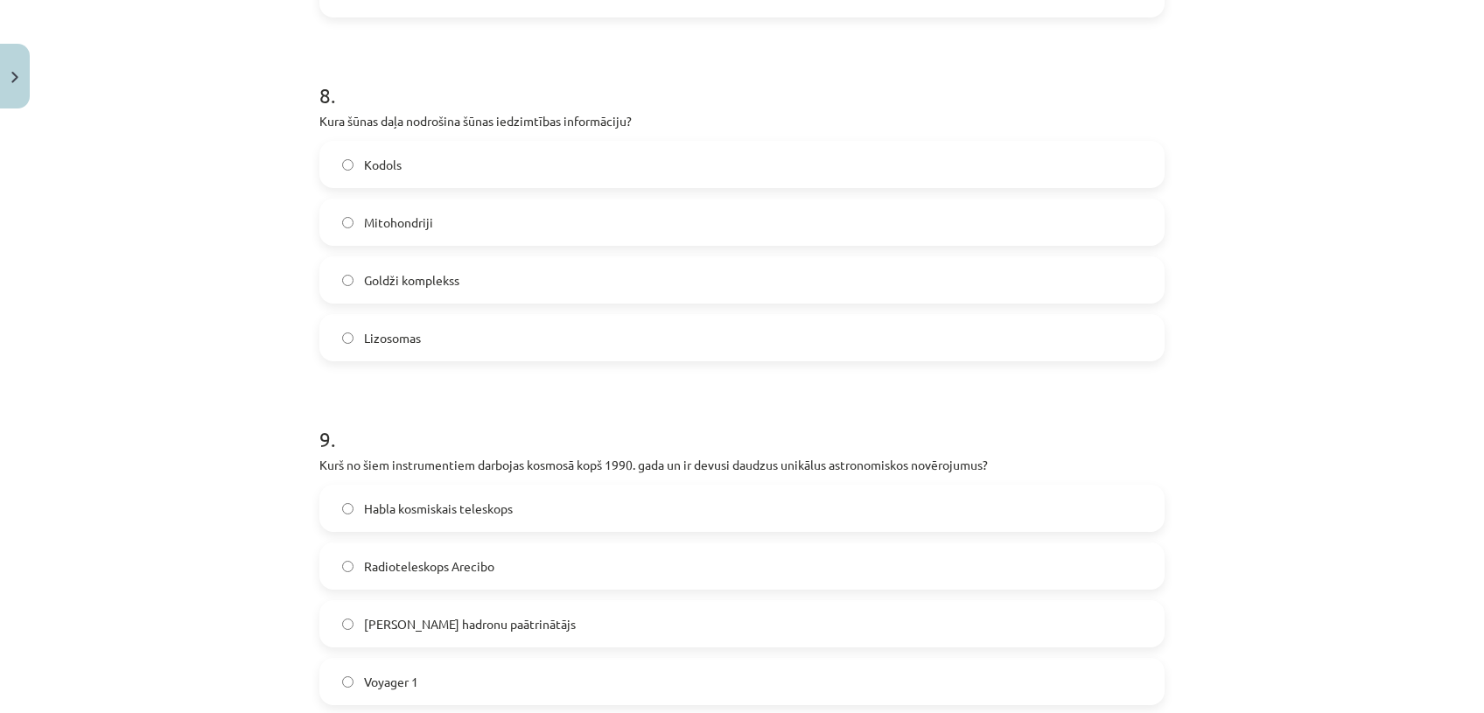
scroll to position [2695, 0]
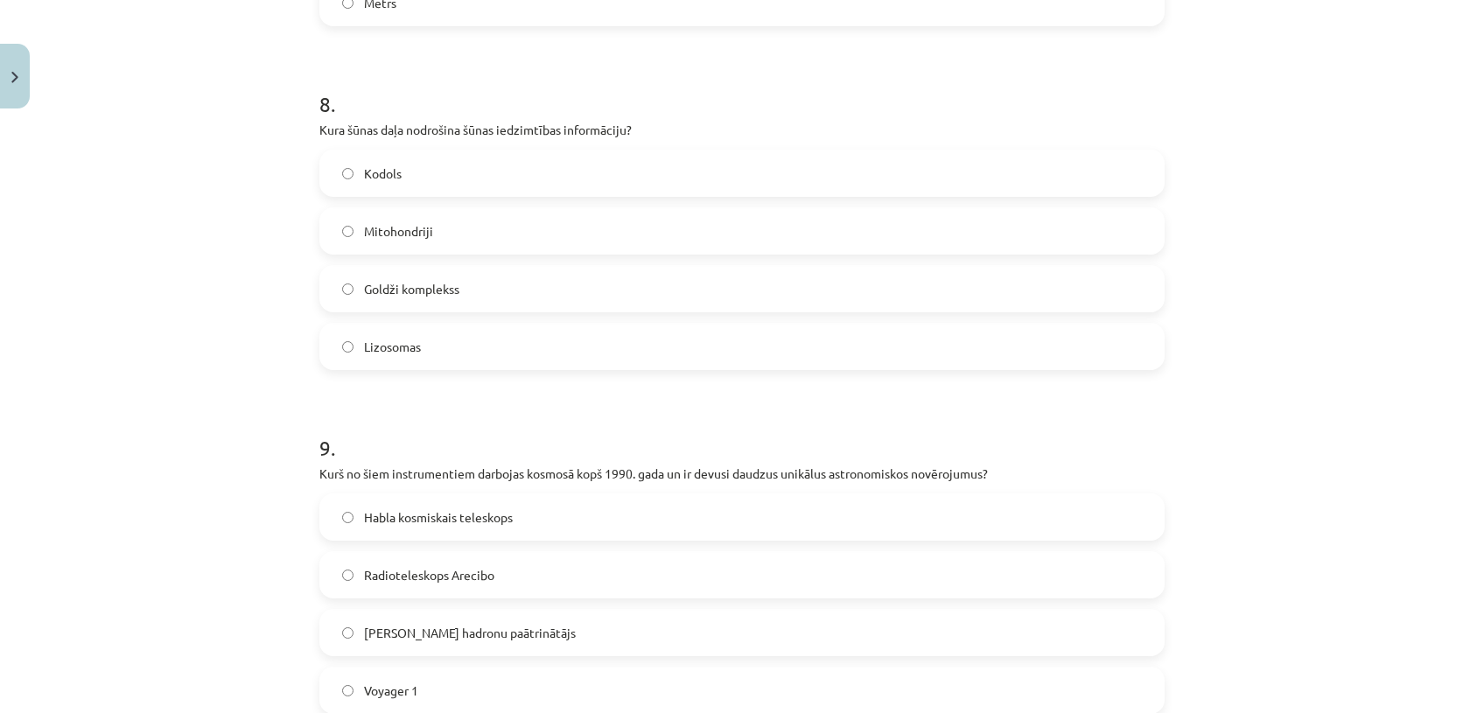
click at [494, 283] on label "Goldži komplekss" at bounding box center [742, 289] width 842 height 44
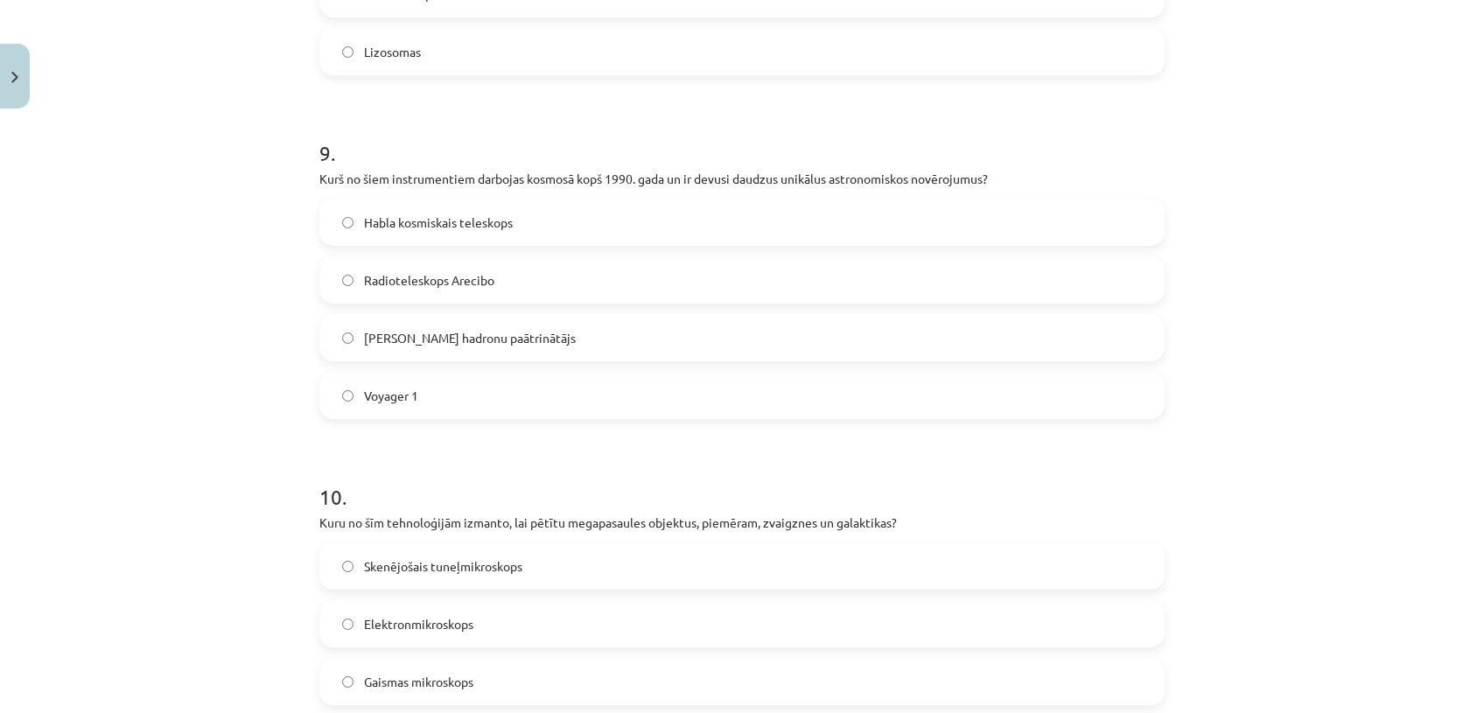
scroll to position [3012, 0]
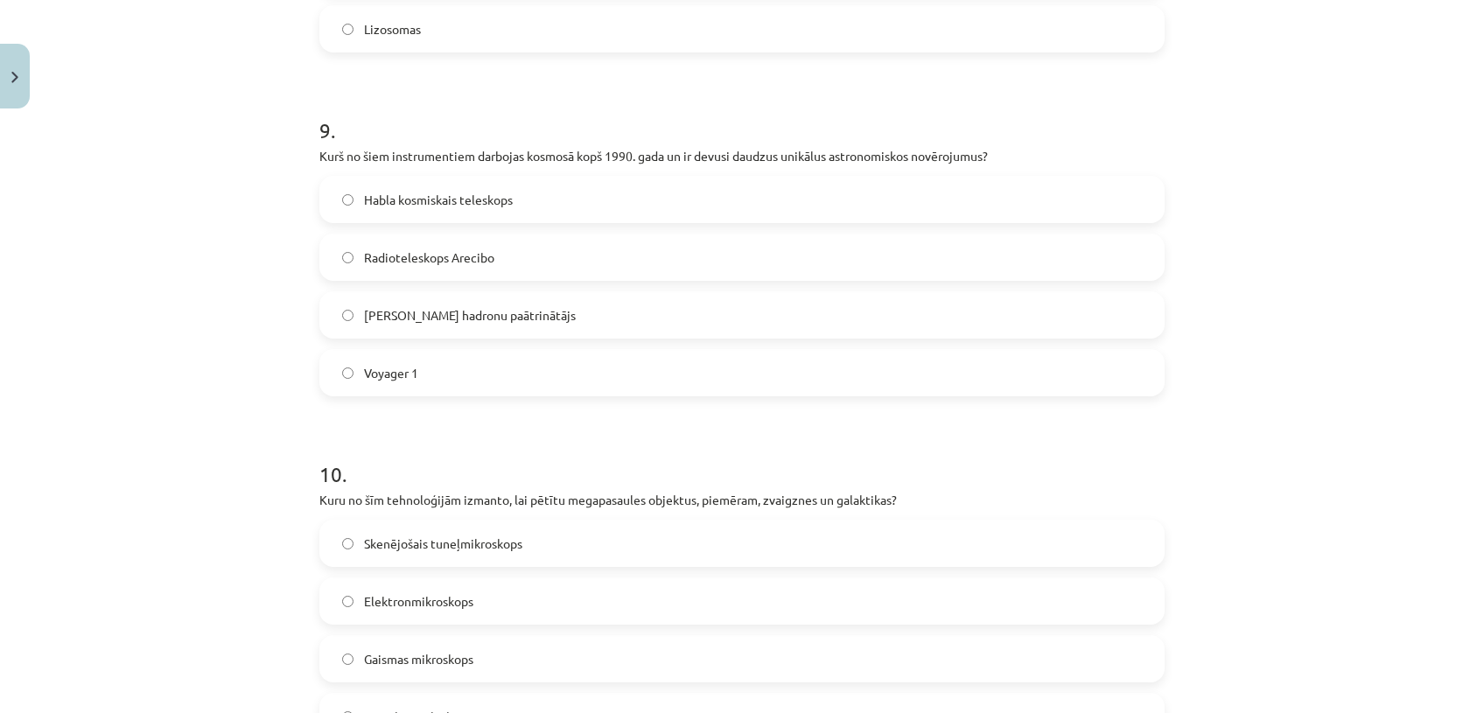
click at [508, 306] on label "Lielais hadronu paātrinātājs" at bounding box center [742, 315] width 842 height 44
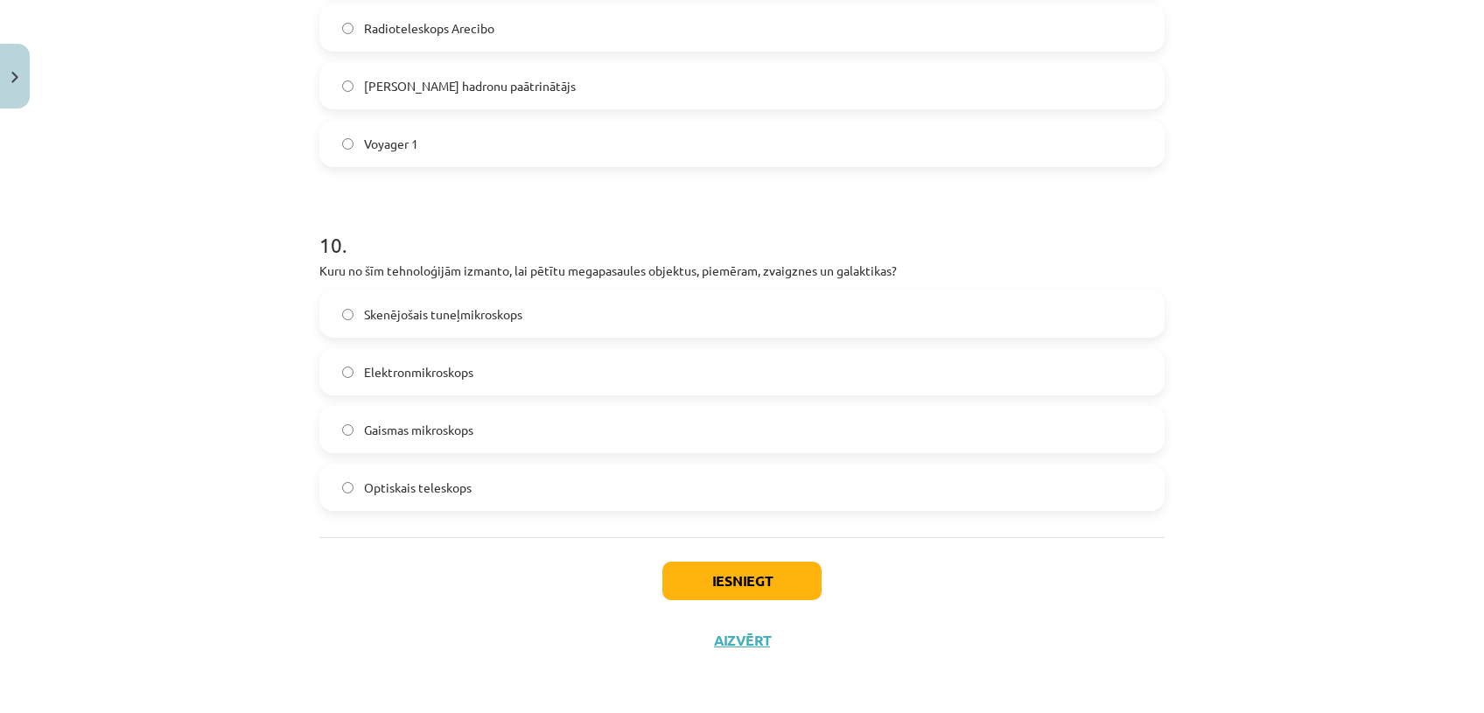
click at [483, 424] on label "Gaismas mikroskops" at bounding box center [742, 430] width 842 height 44
click at [538, 485] on label "Optiskais teleskops" at bounding box center [742, 488] width 842 height 44
click at [705, 571] on button "Iesniegt" at bounding box center [742, 581] width 159 height 39
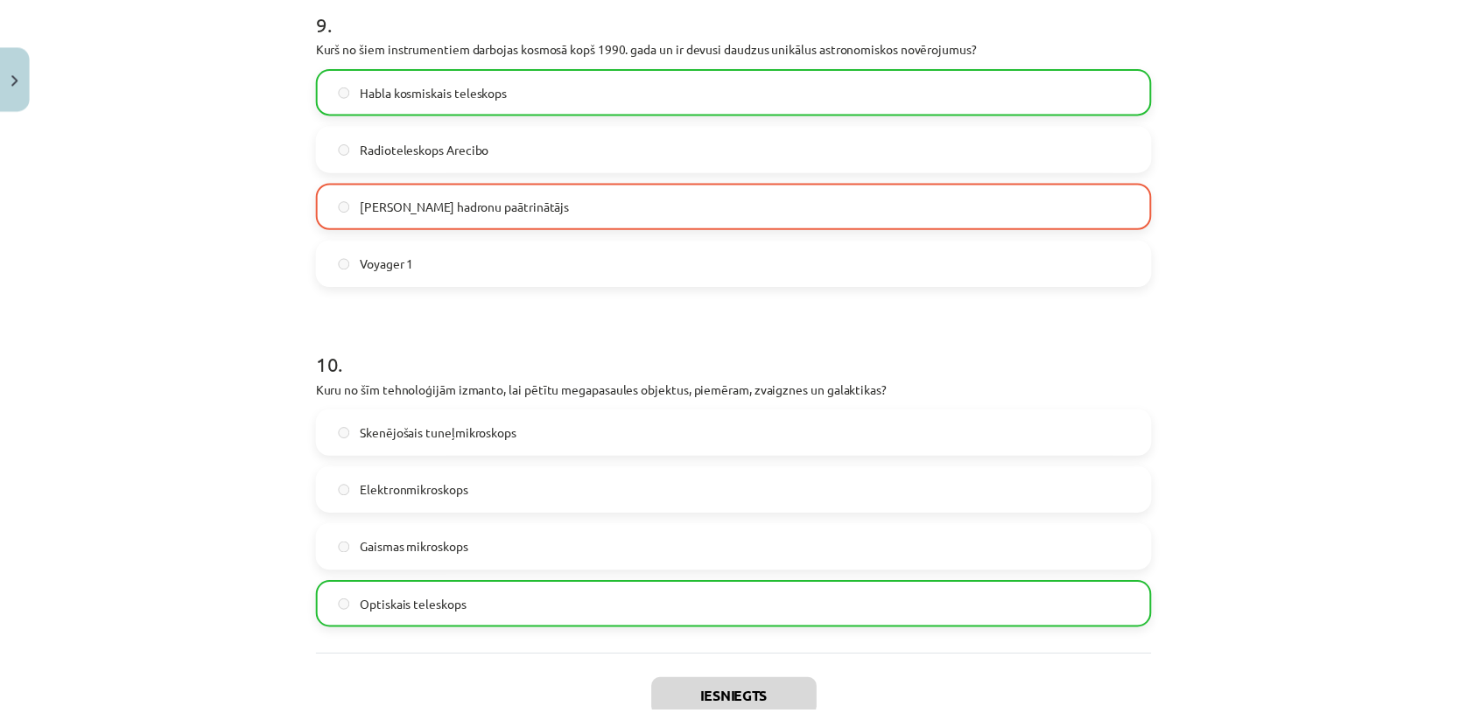
scroll to position [3298, 0]
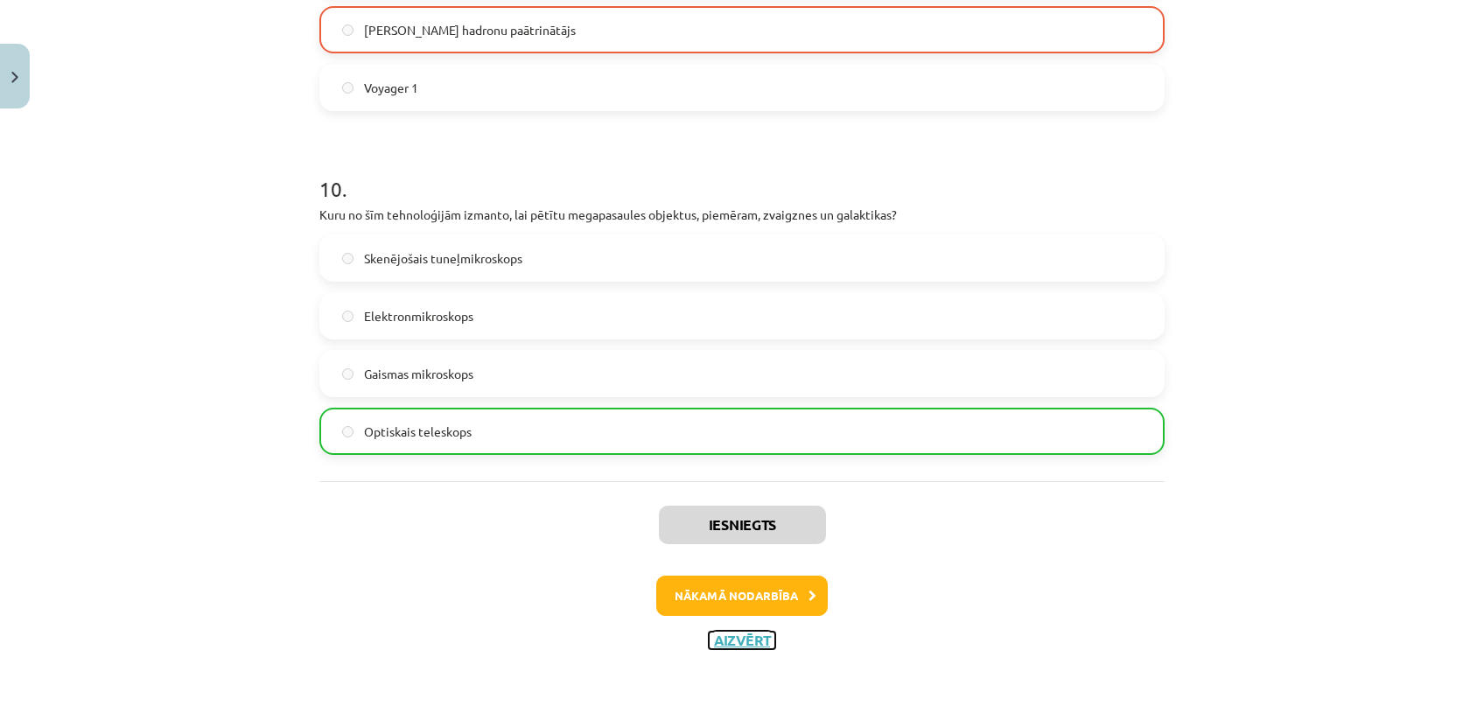
click at [739, 644] on button "Aizvērt" at bounding box center [742, 641] width 67 height 18
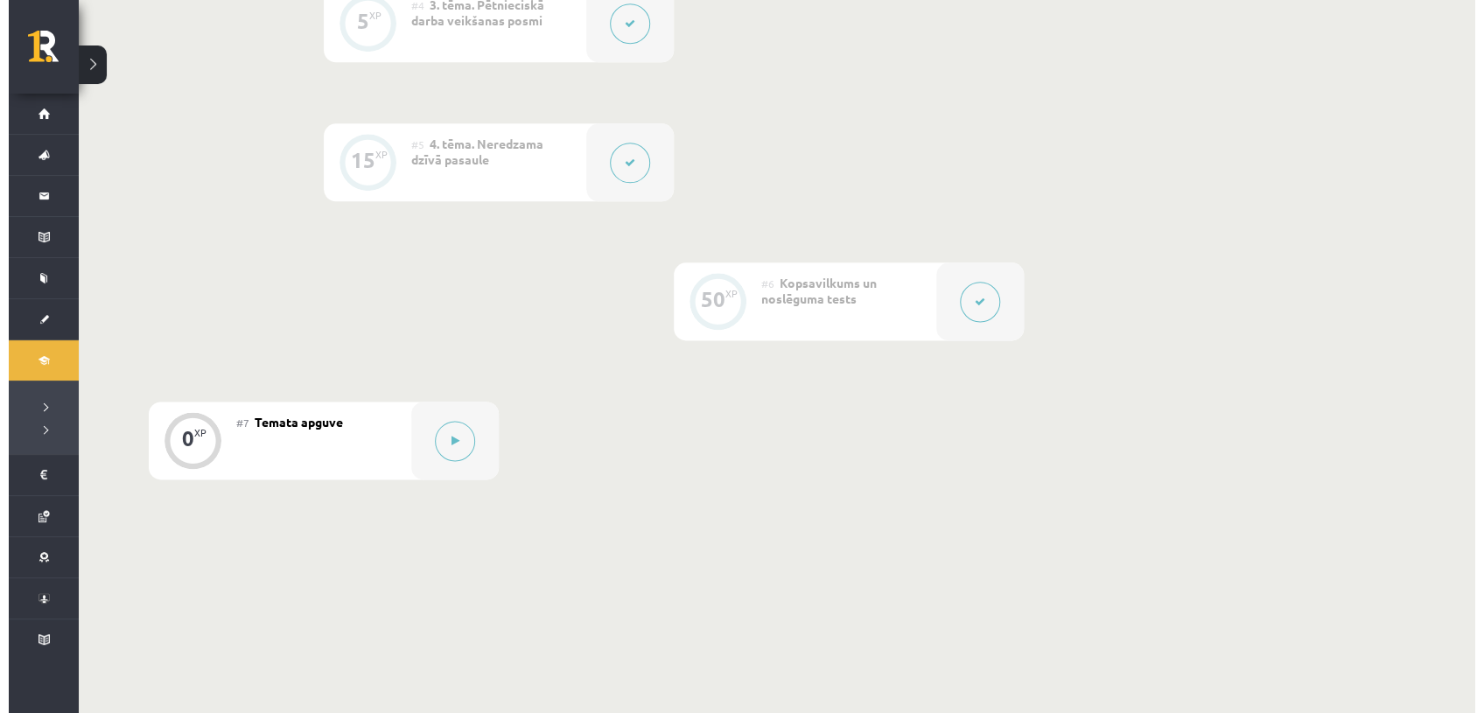
scroll to position [988, 0]
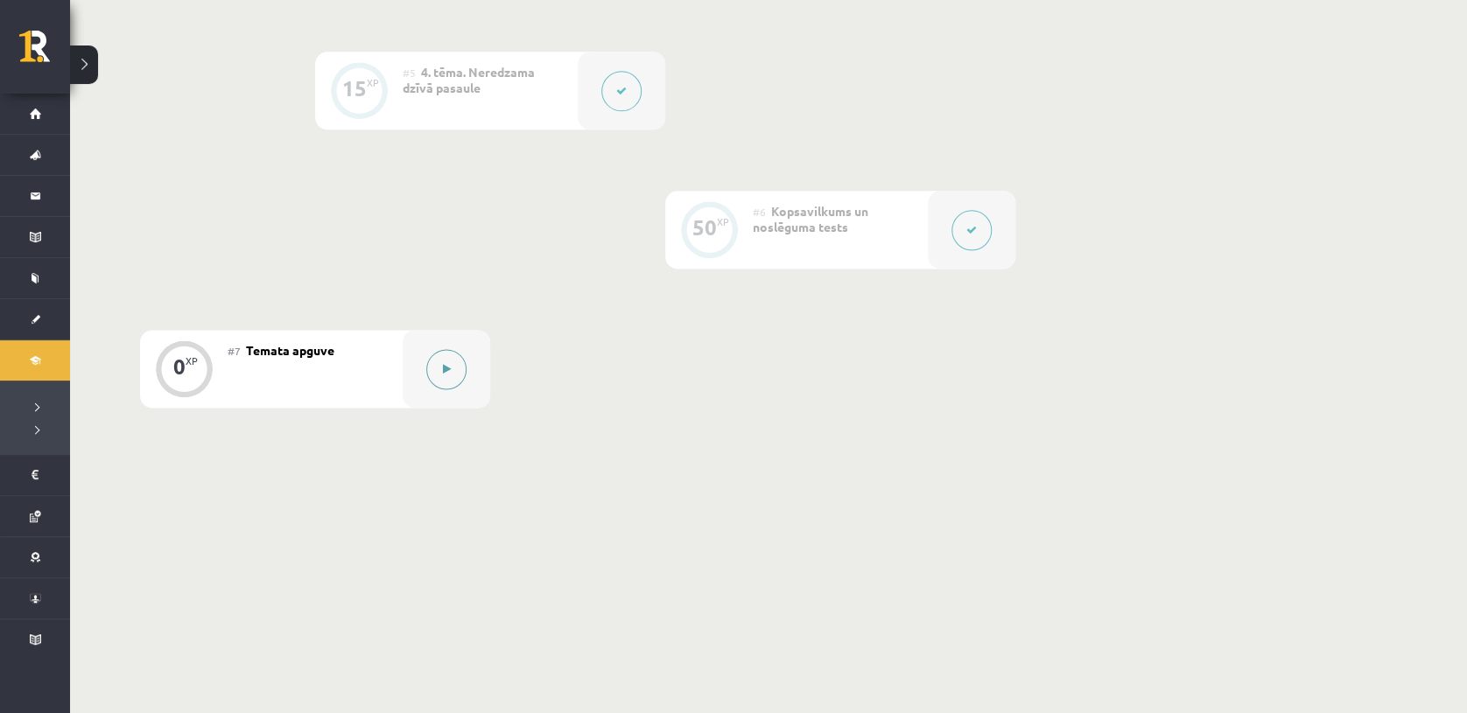
click at [431, 349] on div at bounding box center [447, 369] width 88 height 78
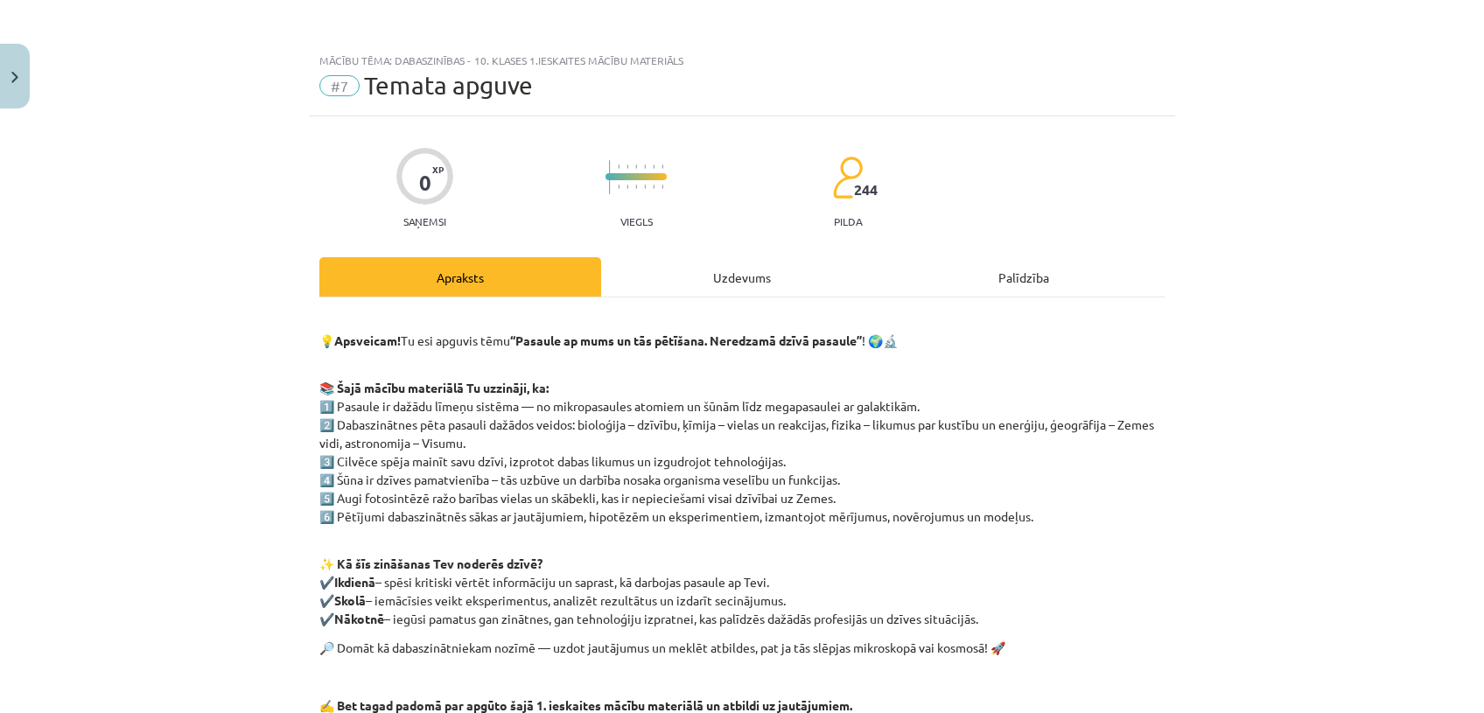
click at [719, 298] on div "💡 Apsveicam! Tu esi apguvis tēmu “Pasaule ap mums un tās pētīšana. Neredzamā dz…" at bounding box center [741, 520] width 845 height 444
click at [719, 287] on div "Uzdevums" at bounding box center [742, 276] width 282 height 39
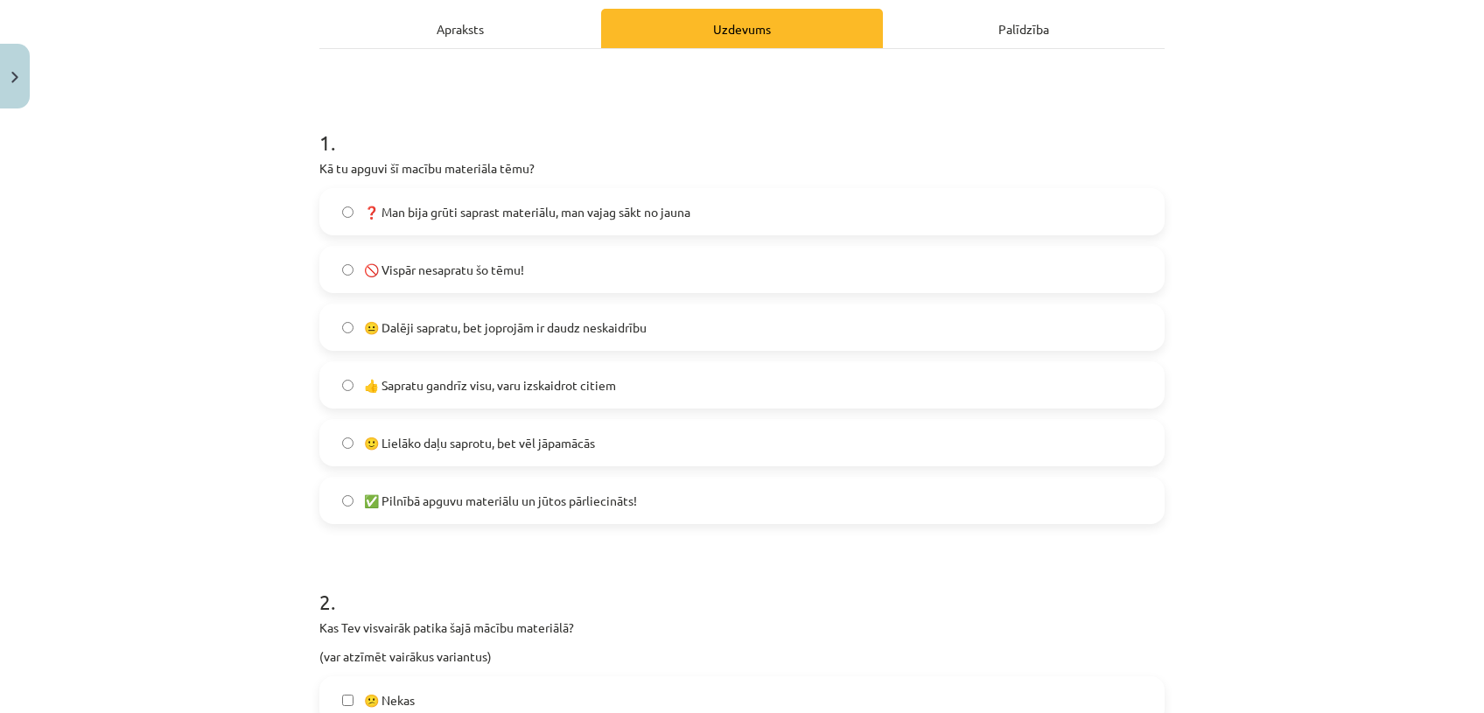
scroll to position [252, 0]
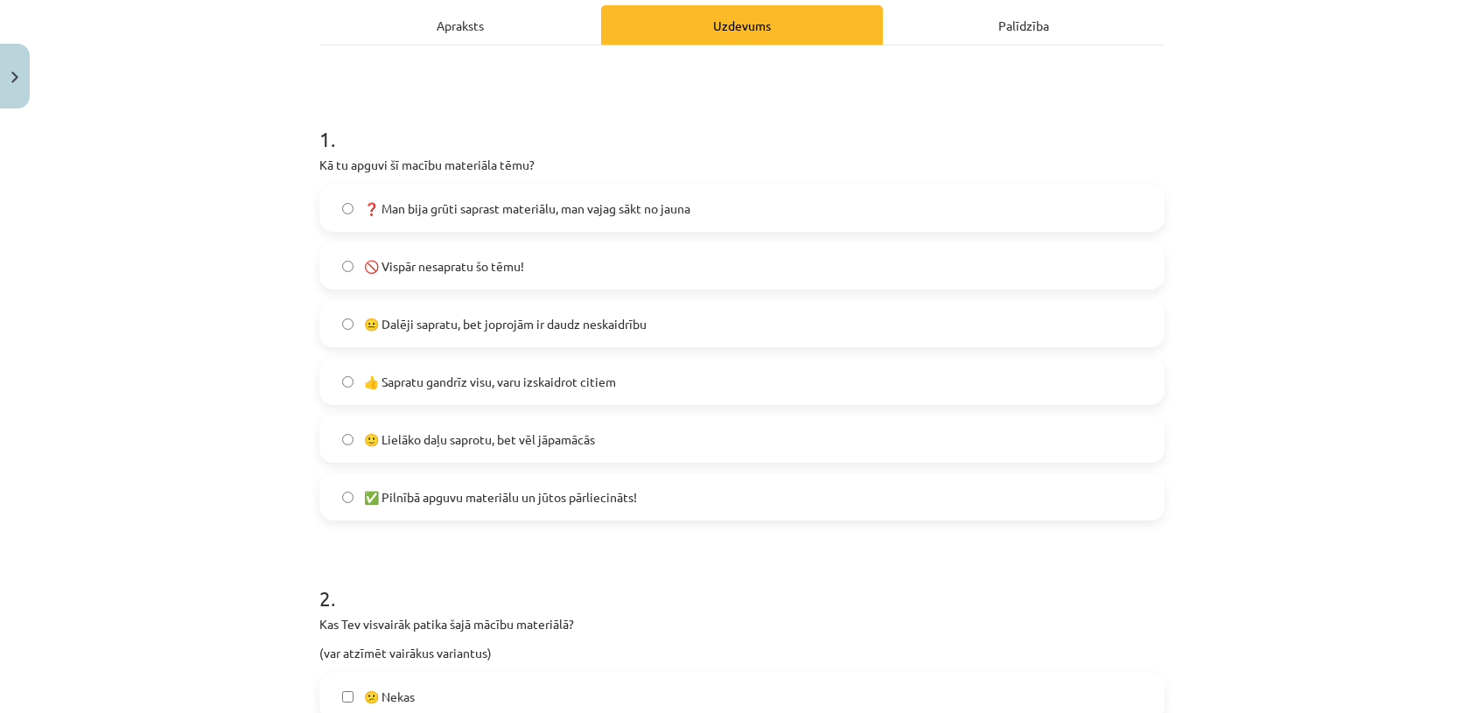
click at [531, 315] on span "😐 Dalēji sapratu, bet joprojām ir daudz neskaidrību" at bounding box center [505, 324] width 283 height 18
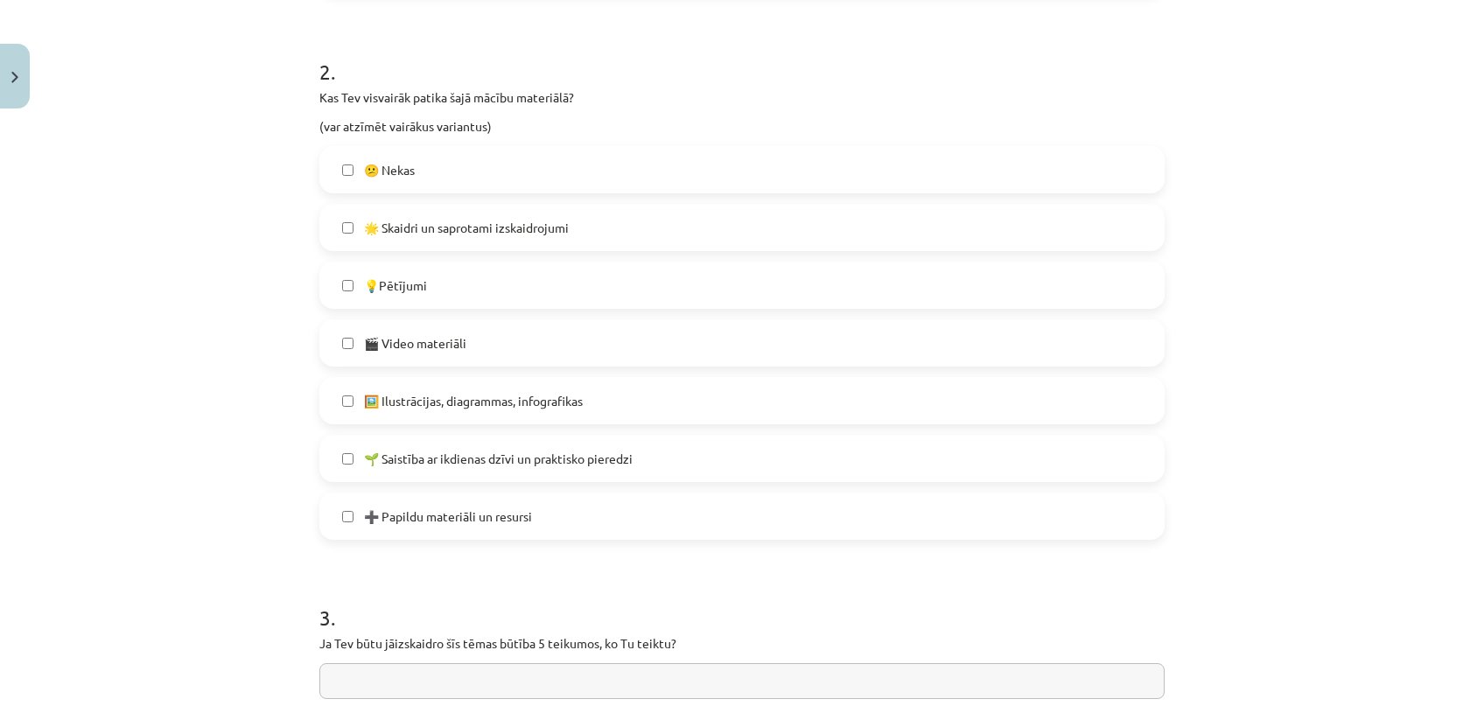
scroll to position [817, 0]
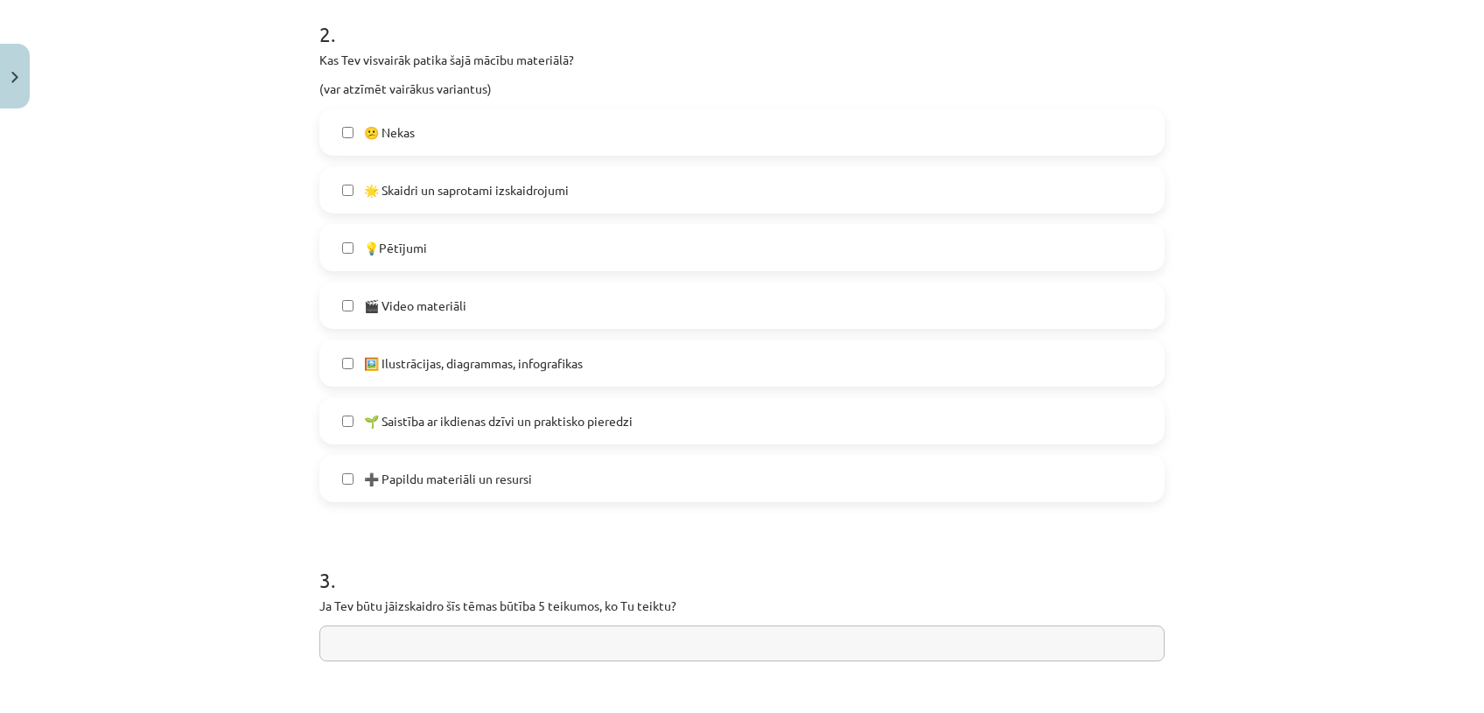
click at [466, 374] on label "🖼️ Ilustrācijas, diagrammas, infografikas" at bounding box center [742, 363] width 842 height 44
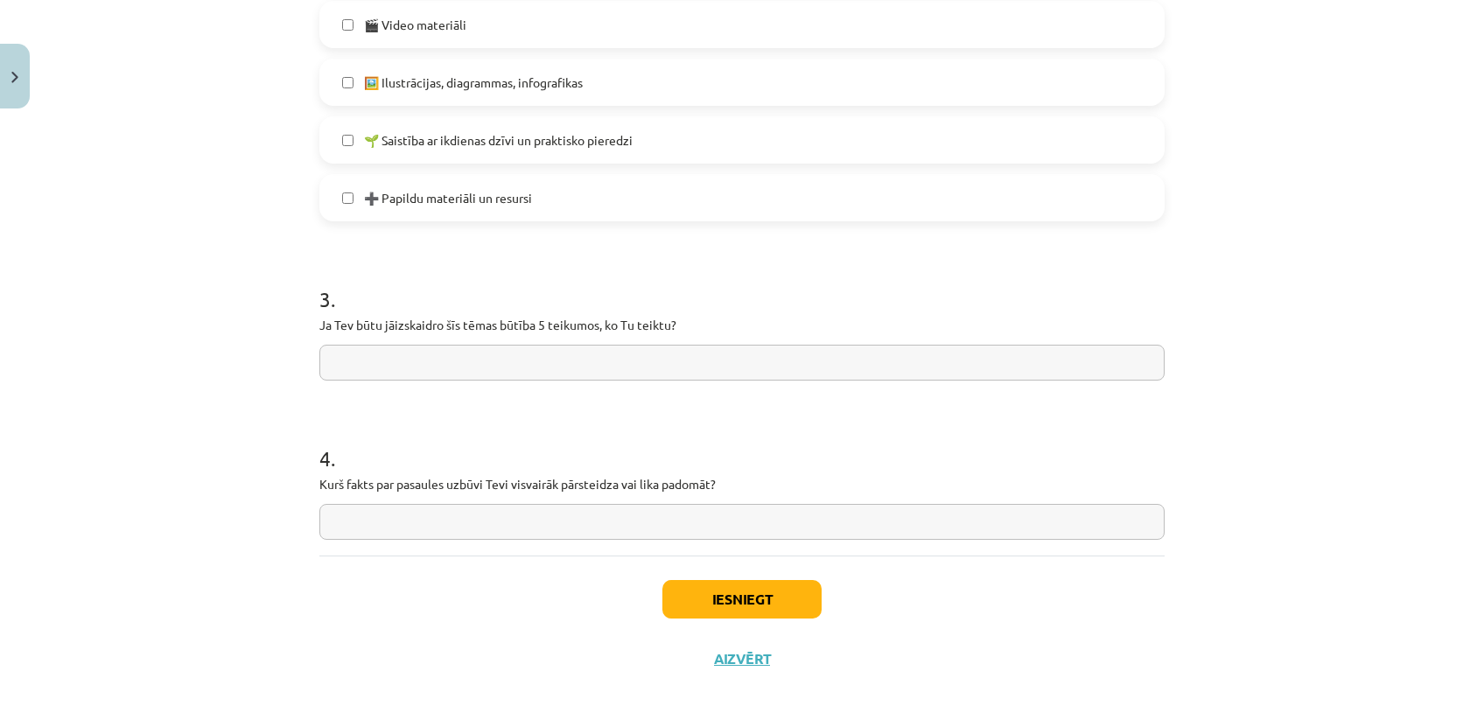
scroll to position [1116, 0]
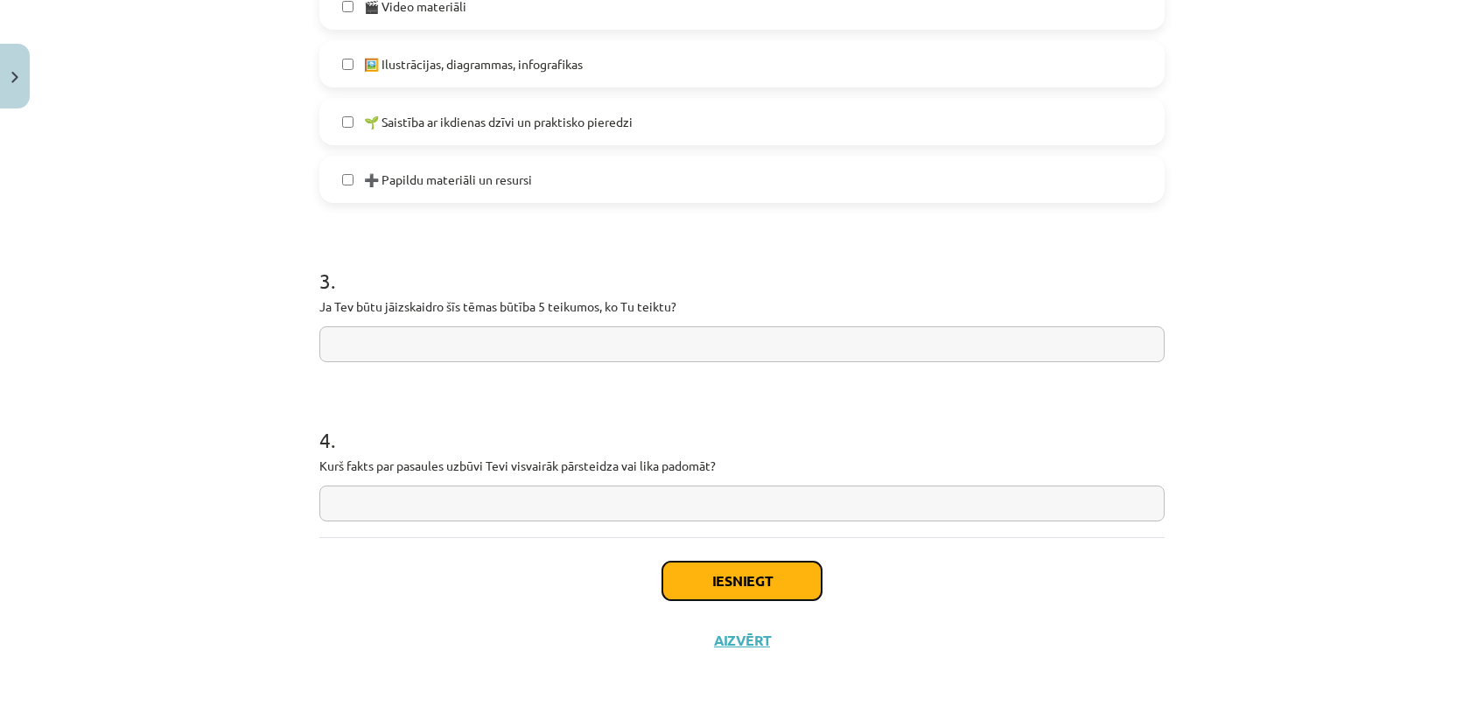
click at [775, 571] on button "Iesniegt" at bounding box center [742, 581] width 159 height 39
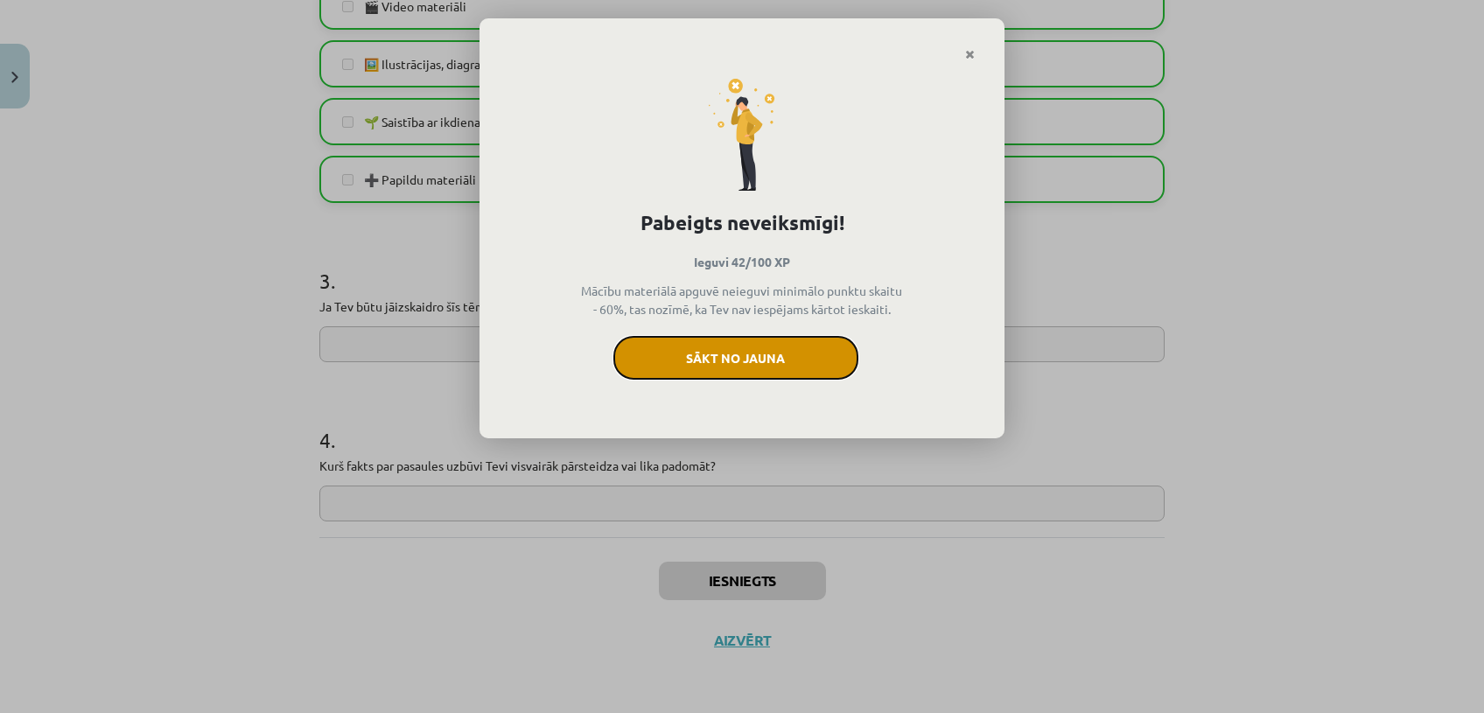
click at [765, 363] on button "Sākt no jauna" at bounding box center [735, 358] width 245 height 44
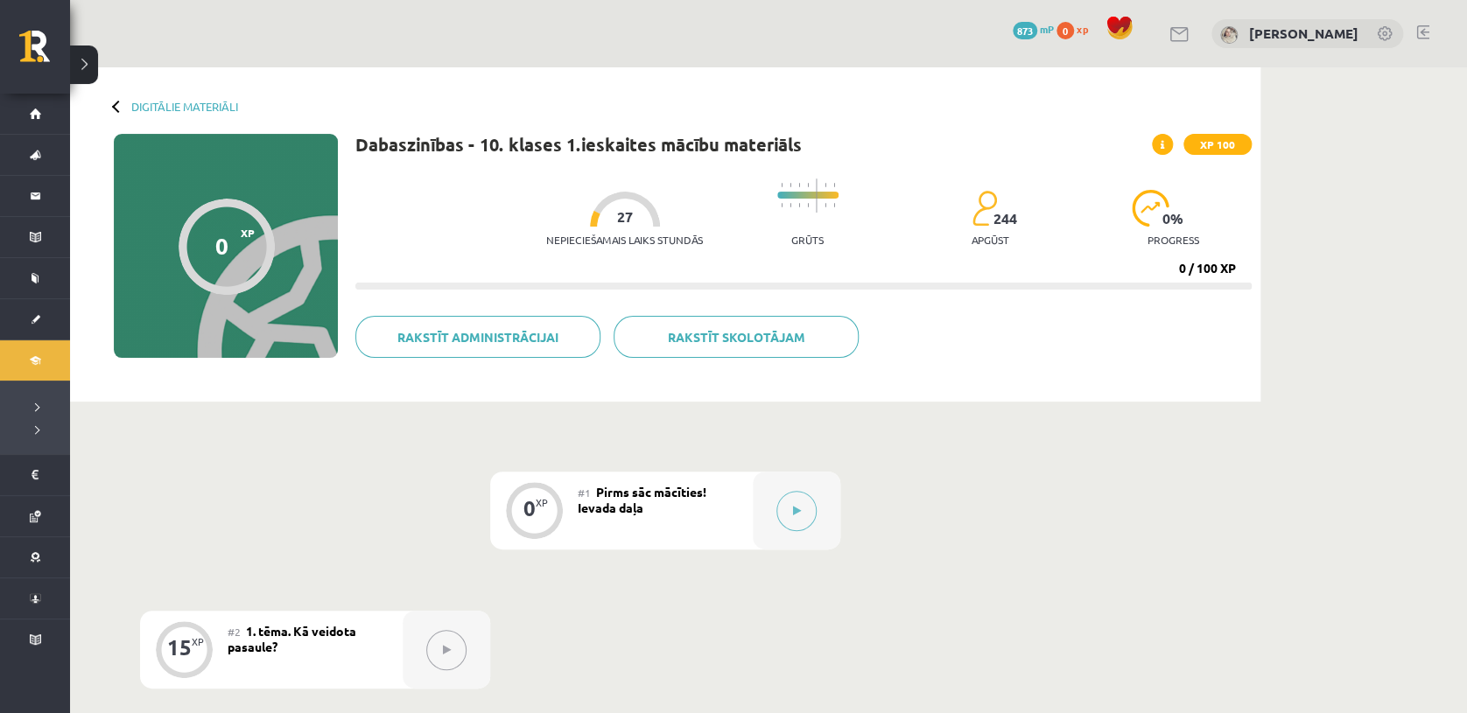
scroll to position [181, 0]
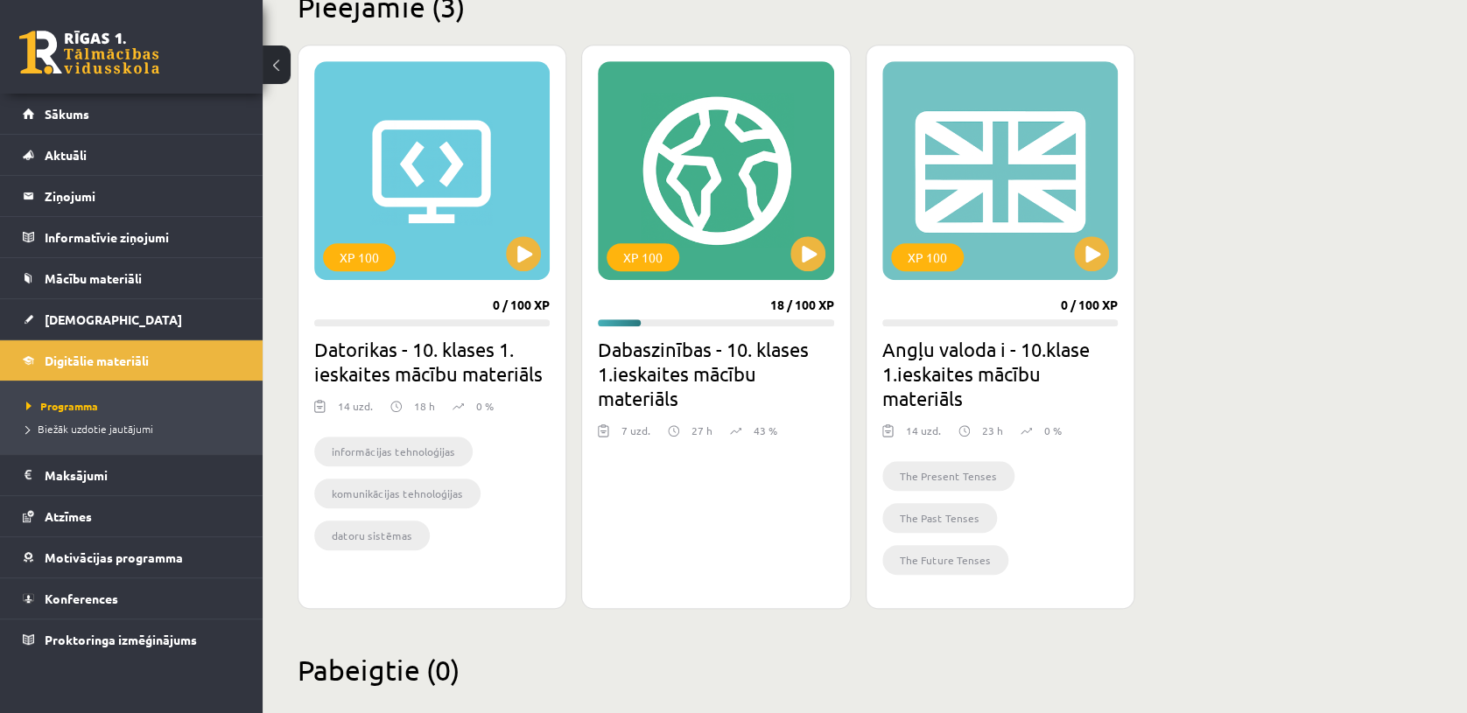
scroll to position [483, 0]
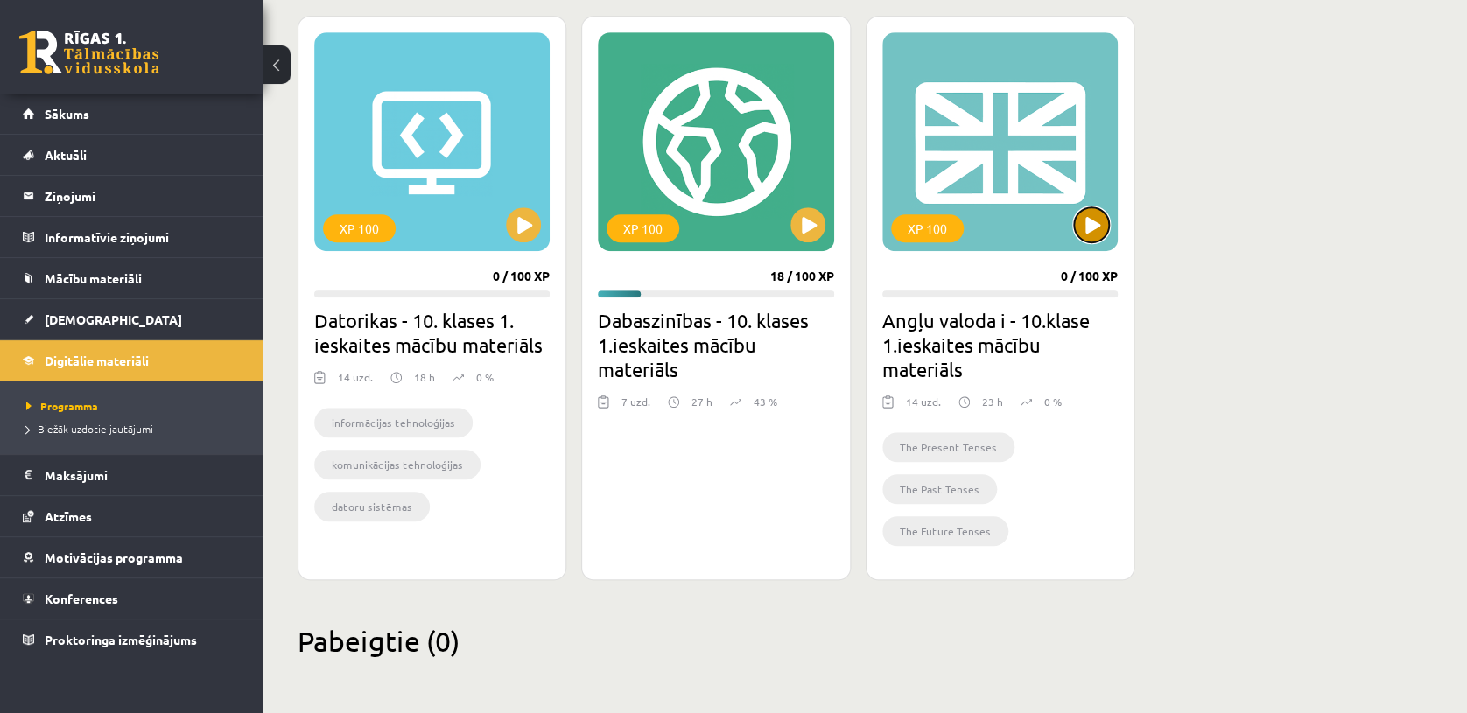
click at [1079, 218] on button at bounding box center [1091, 224] width 35 height 35
click at [956, 203] on div "XP 100" at bounding box center [999, 141] width 235 height 219
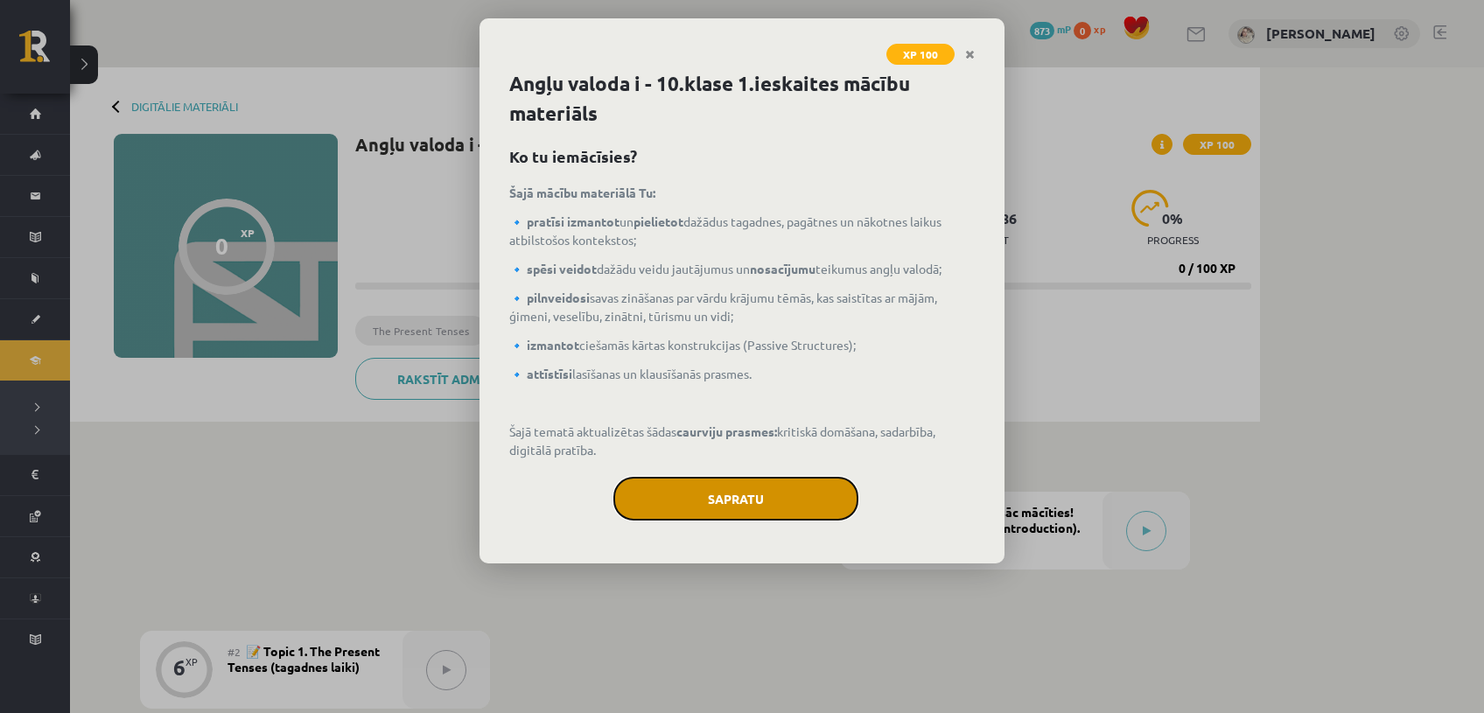
click at [744, 482] on button "Sapratu" at bounding box center [735, 499] width 245 height 44
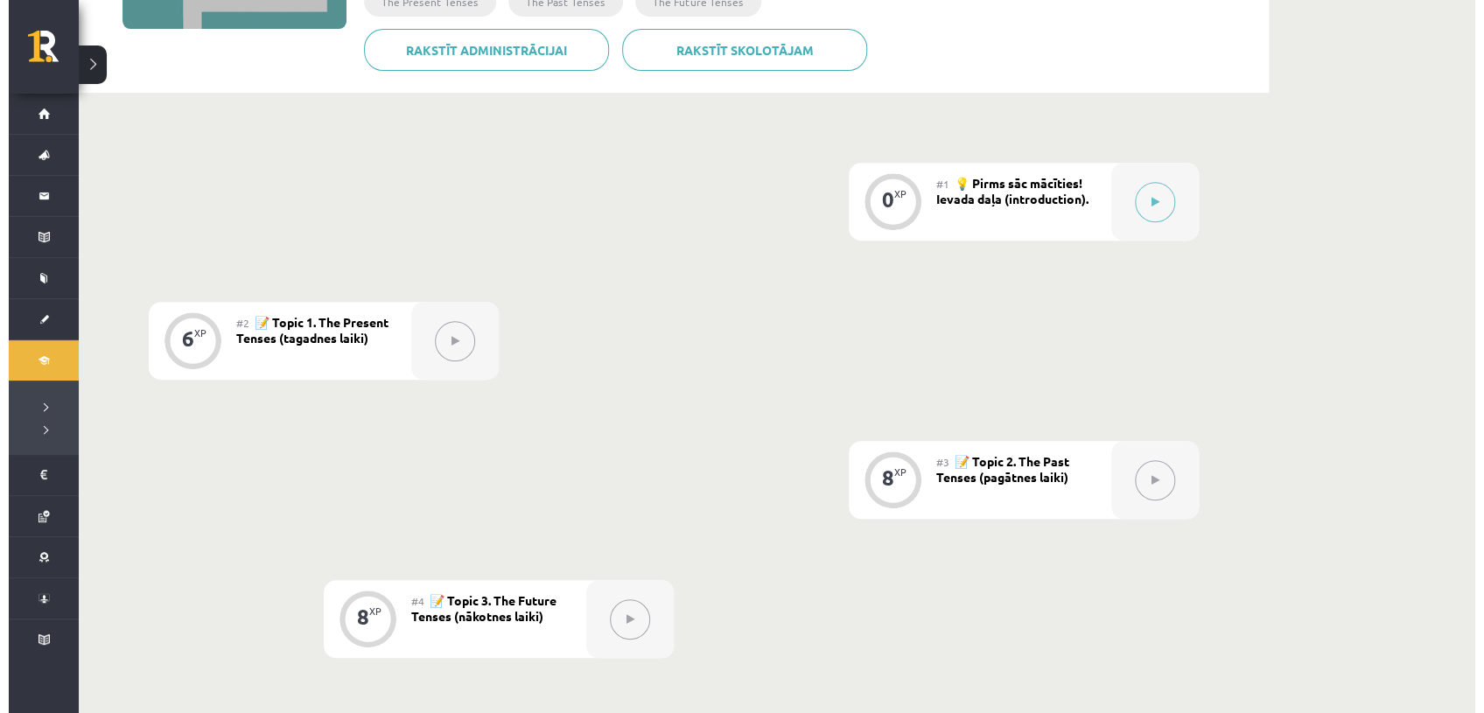
scroll to position [320, 0]
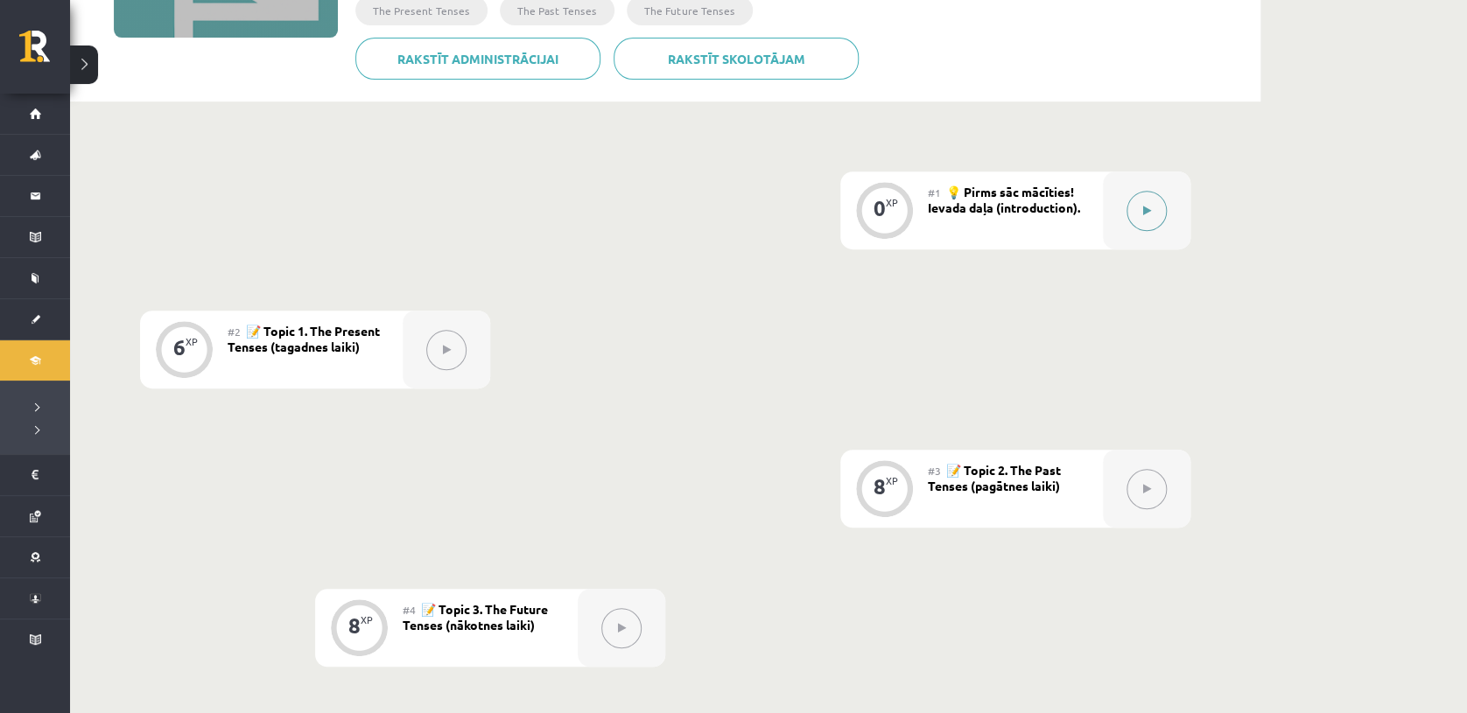
click at [1147, 211] on icon at bounding box center [1147, 211] width 8 height 11
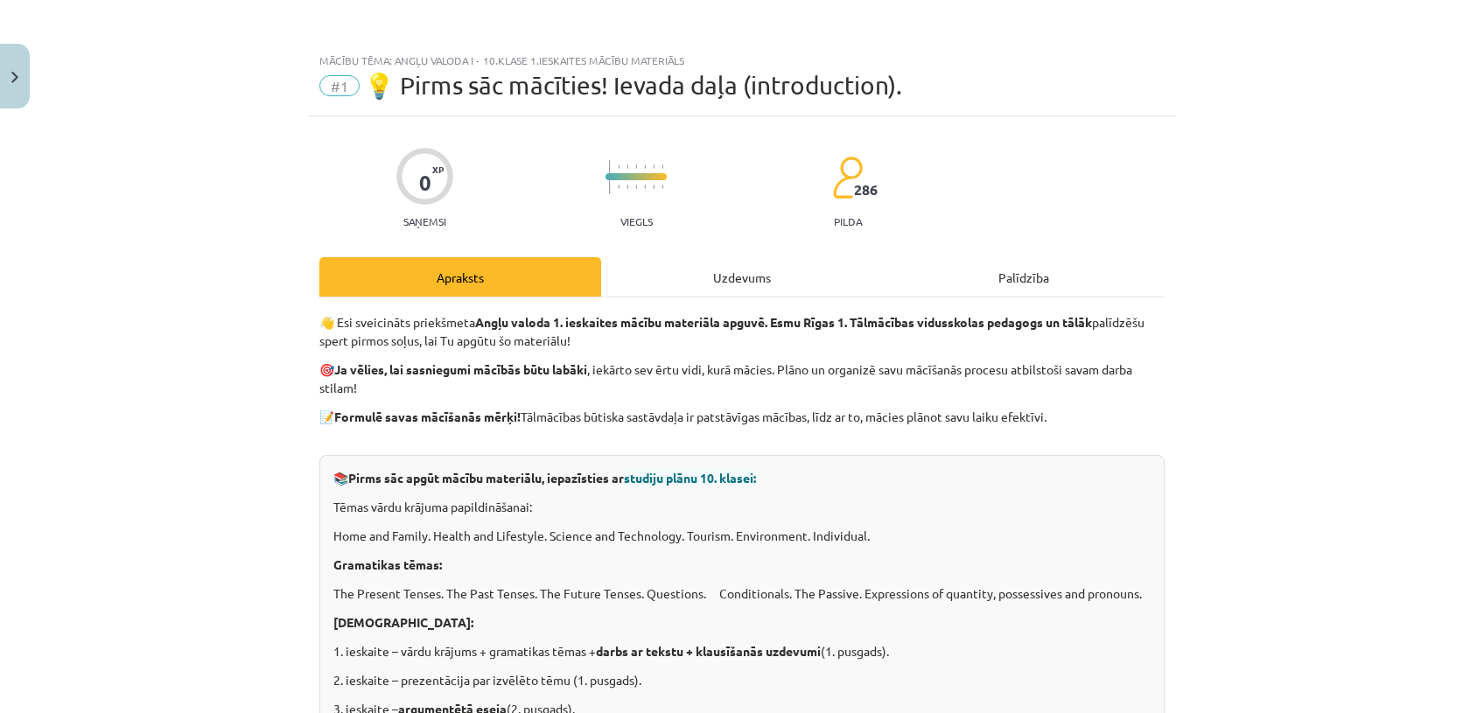
click at [739, 273] on div "Uzdevums" at bounding box center [742, 276] width 282 height 39
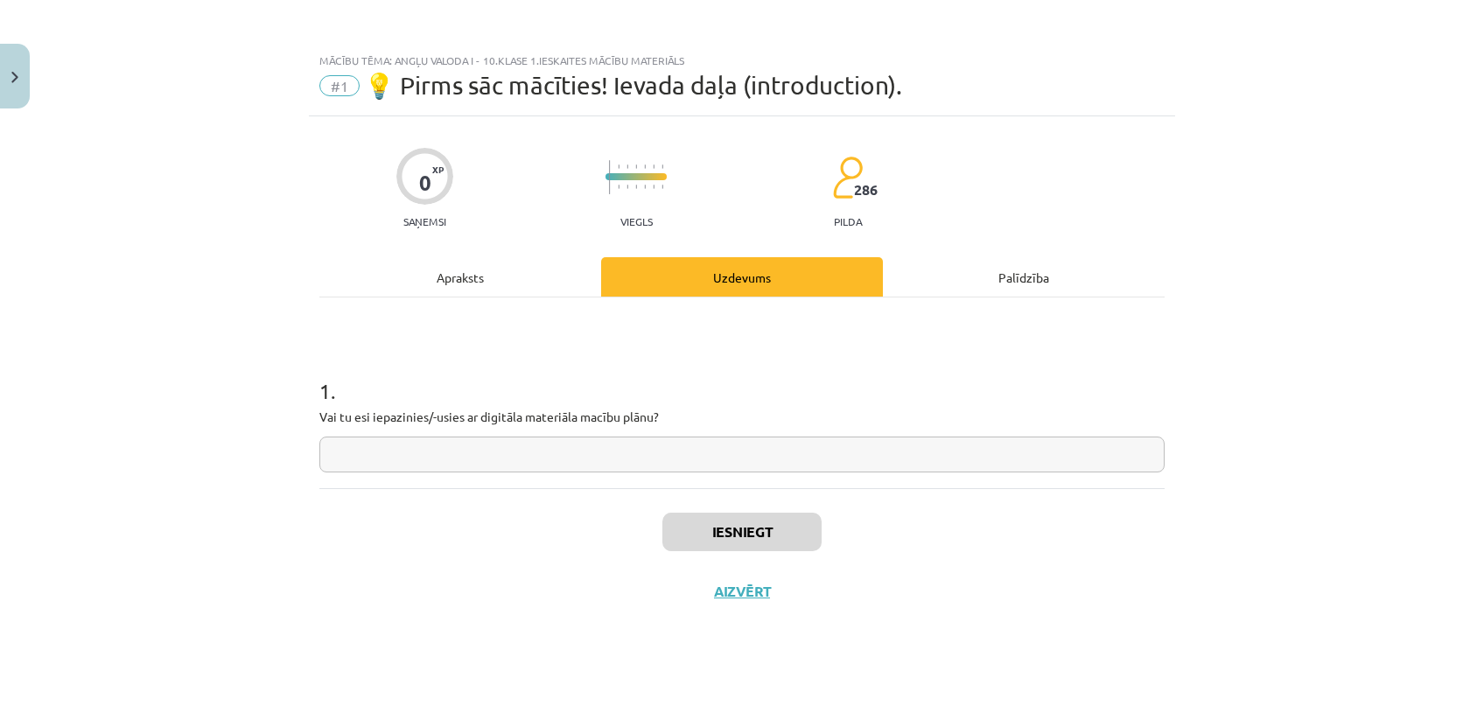
click at [468, 277] on div "Apraksts" at bounding box center [460, 276] width 282 height 39
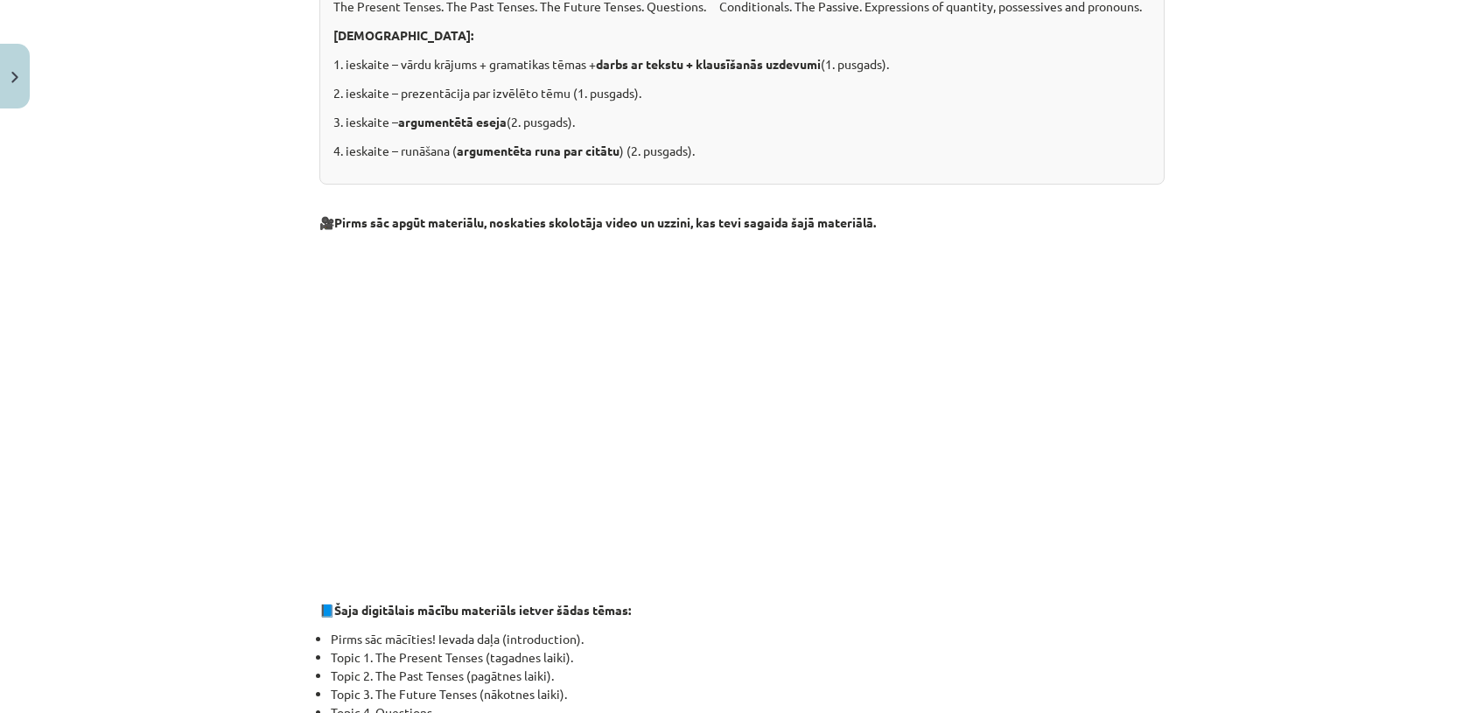
scroll to position [770, 0]
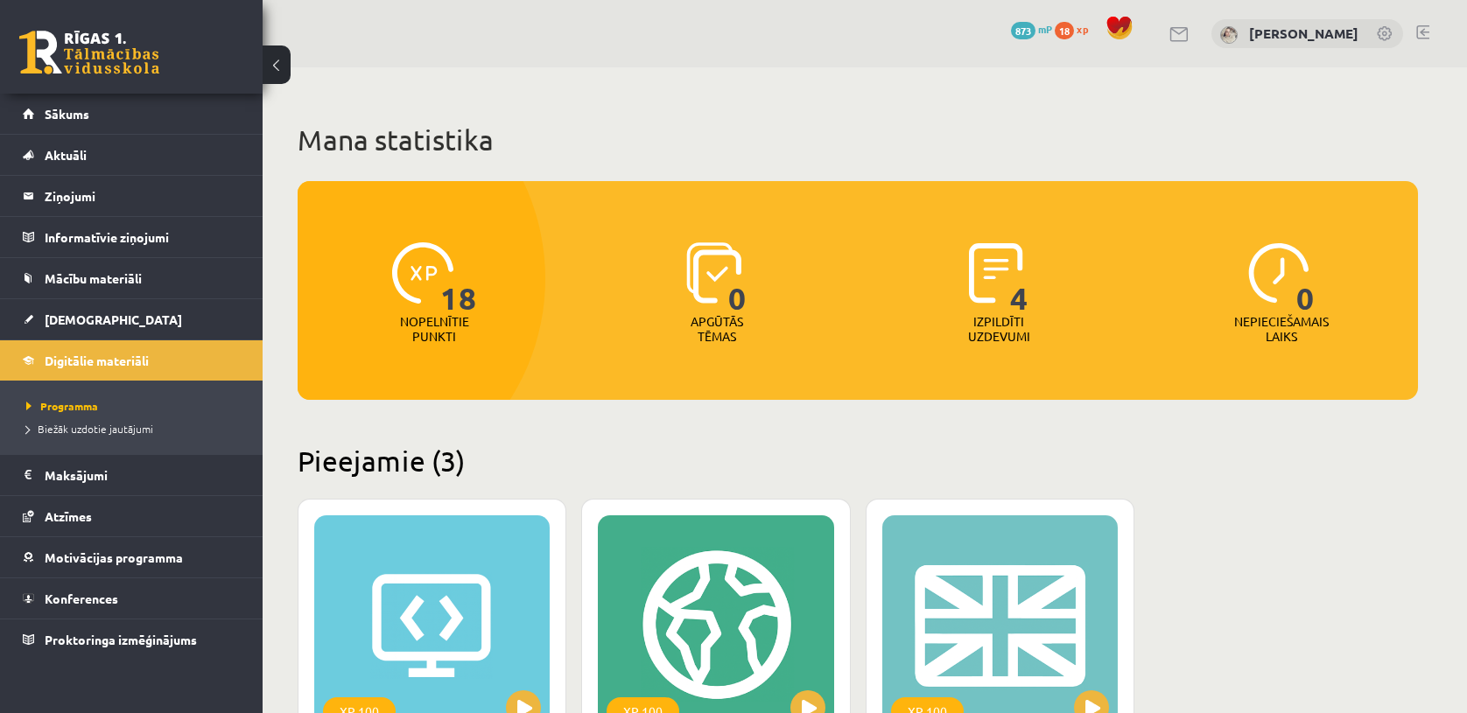
scroll to position [483, 0]
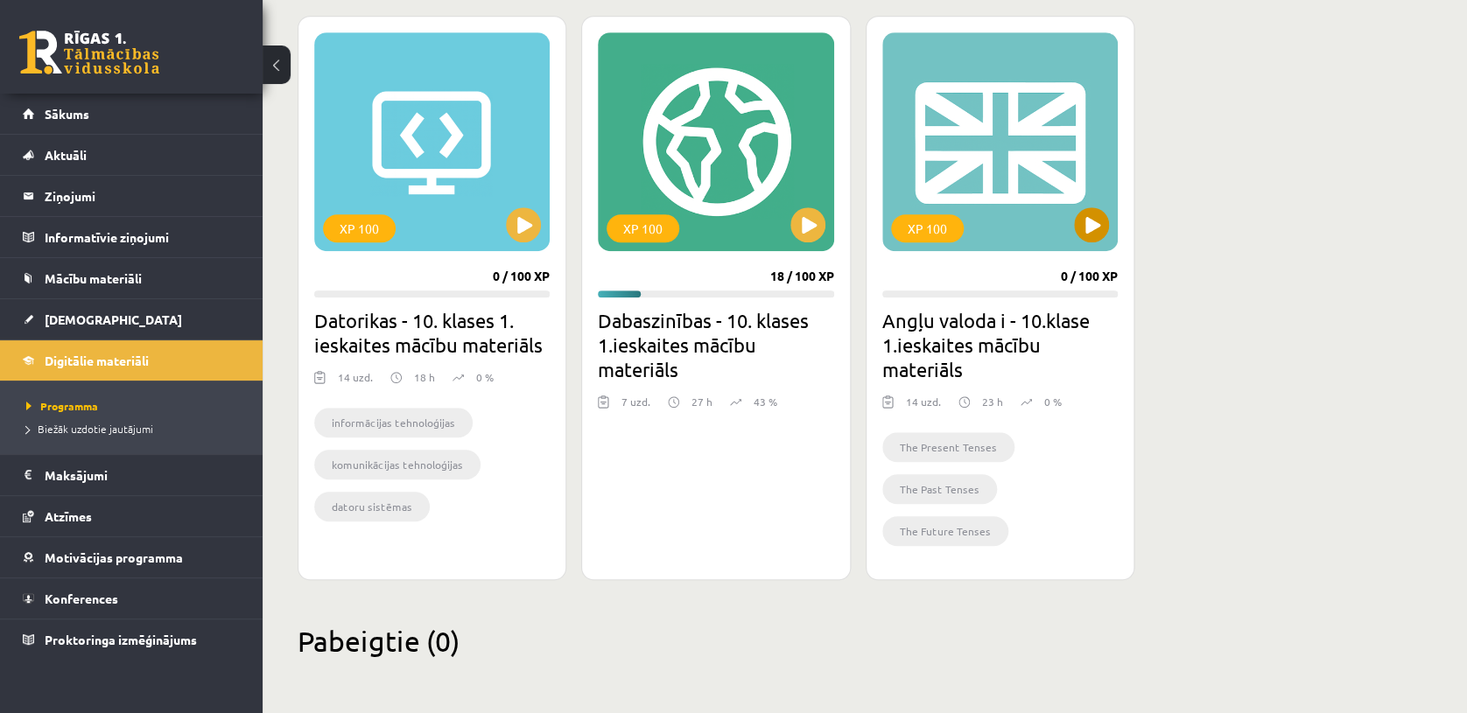
click at [1016, 137] on div "XP 100" at bounding box center [999, 141] width 235 height 219
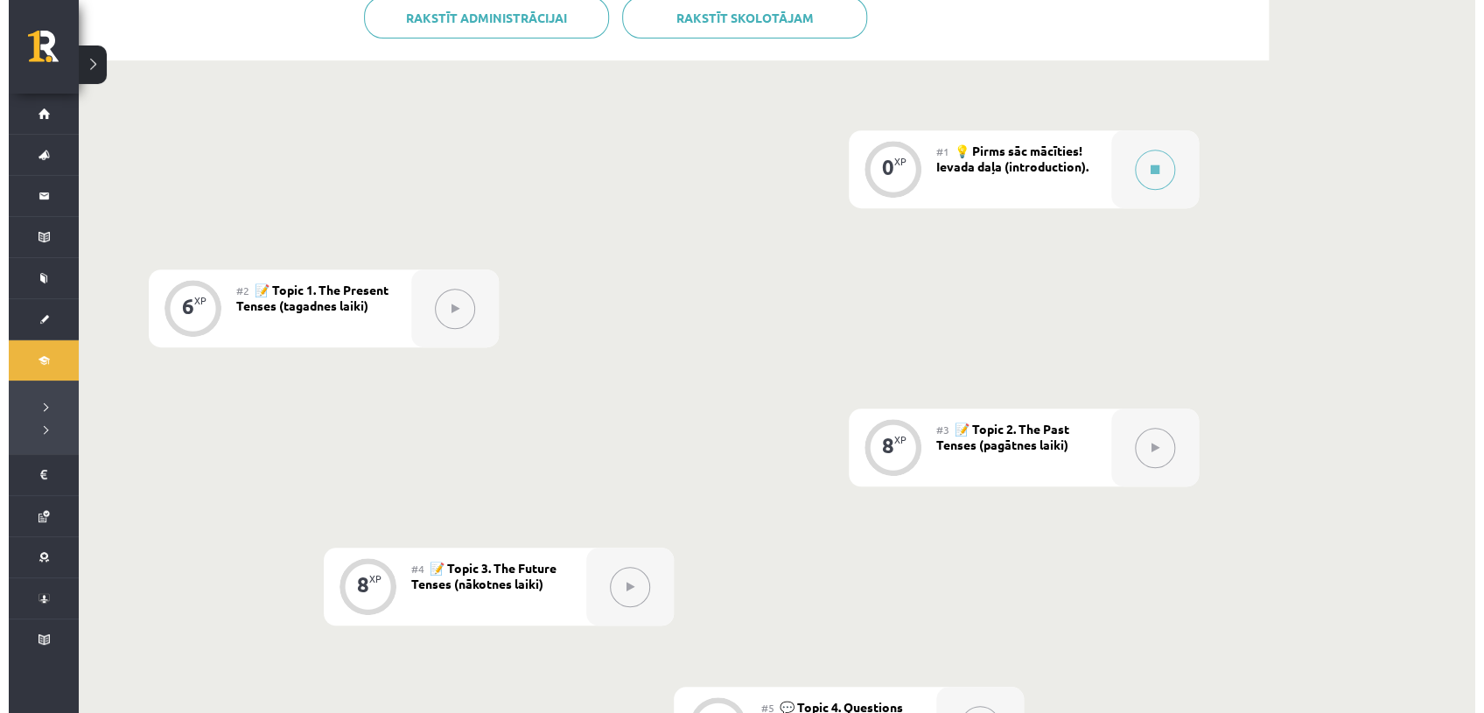
scroll to position [371, 0]
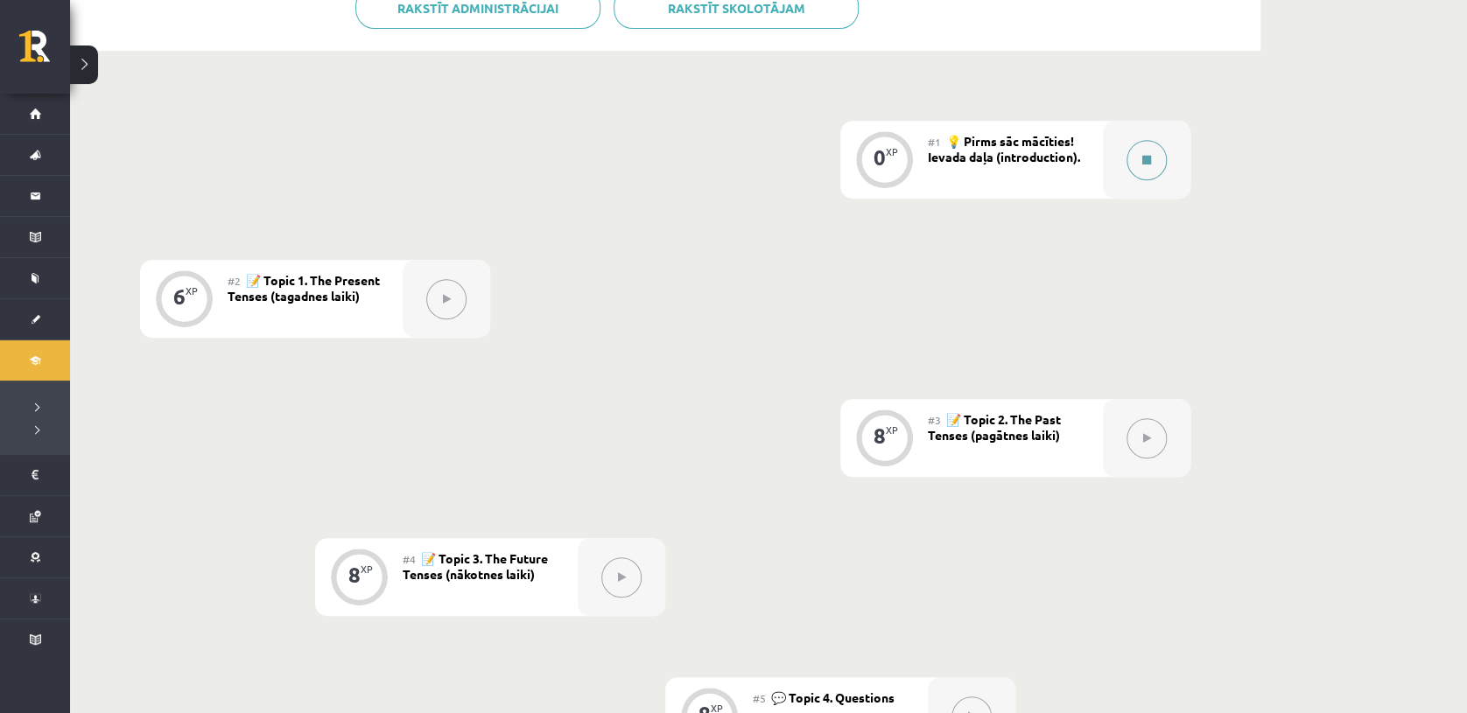
click at [1120, 149] on div at bounding box center [1147, 160] width 88 height 78
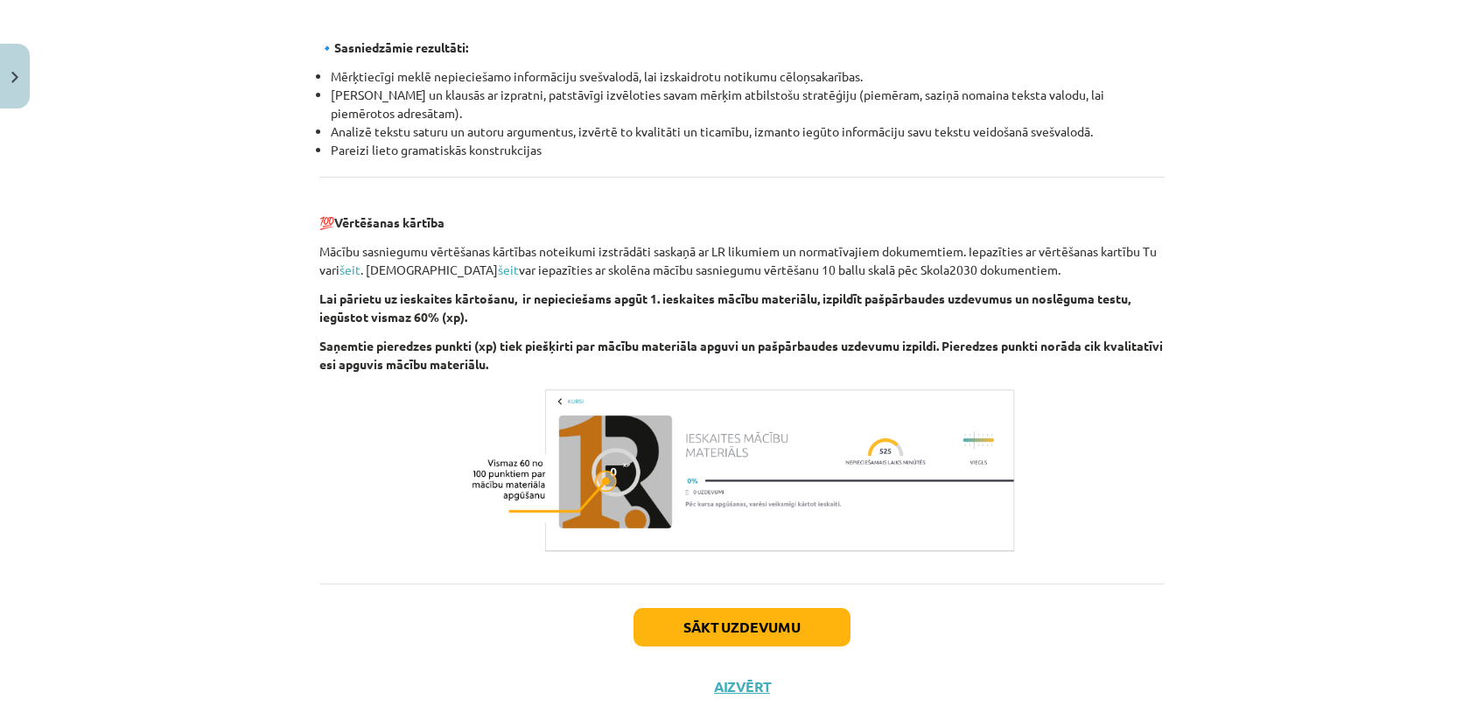
scroll to position [1909, 0]
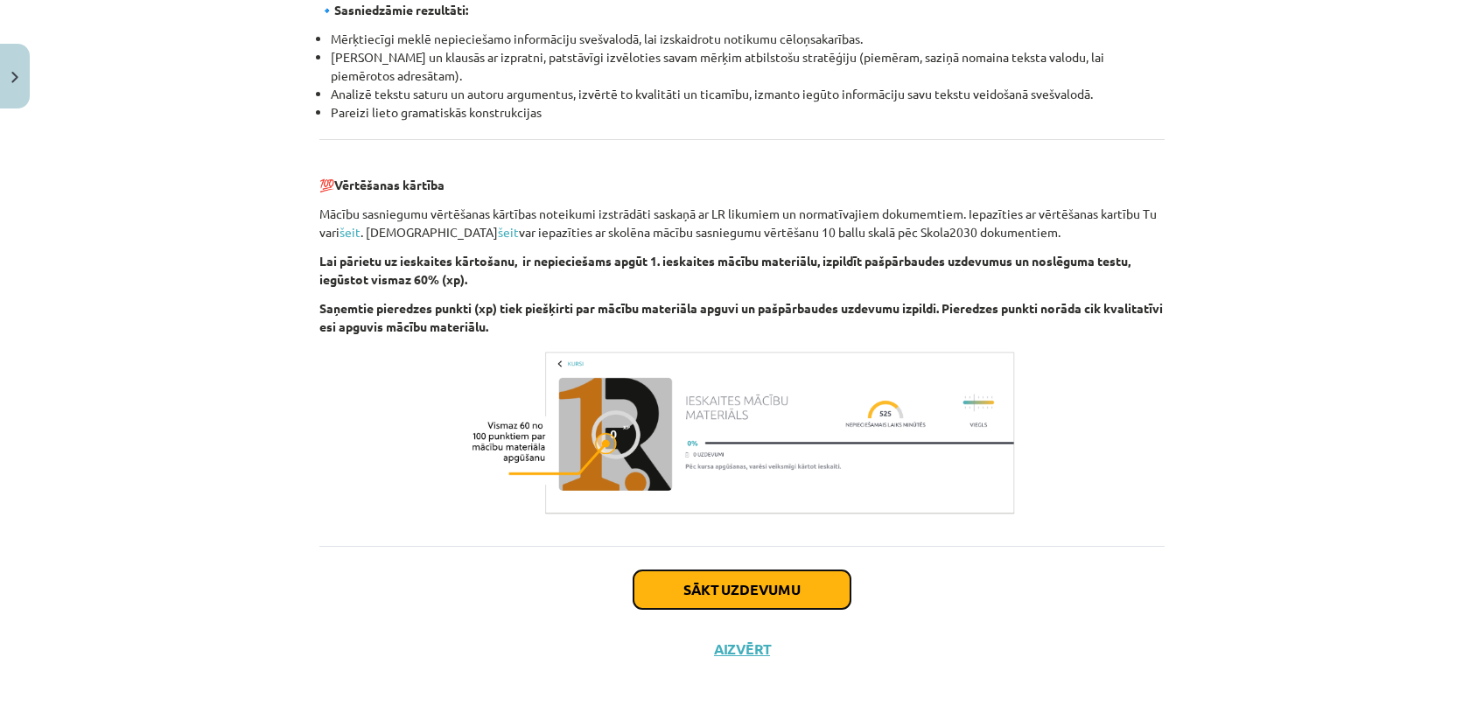
click at [782, 599] on button "Sākt uzdevumu" at bounding box center [742, 590] width 217 height 39
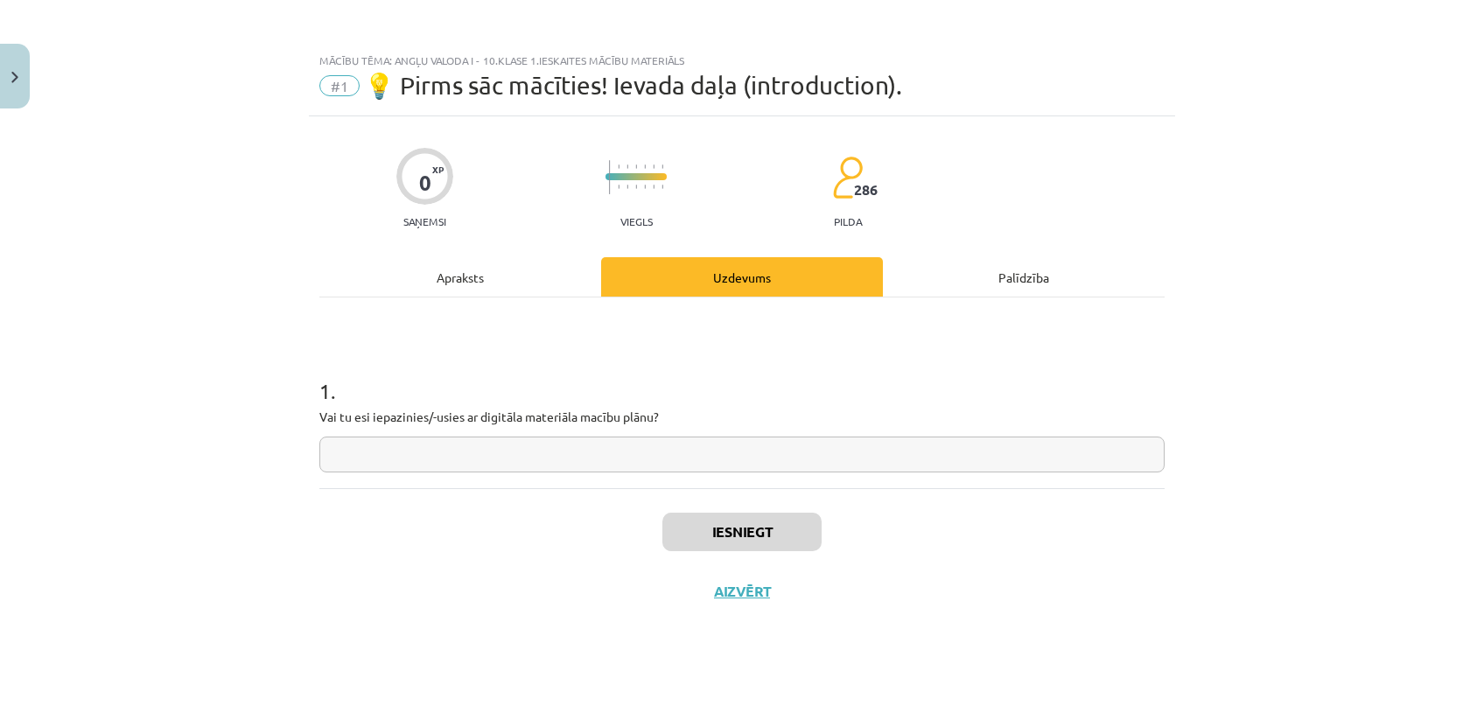
click at [651, 456] on input "text" at bounding box center [741, 455] width 845 height 36
type input "**"
click at [728, 519] on button "Iesniegt" at bounding box center [742, 532] width 159 height 39
click at [748, 606] on button "Nākamā nodarbība" at bounding box center [742, 603] width 172 height 40
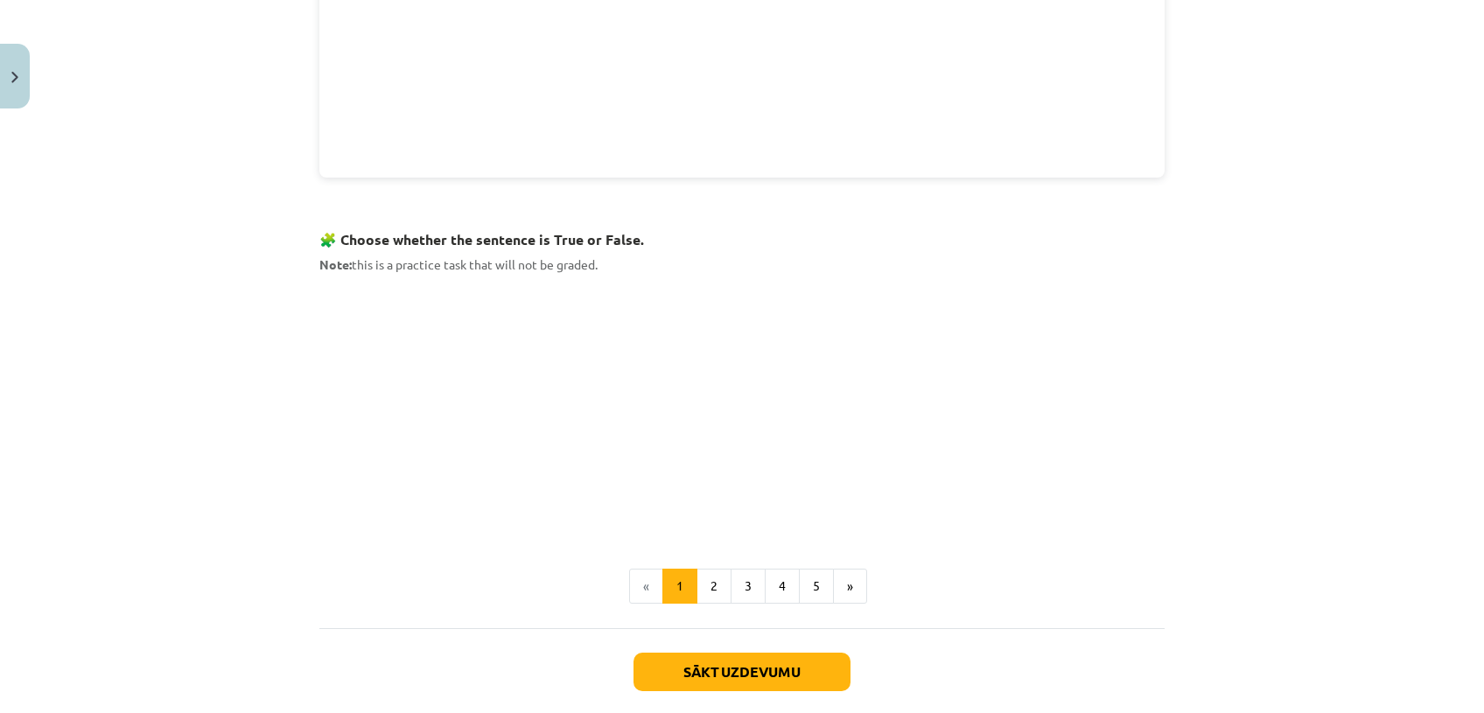
scroll to position [964, 0]
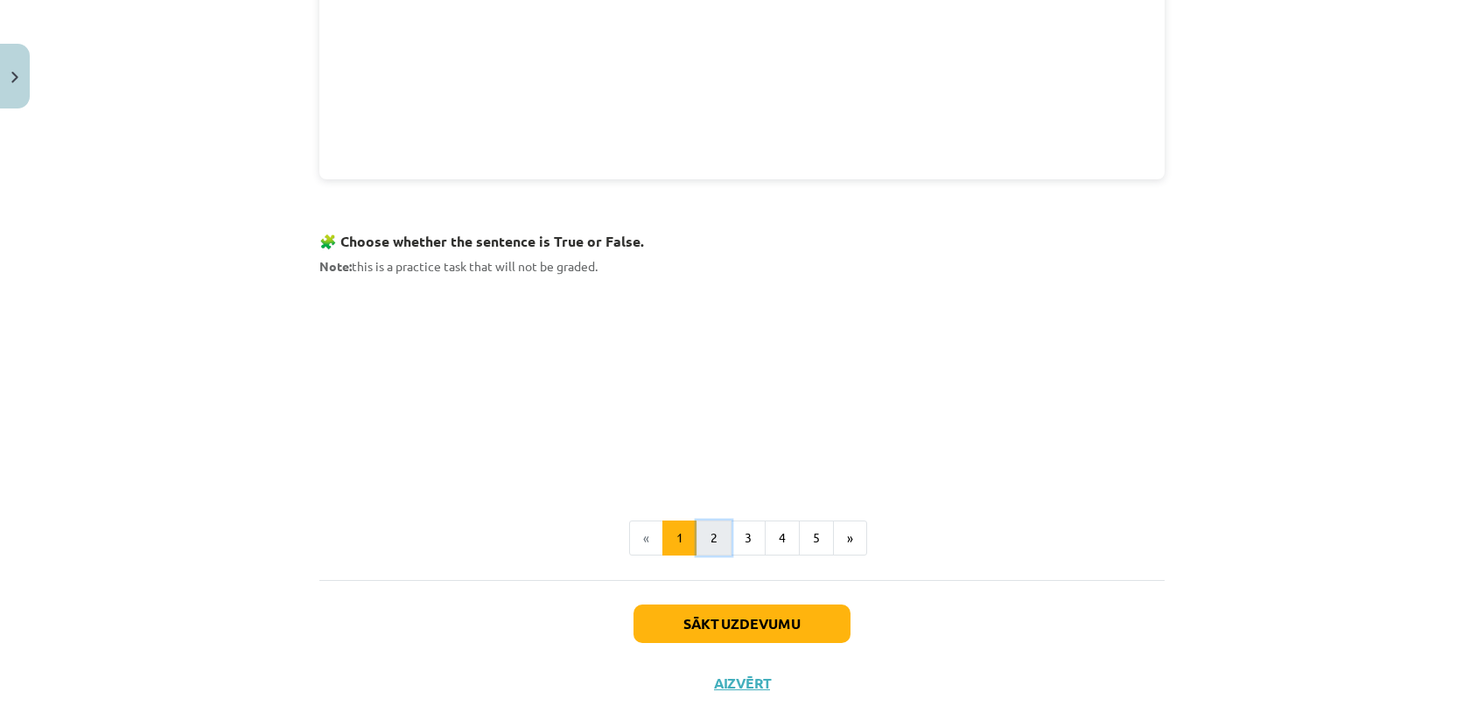
click at [709, 543] on button "2" at bounding box center [714, 538] width 35 height 35
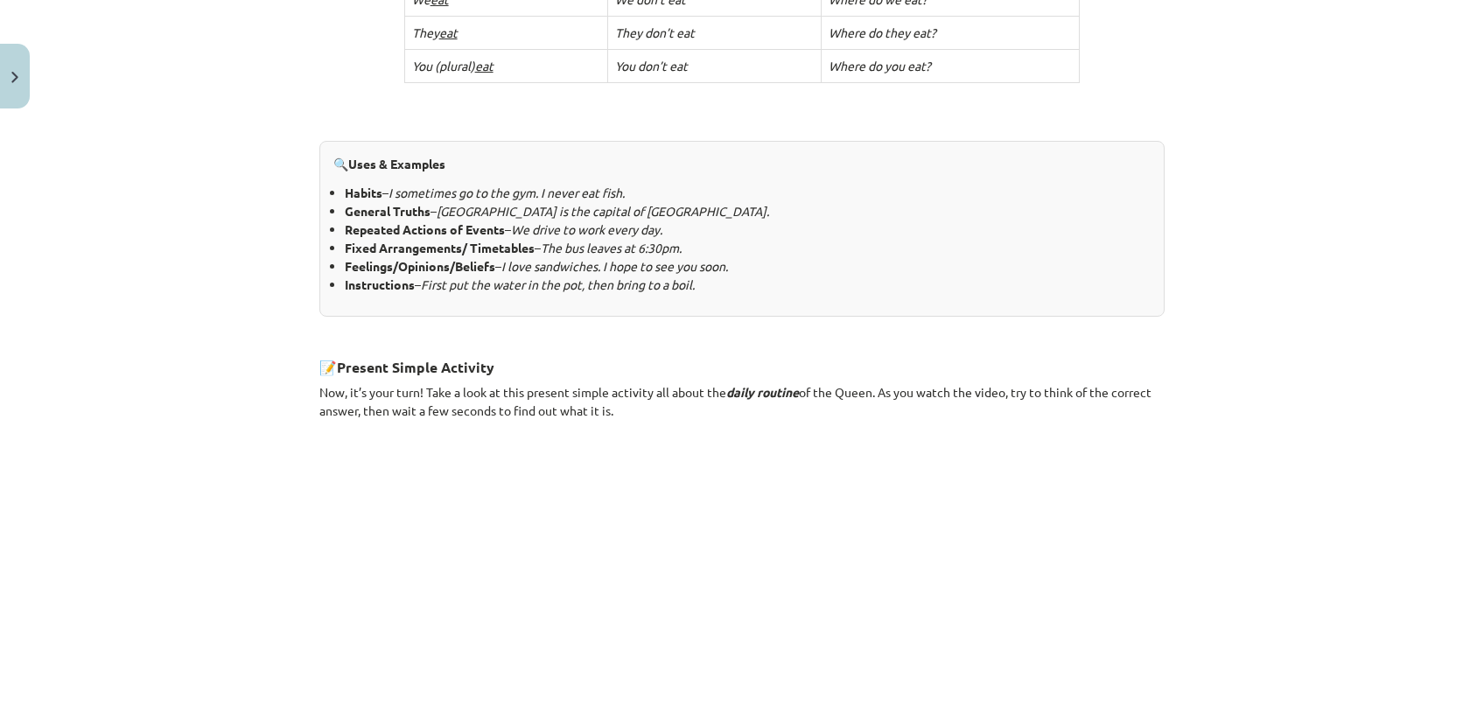
scroll to position [1010, 0]
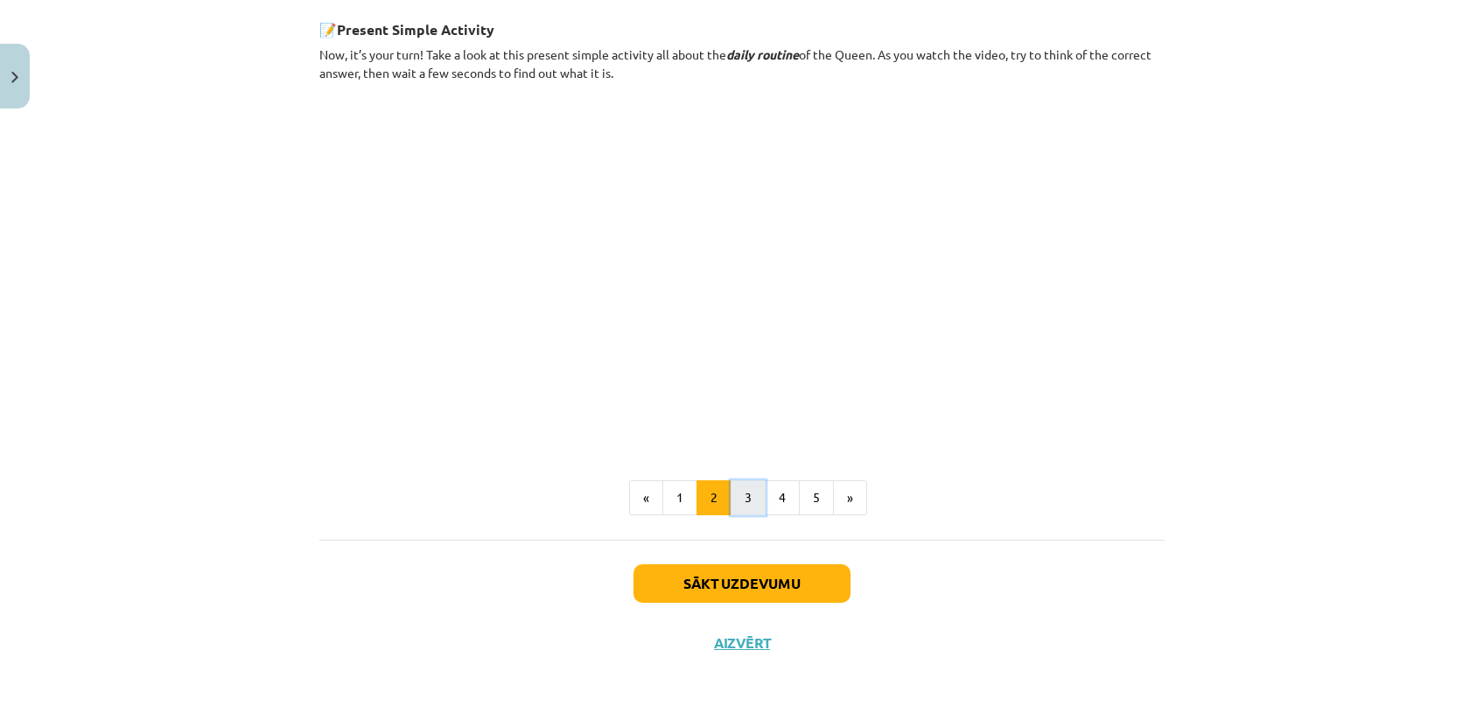
click at [747, 497] on button "3" at bounding box center [748, 497] width 35 height 35
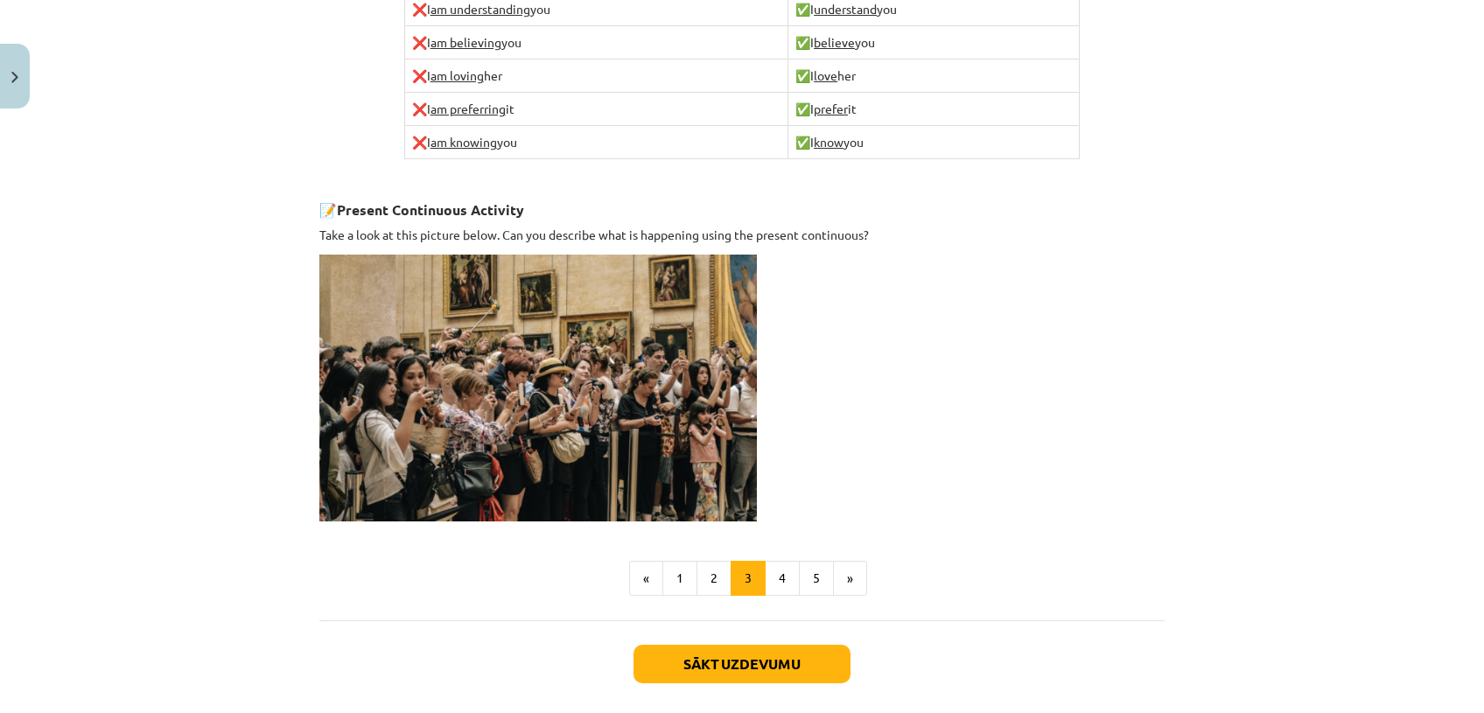
scroll to position [1143, 0]
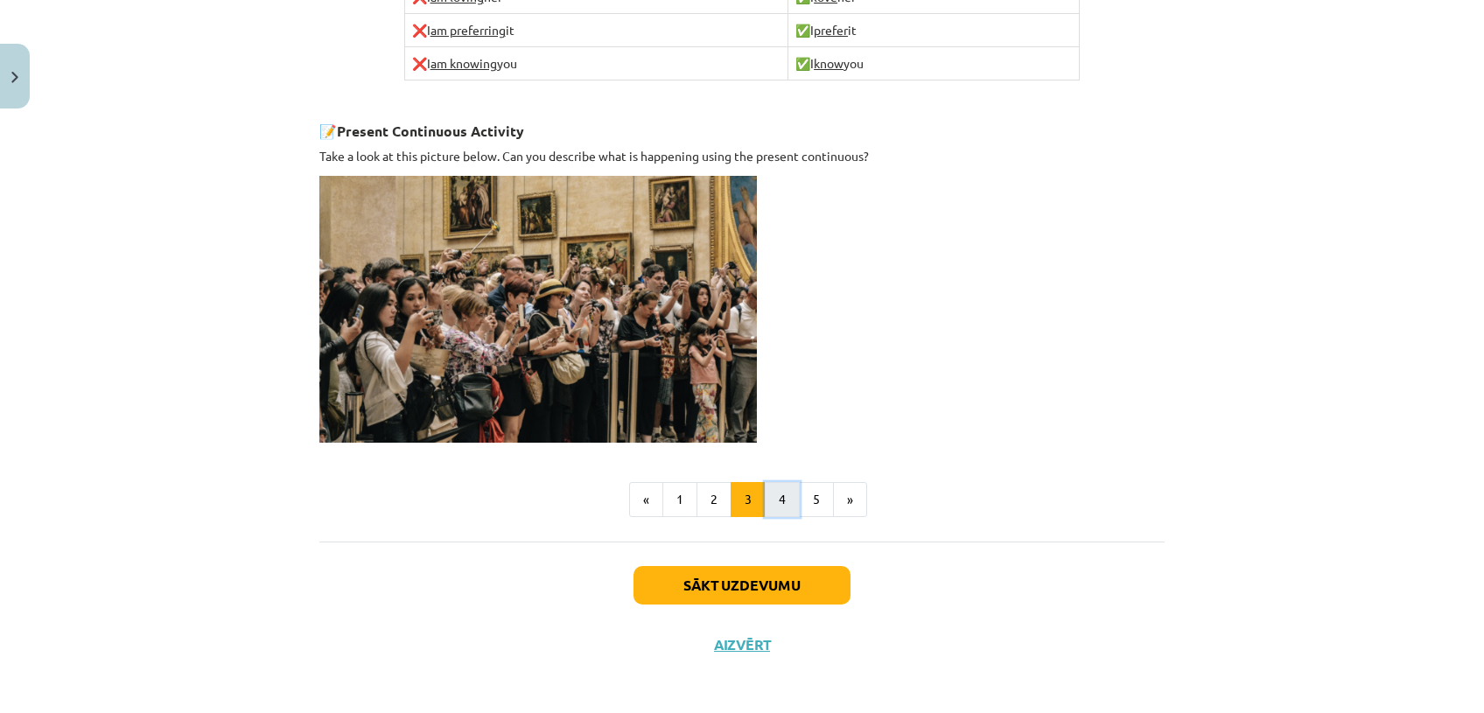
click at [778, 482] on button "4" at bounding box center [782, 499] width 35 height 35
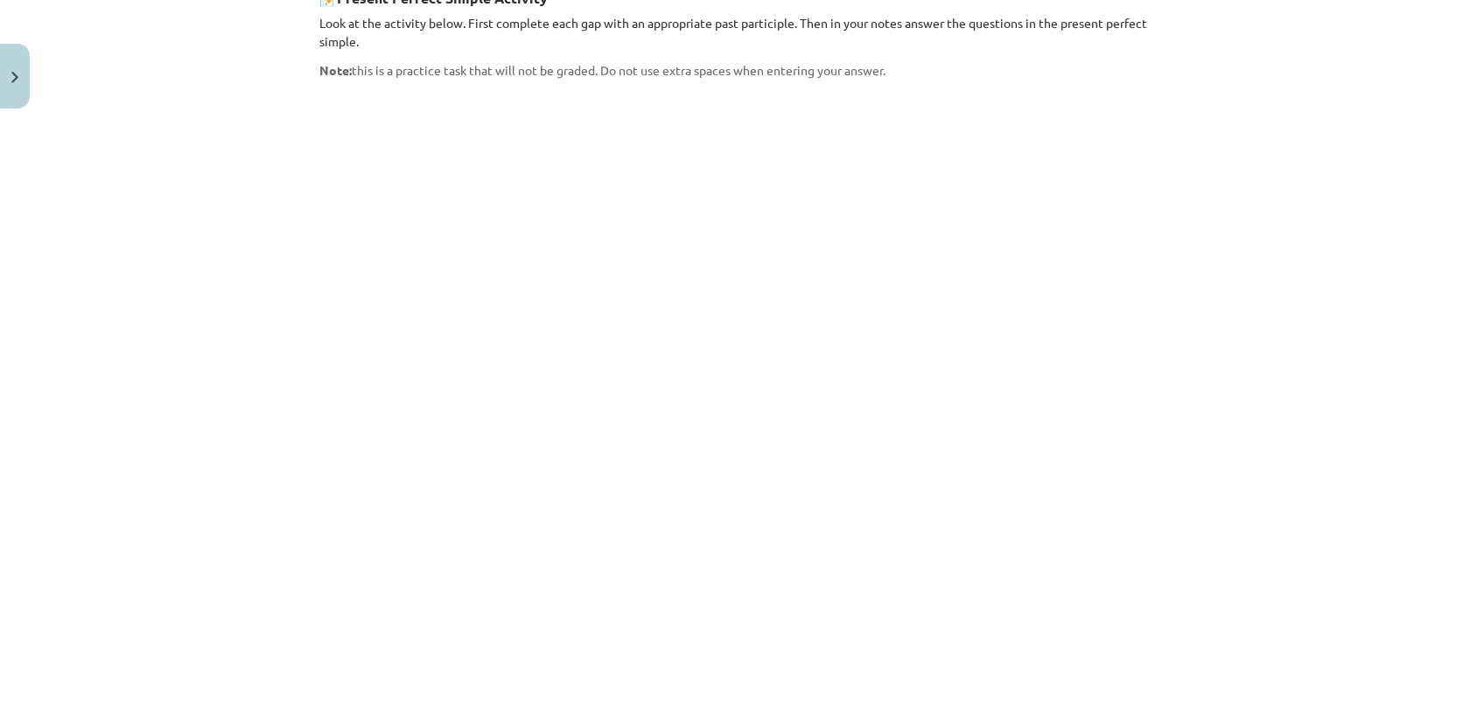
scroll to position [1326, 0]
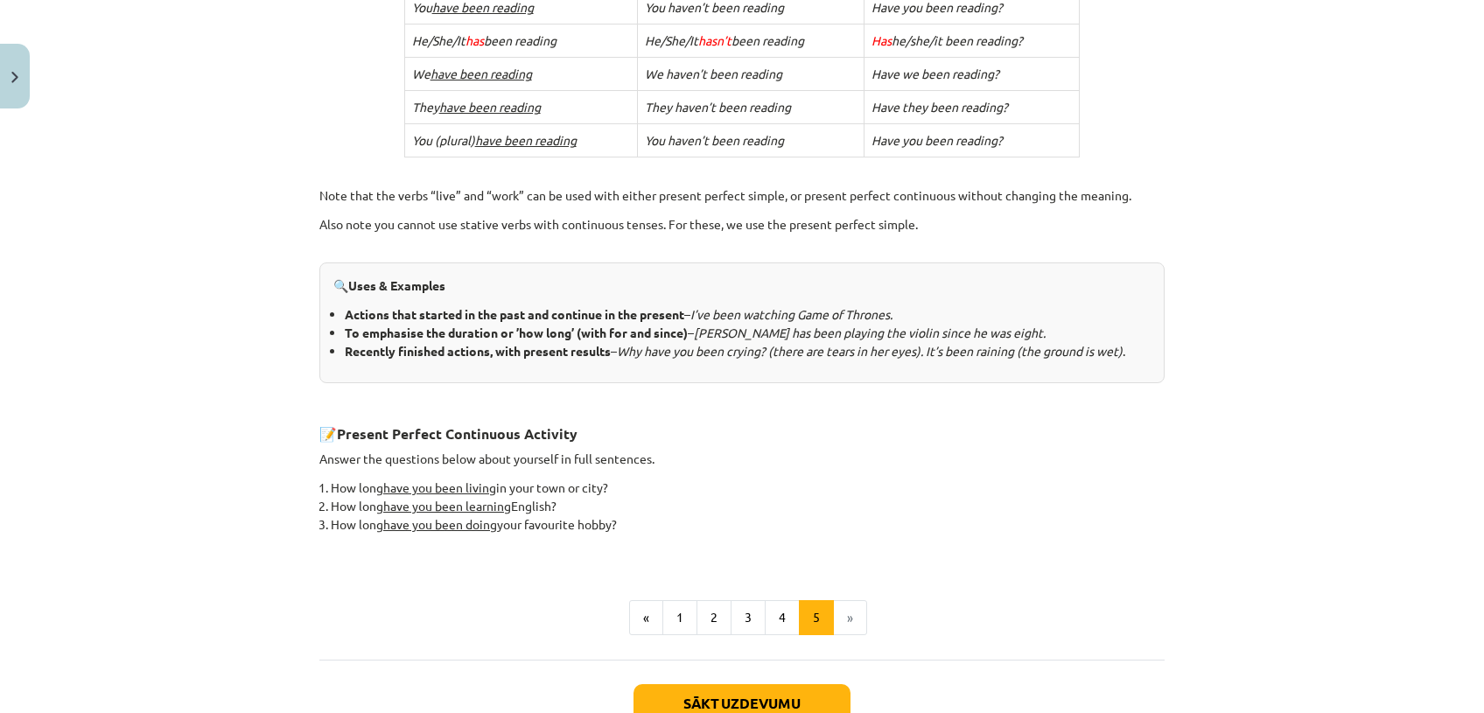
scroll to position [670, 0]
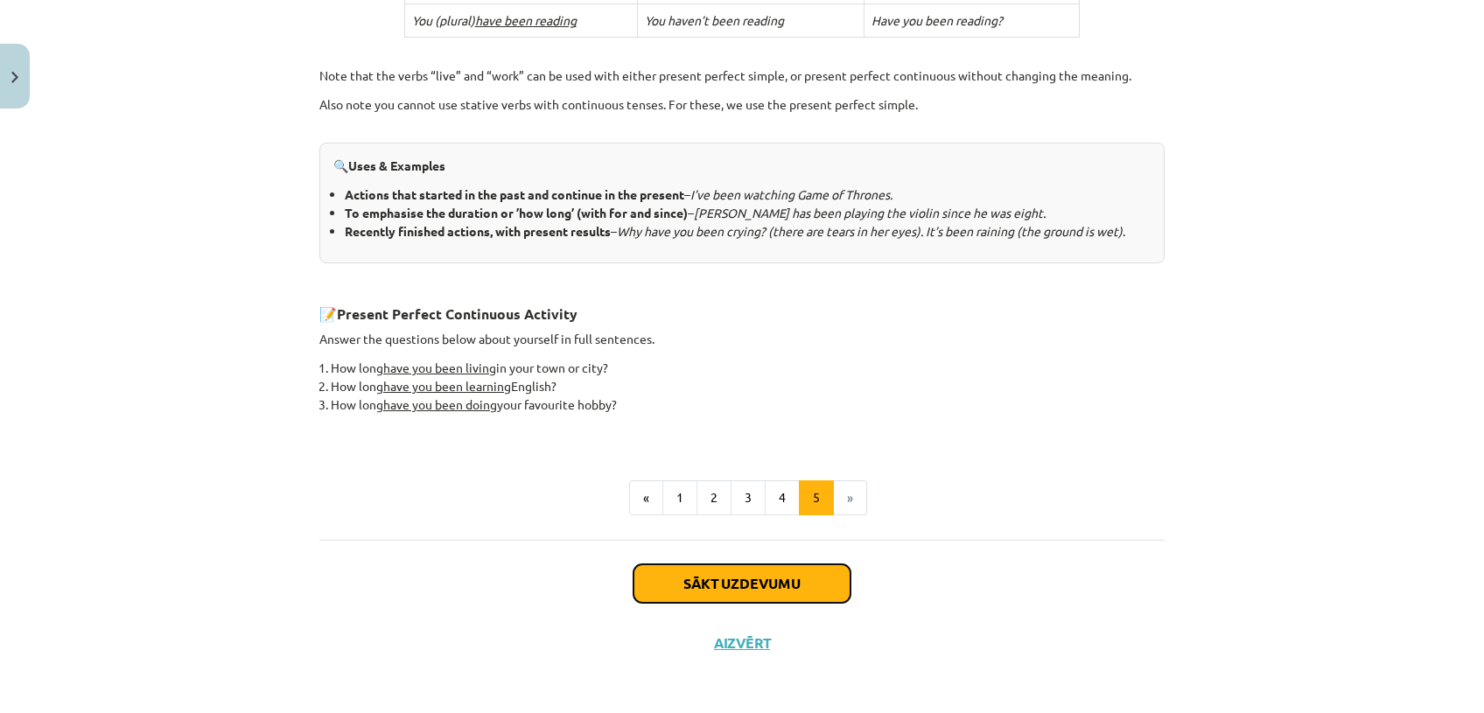
click at [756, 576] on button "Sākt uzdevumu" at bounding box center [742, 583] width 217 height 39
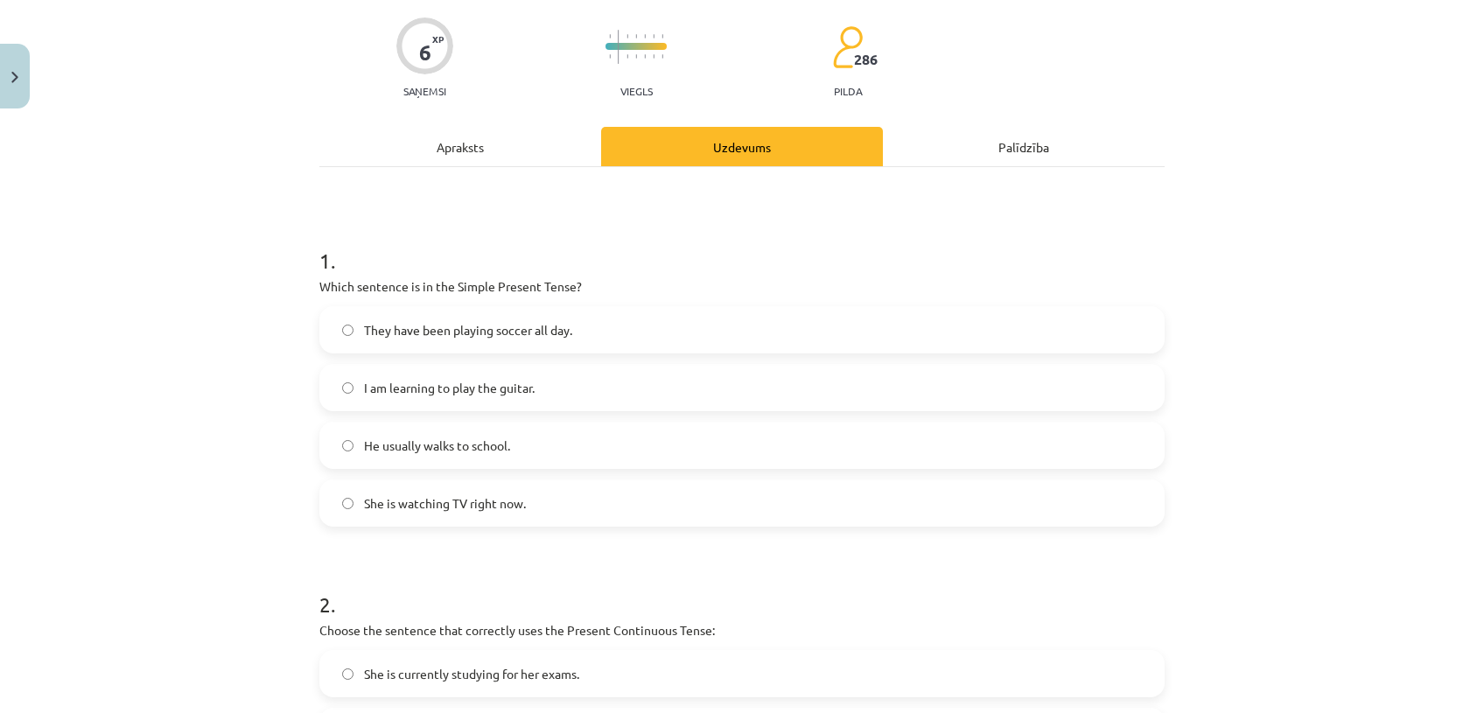
scroll to position [43, 0]
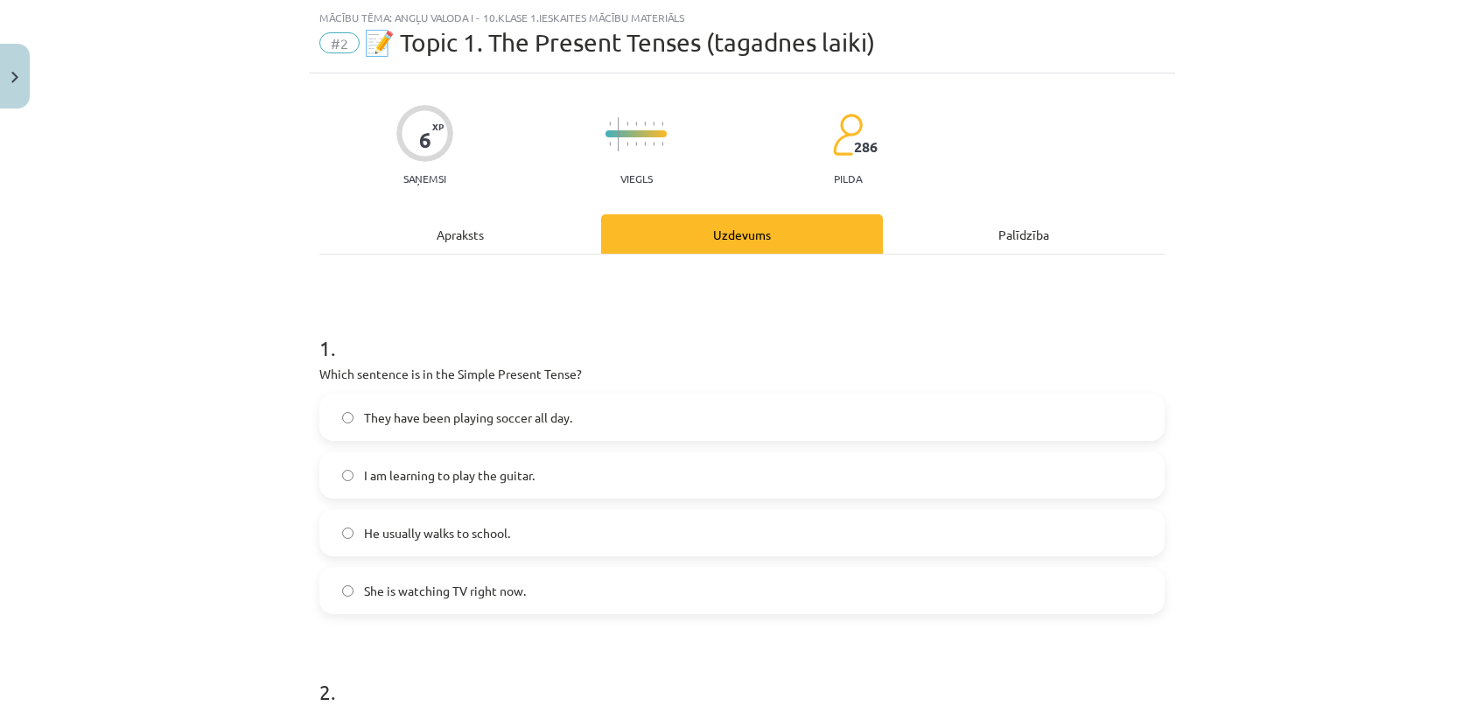
click at [482, 403] on label "They have been playing soccer all day." at bounding box center [742, 418] width 842 height 44
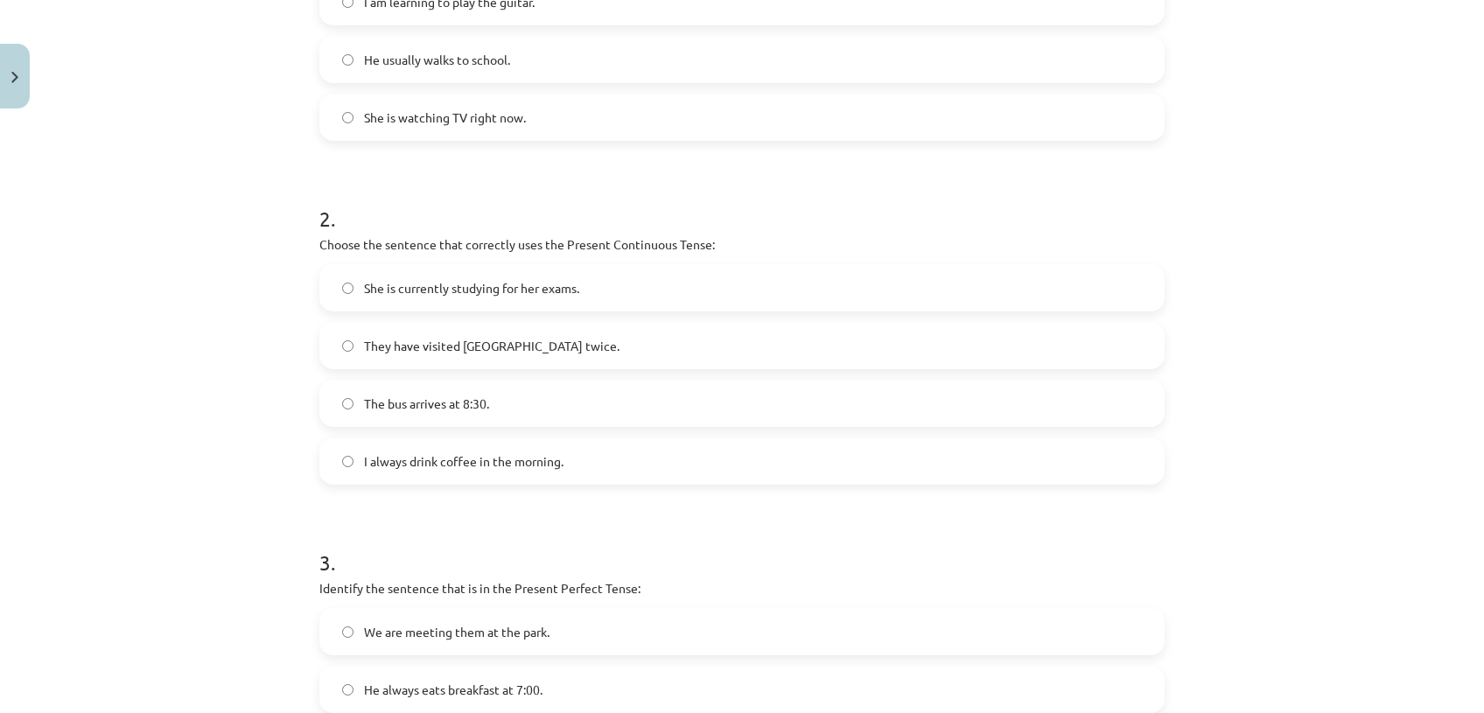
scroll to position [524, 0]
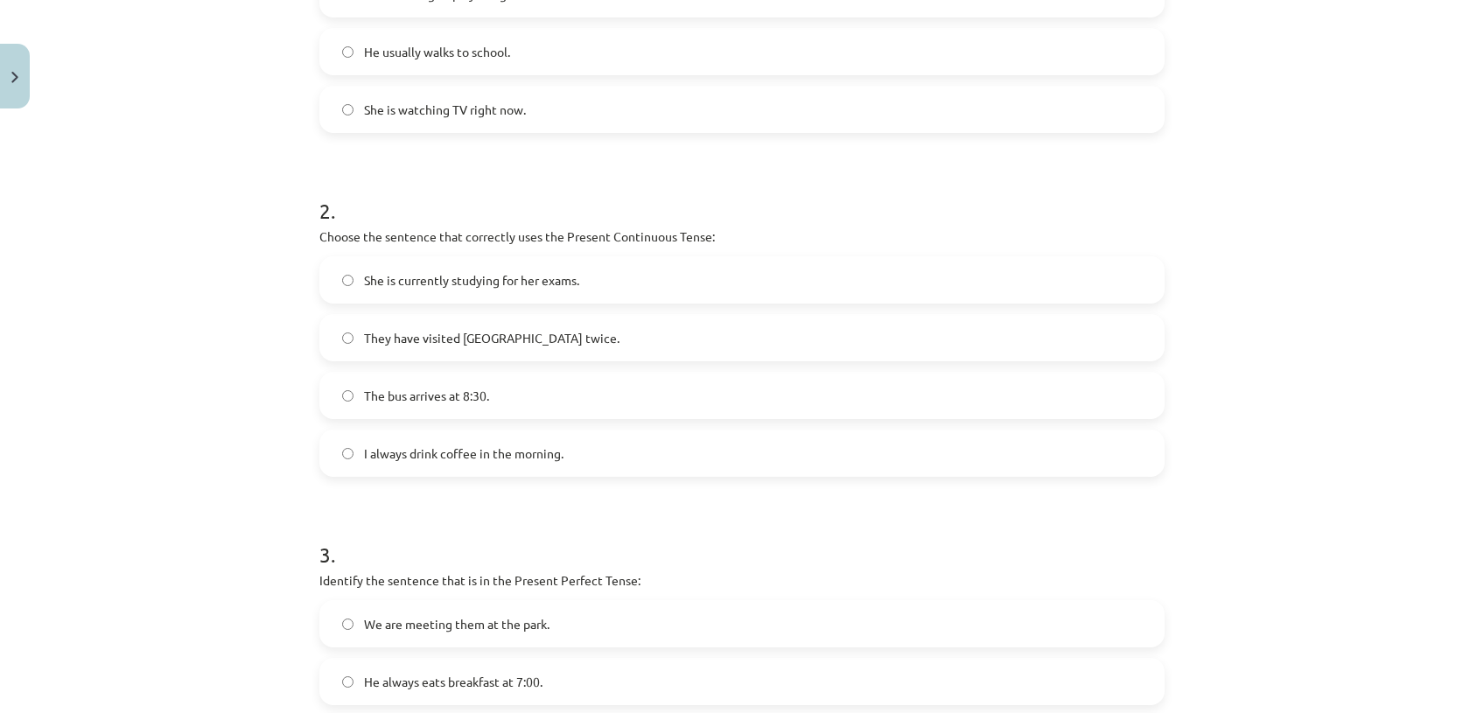
click at [598, 284] on label "She is currently studying for her exams." at bounding box center [742, 280] width 842 height 44
click at [546, 347] on label "They have visited Paris twice." at bounding box center [742, 338] width 842 height 44
click at [573, 456] on label "I always drink coffee in the morning." at bounding box center [742, 453] width 842 height 44
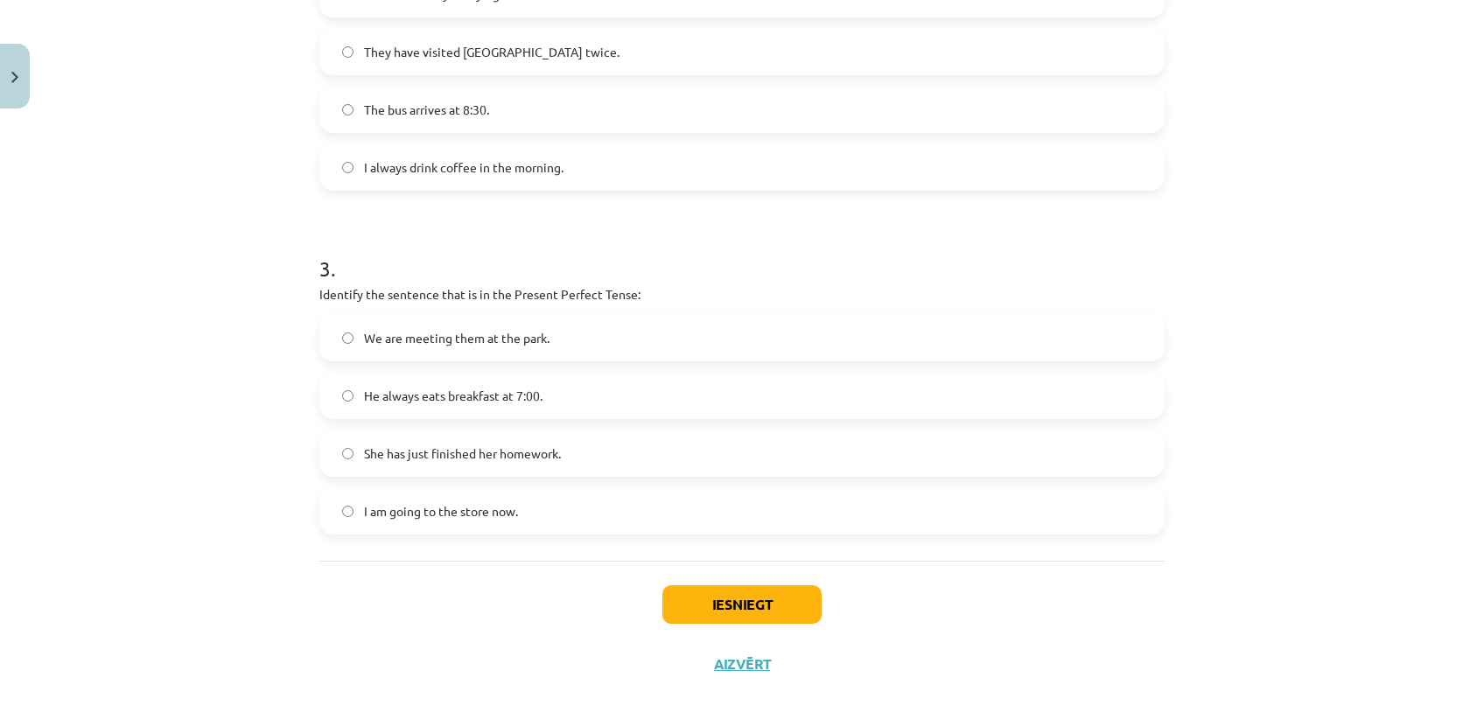
scroll to position [834, 0]
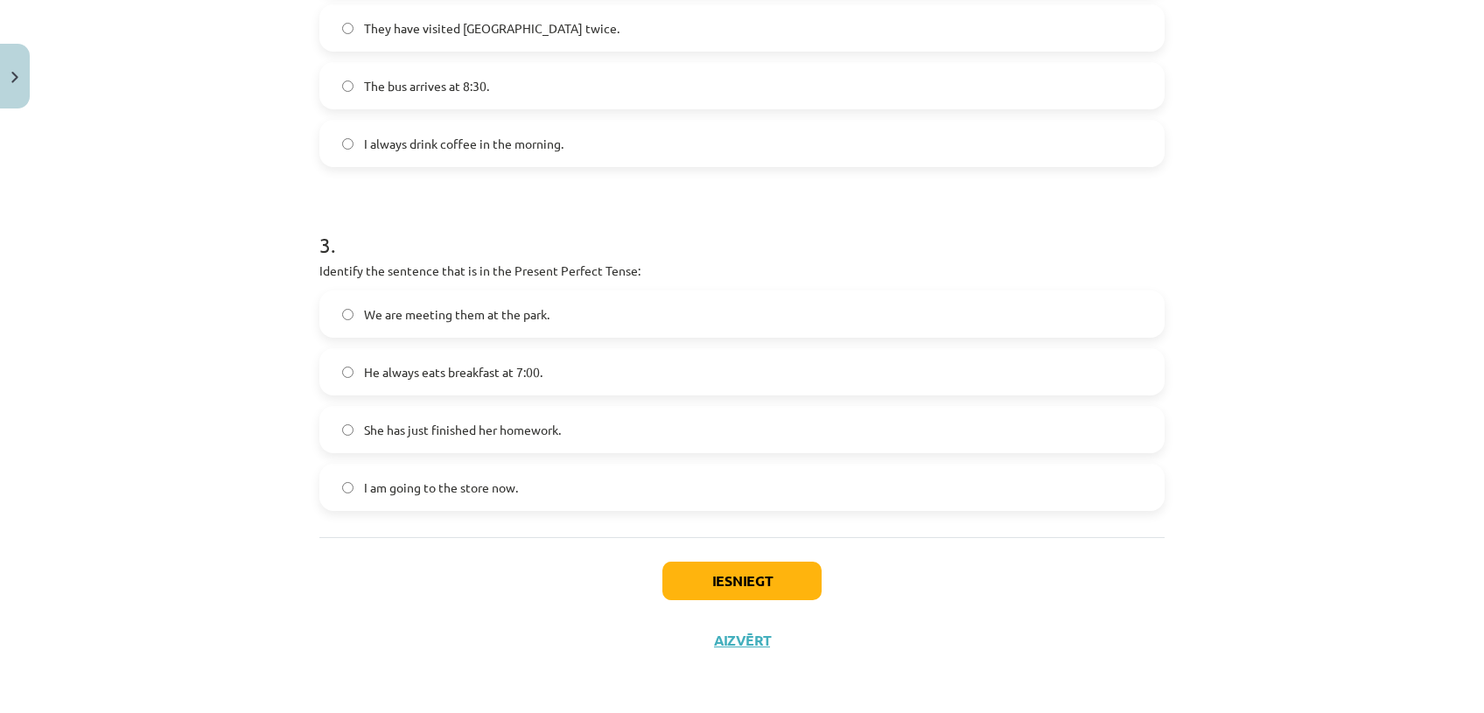
click at [504, 305] on span "We are meeting them at the park." at bounding box center [457, 314] width 186 height 18
click at [735, 575] on button "Iesniegt" at bounding box center [742, 581] width 159 height 39
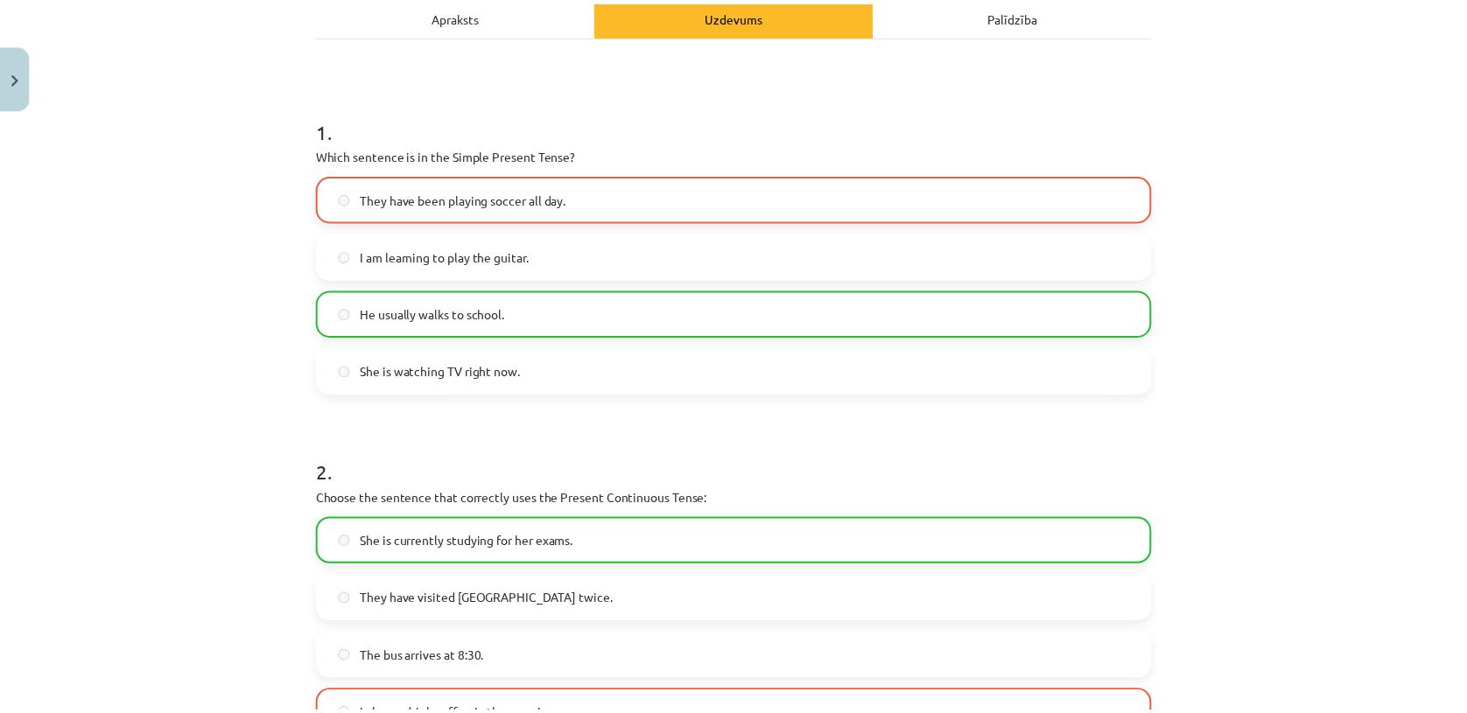
scroll to position [889, 0]
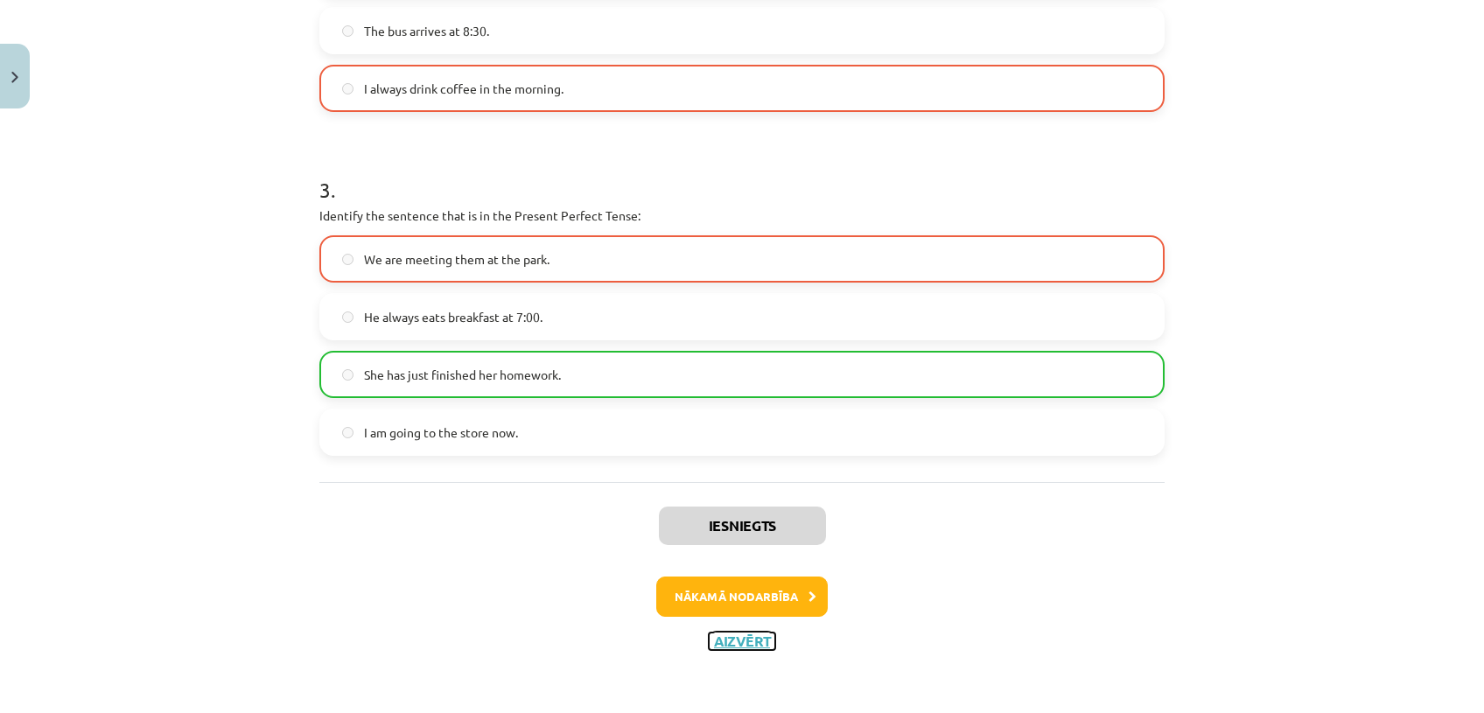
click at [719, 640] on button "Aizvērt" at bounding box center [742, 642] width 67 height 18
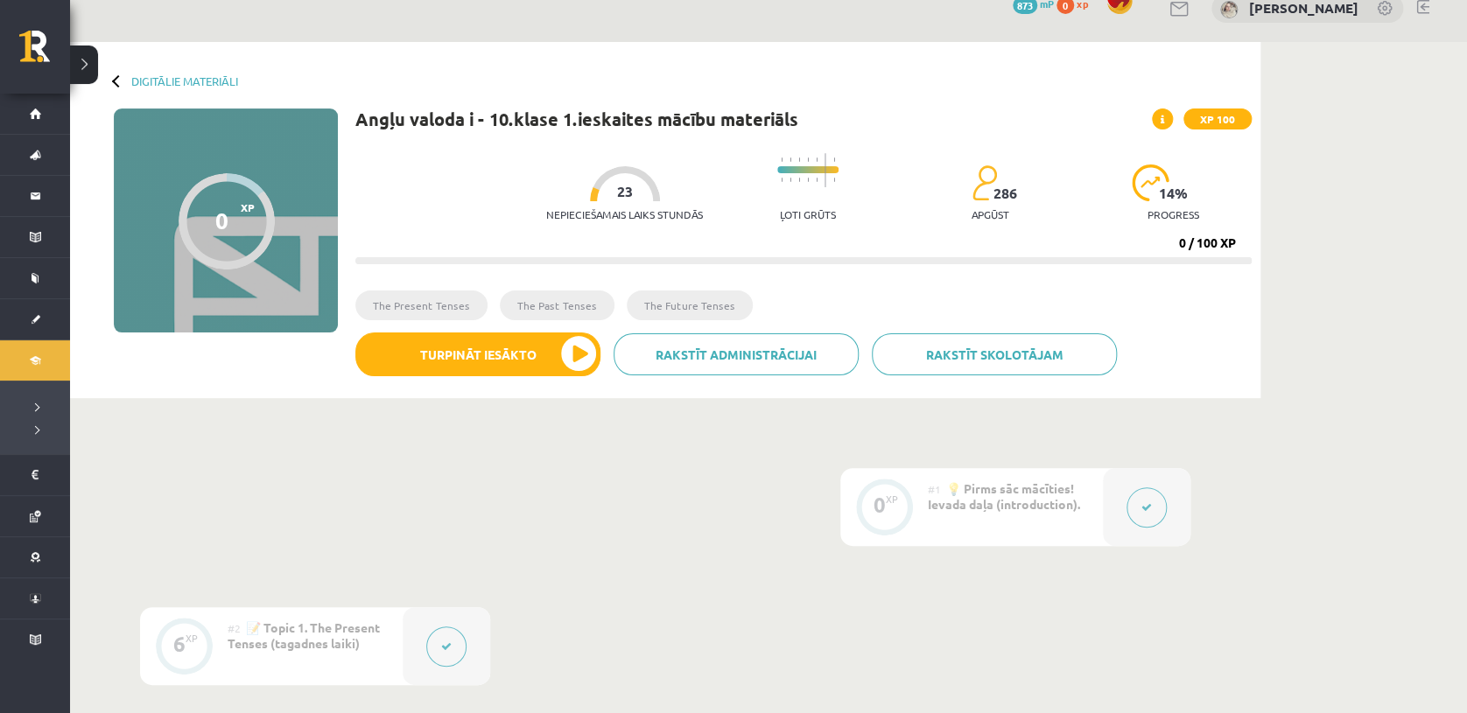
scroll to position [0, 0]
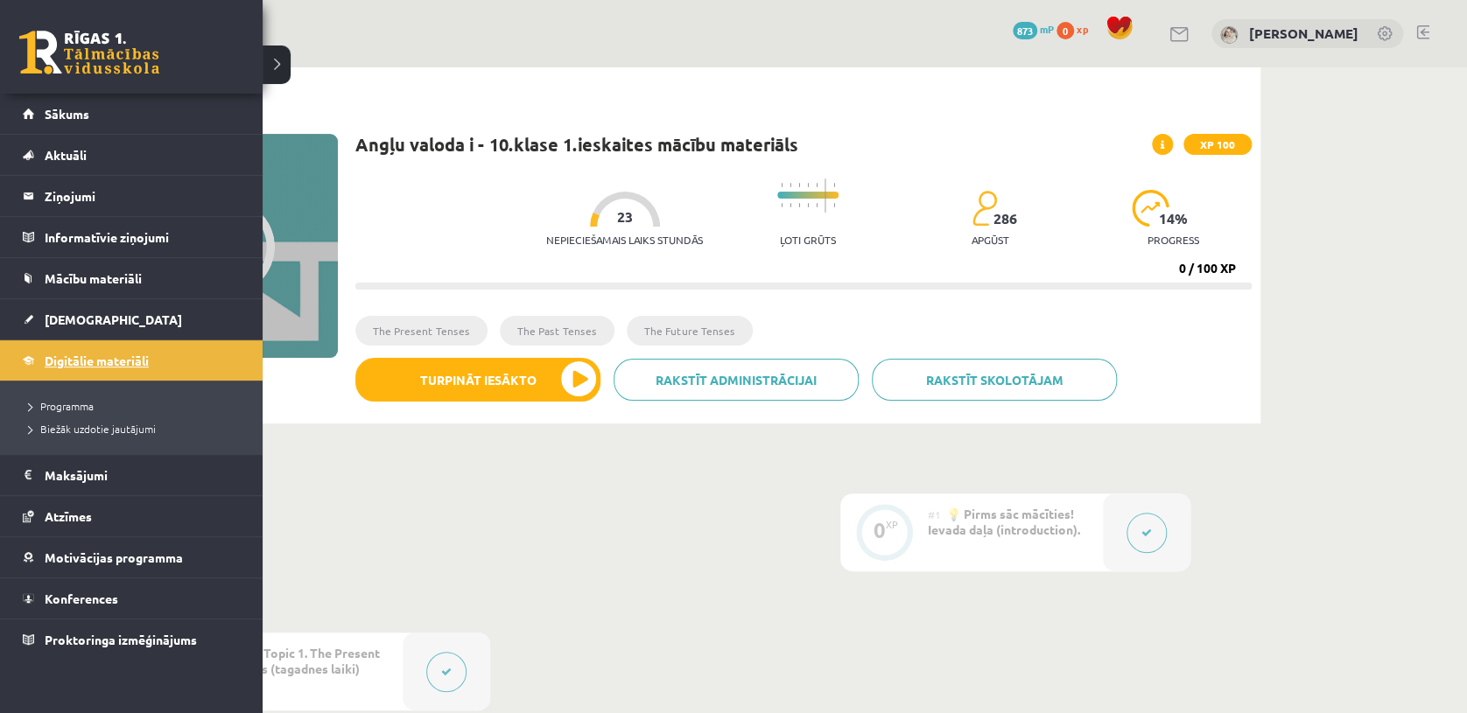
click at [83, 364] on span "Digitālie materiāli" at bounding box center [97, 361] width 104 height 16
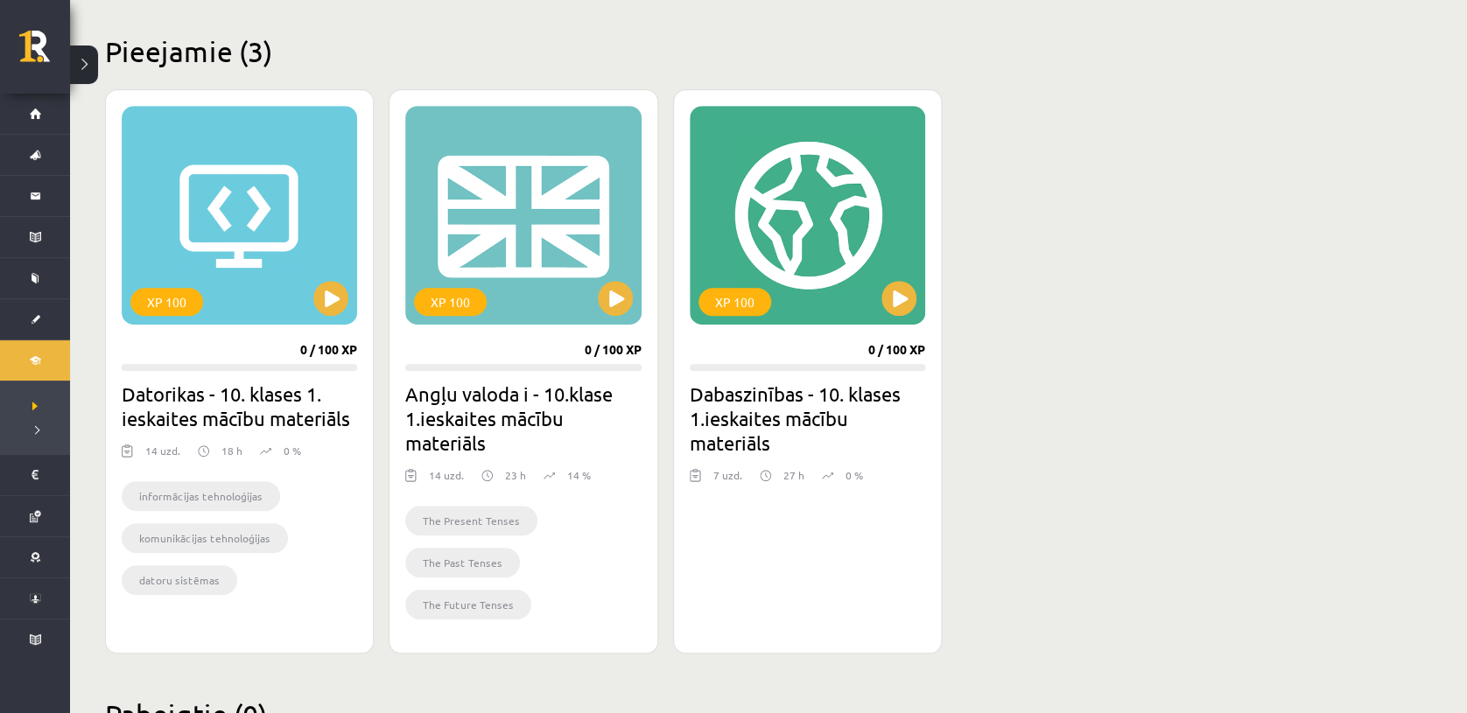
scroll to position [406, 0]
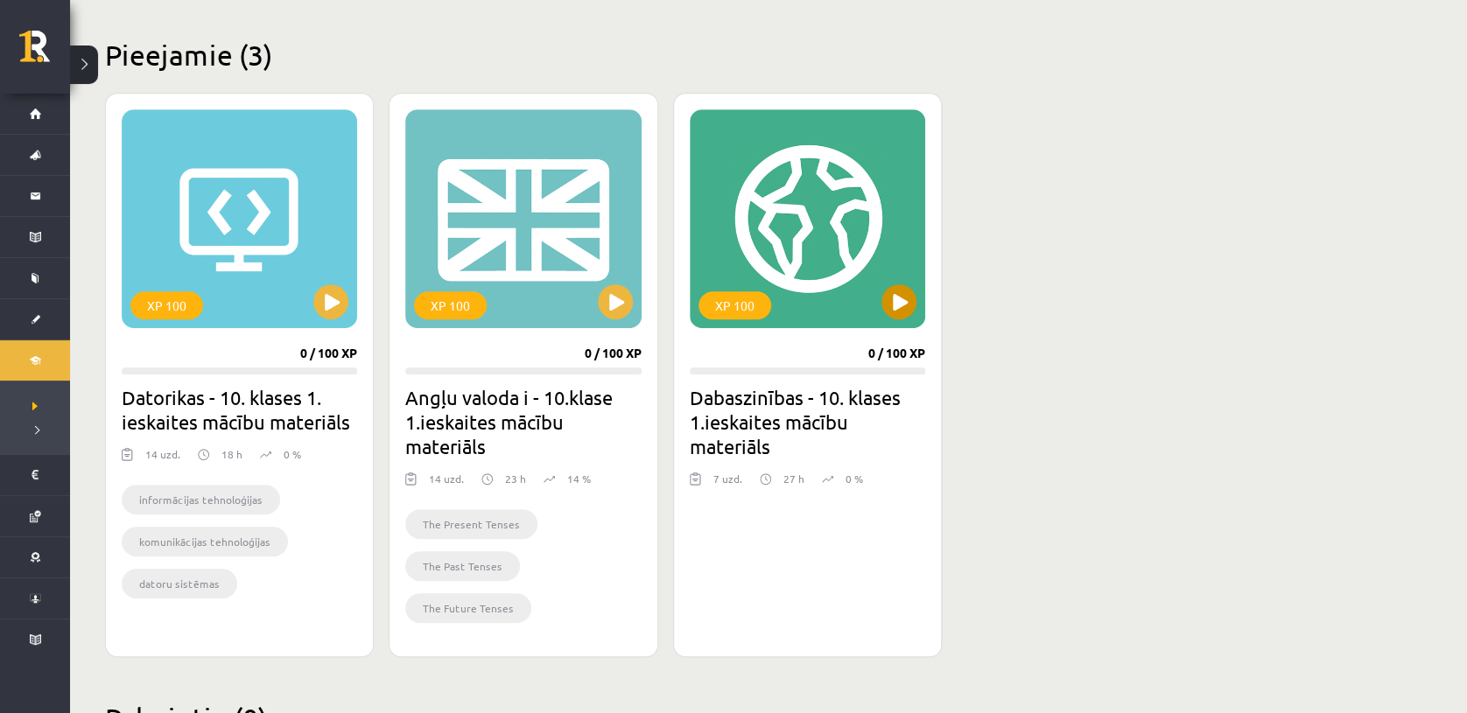
click at [872, 283] on div "XP 100" at bounding box center [807, 218] width 235 height 219
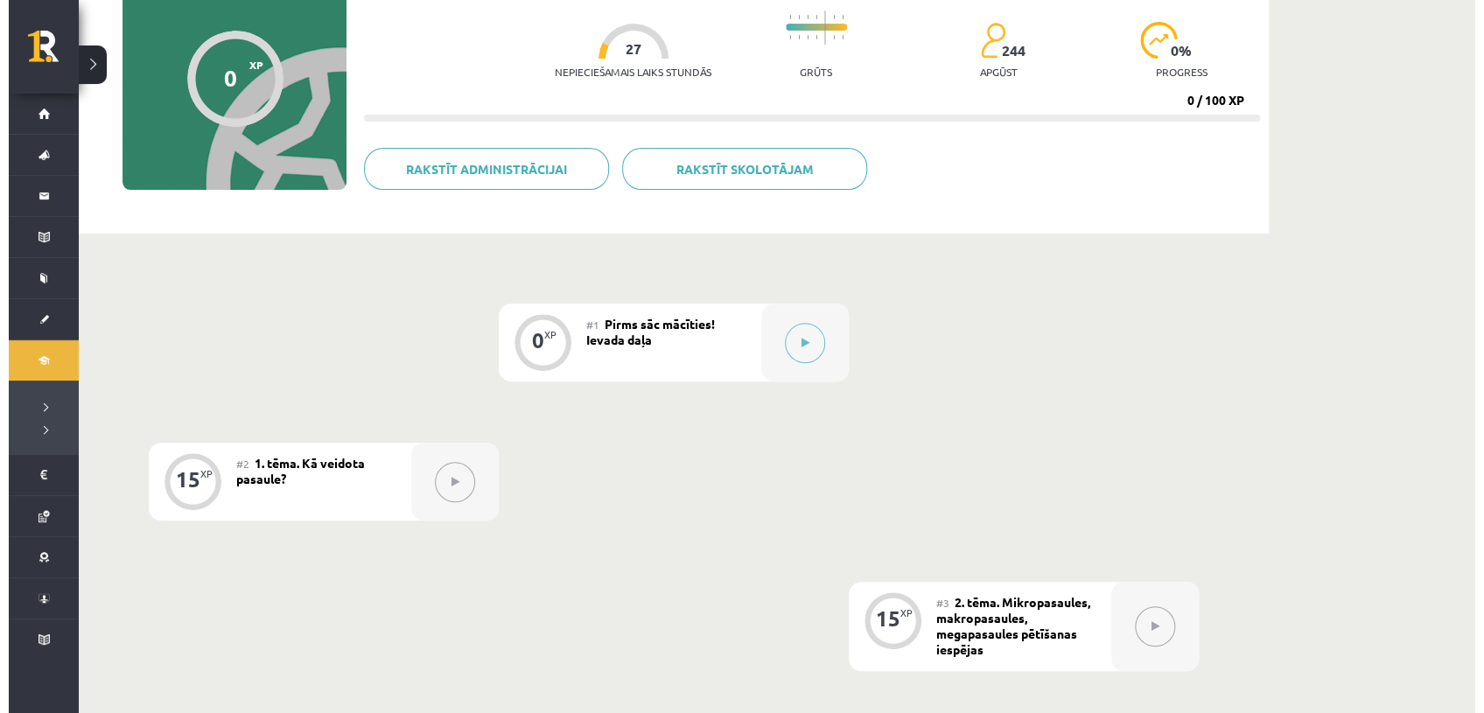
scroll to position [175, 0]
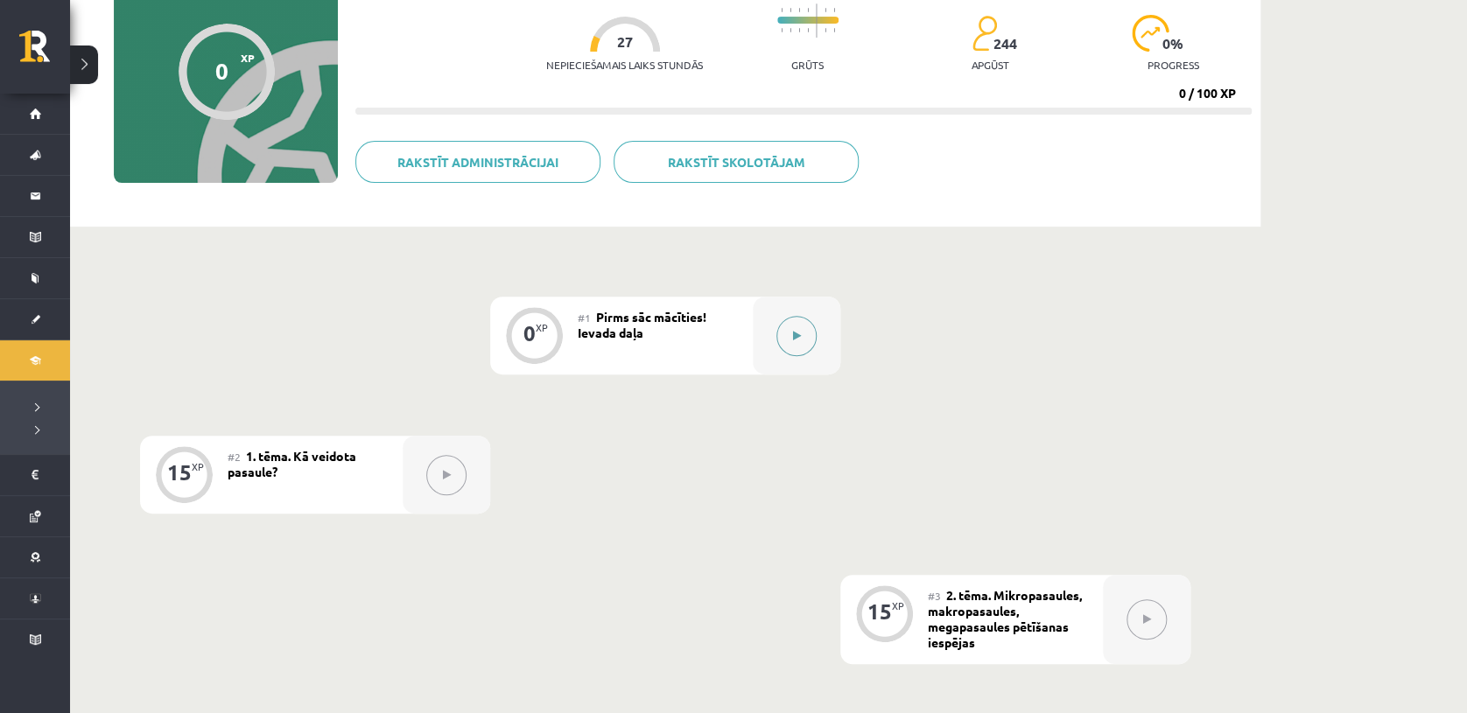
click at [793, 337] on icon at bounding box center [797, 336] width 8 height 11
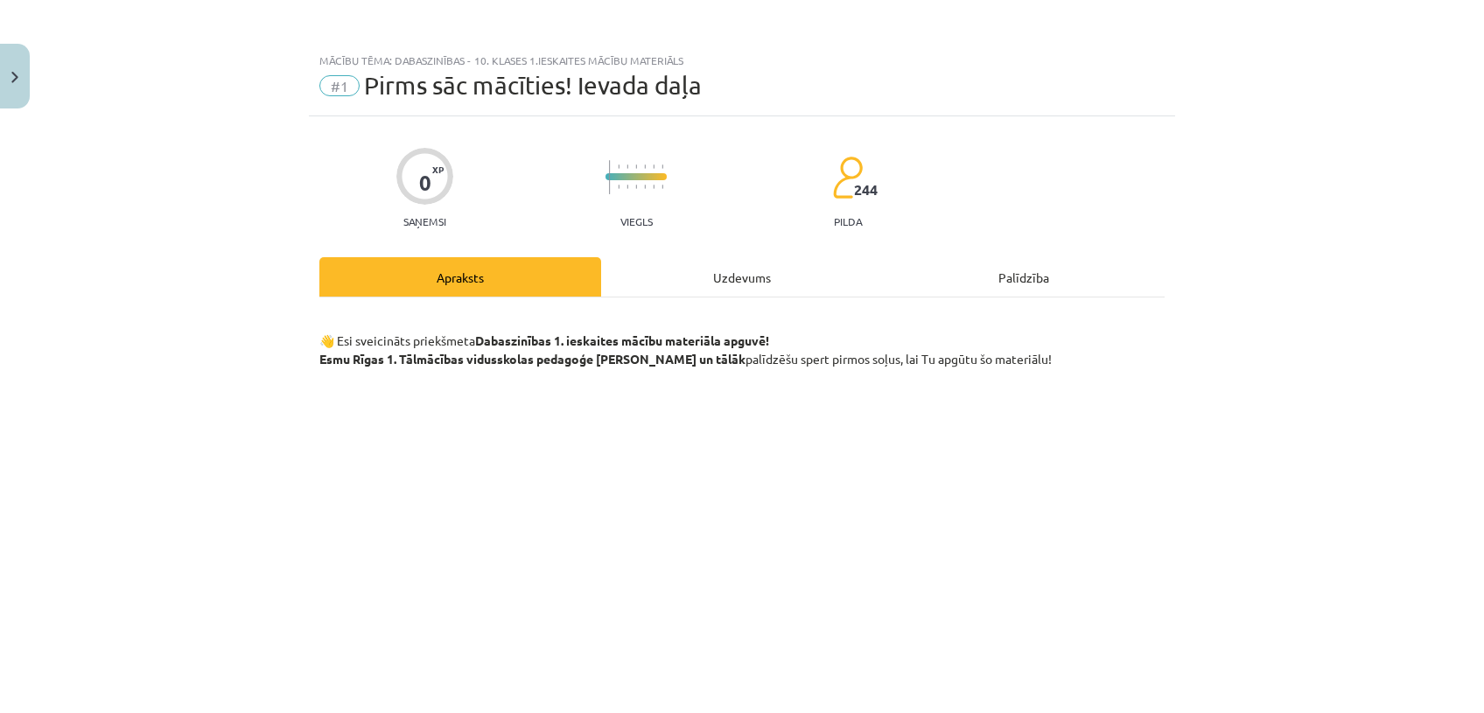
click at [748, 273] on div "Uzdevums" at bounding box center [742, 276] width 282 height 39
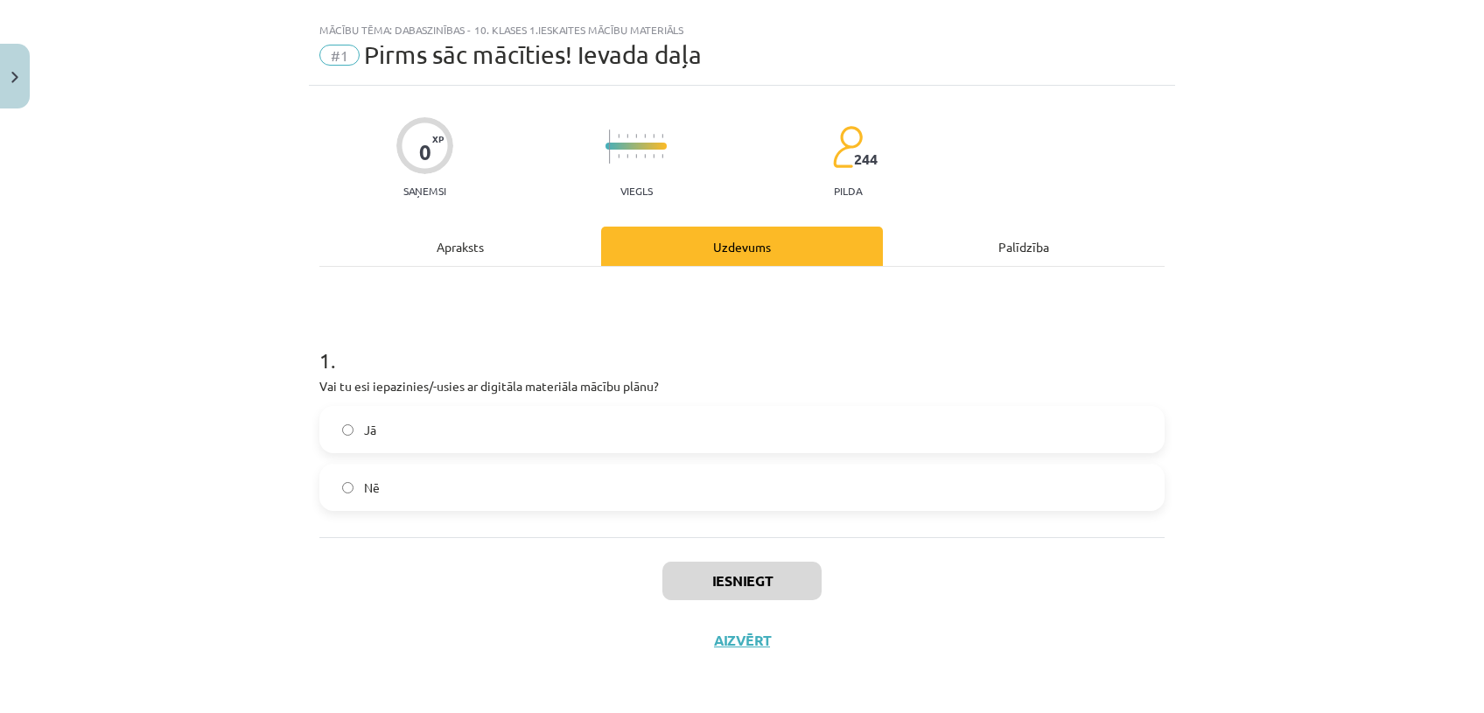
click at [403, 424] on label "Jā" at bounding box center [742, 430] width 842 height 44
click at [696, 579] on button "Iesniegt" at bounding box center [742, 581] width 159 height 39
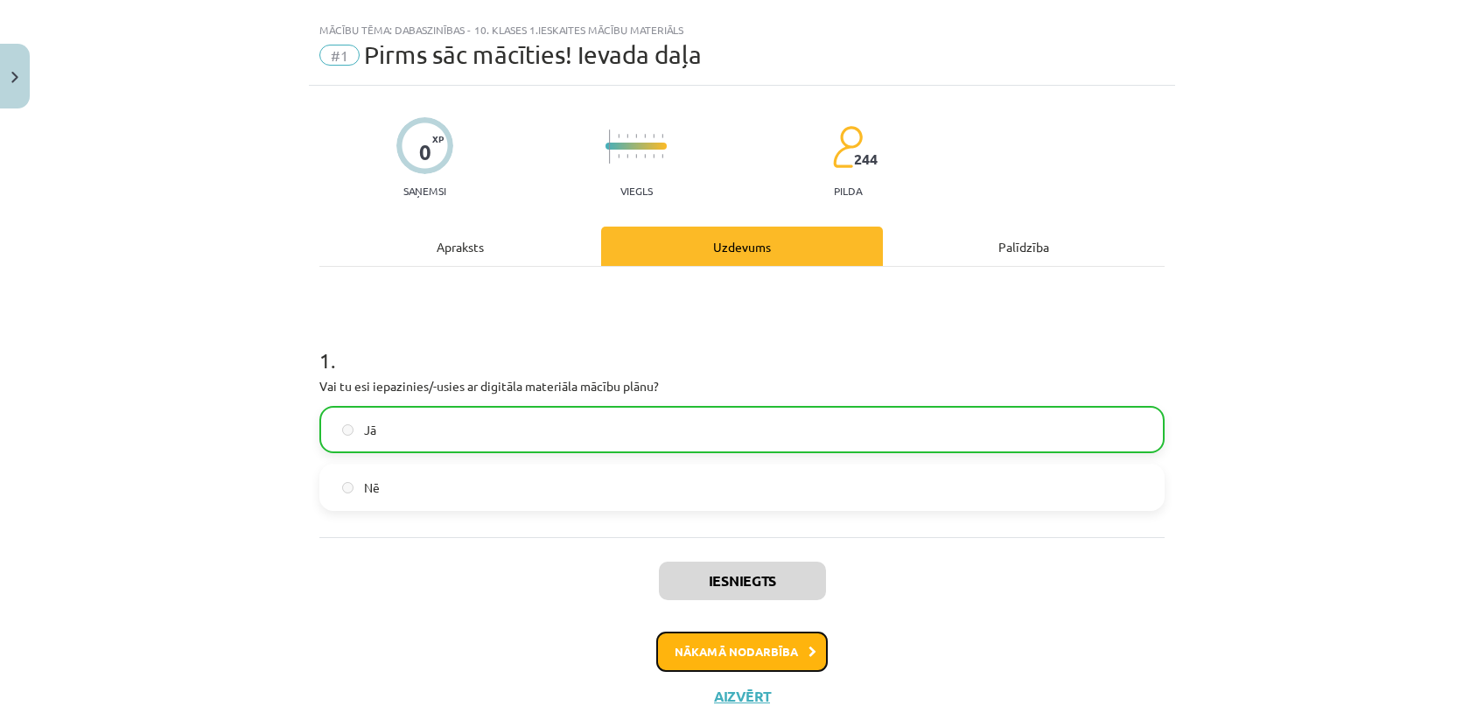
click at [765, 651] on button "Nākamā nodarbība" at bounding box center [742, 652] width 172 height 40
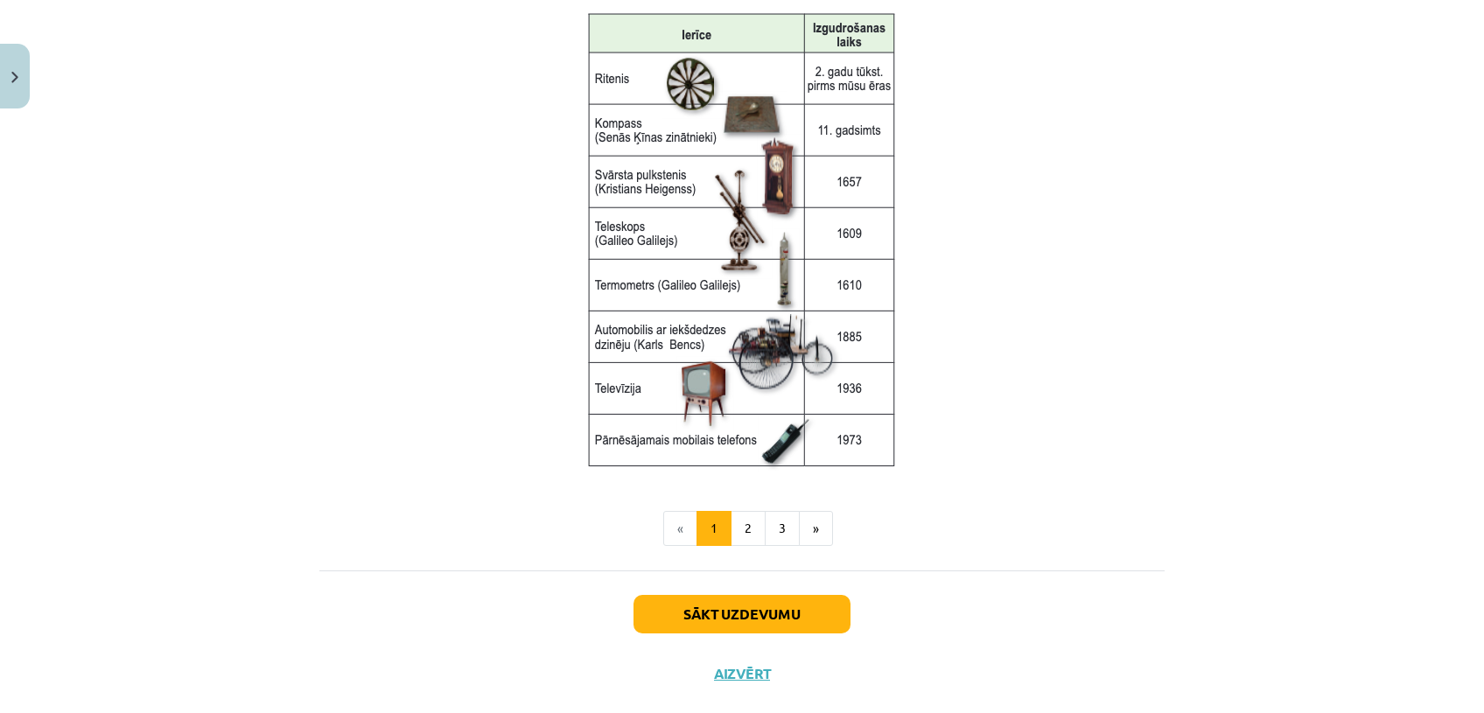
scroll to position [2284, 0]
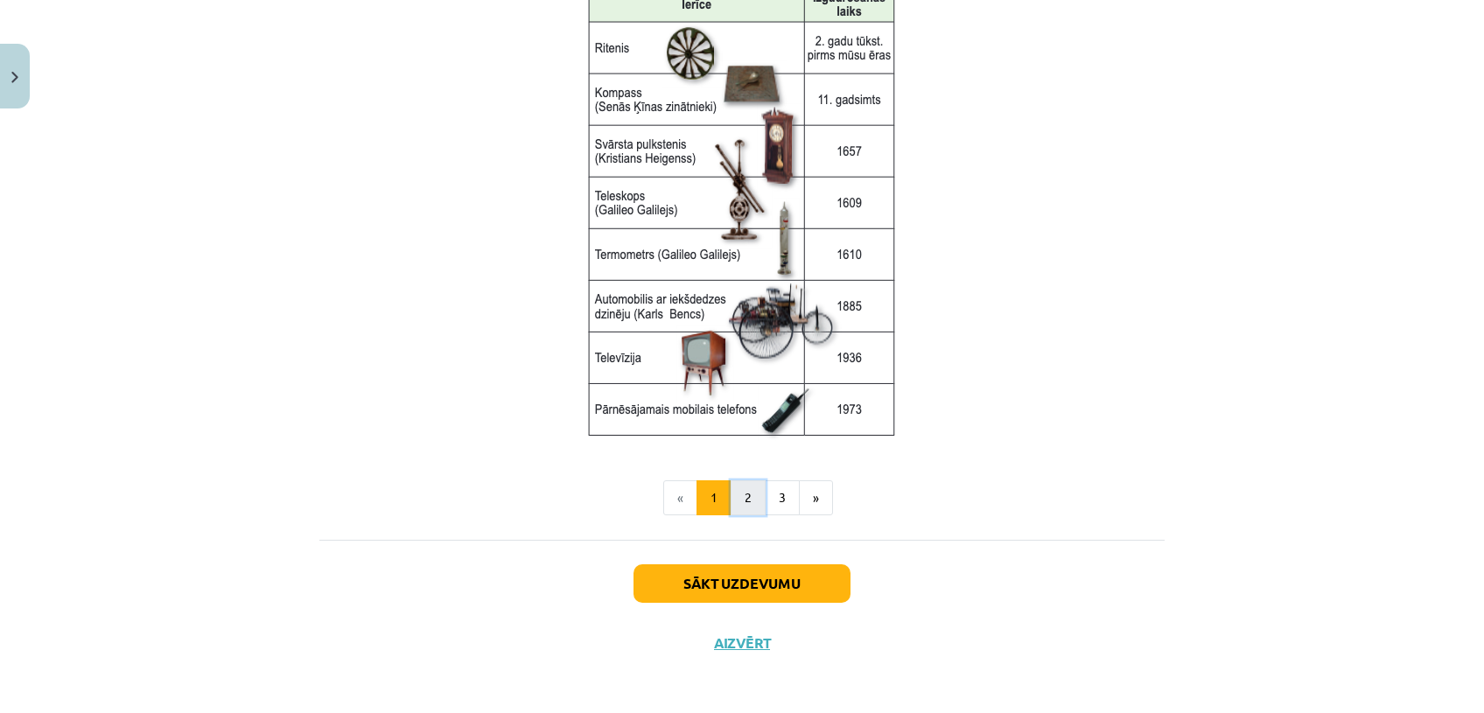
click at [750, 504] on button "2" at bounding box center [748, 497] width 35 height 35
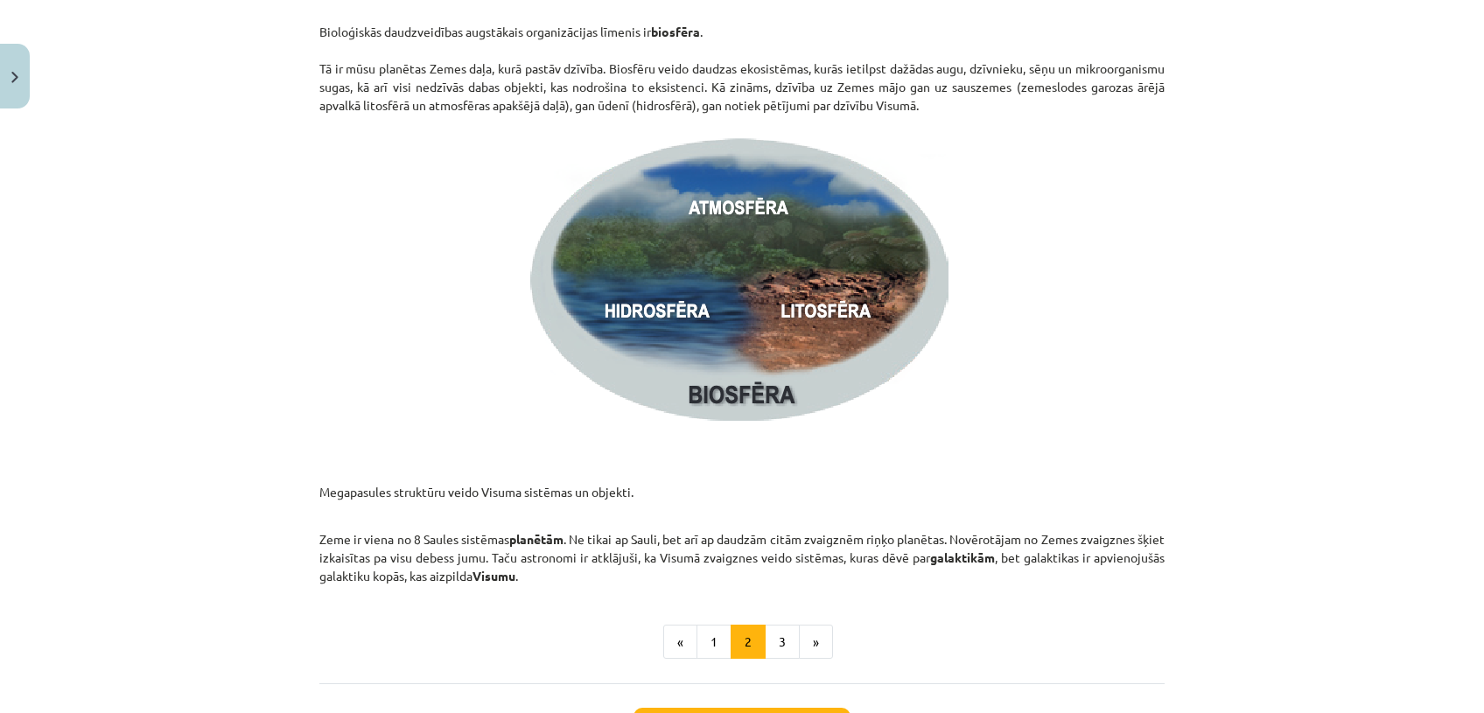
scroll to position [2583, 0]
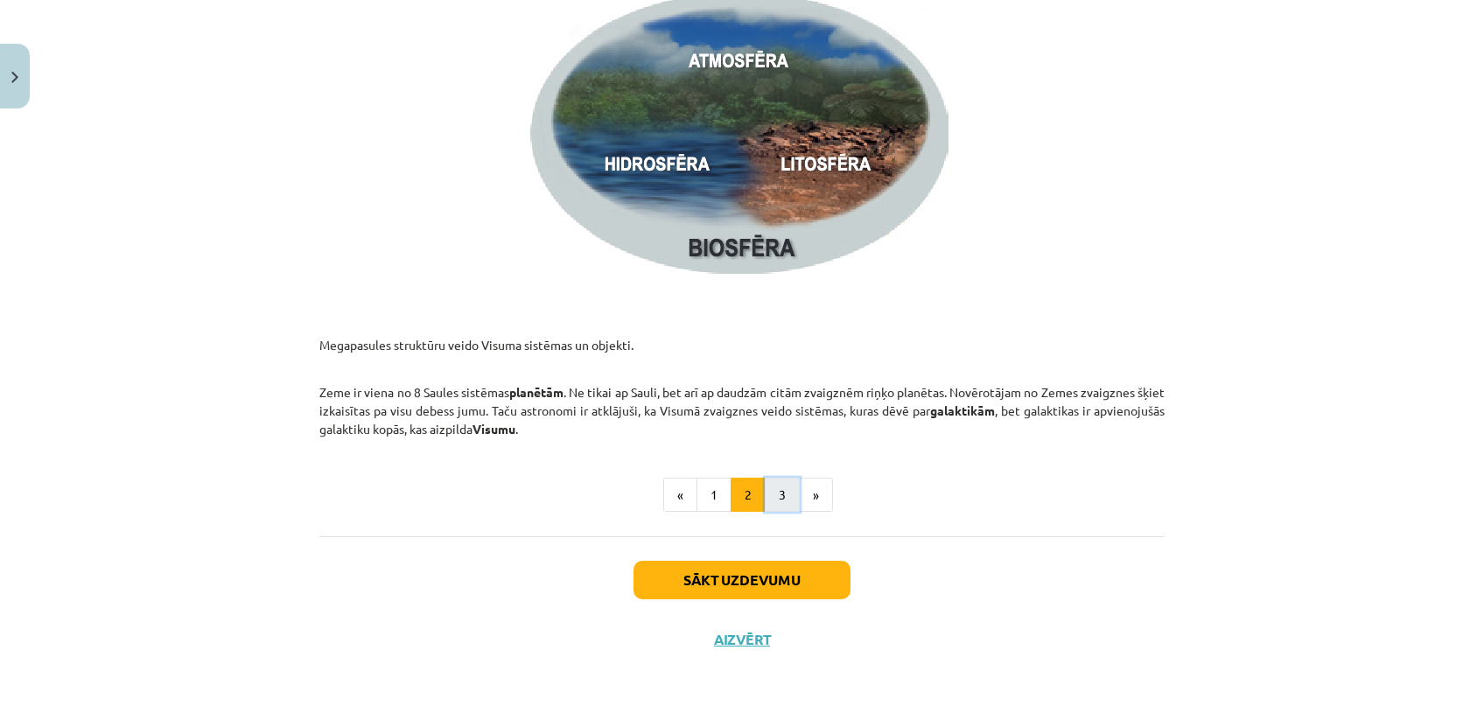
click at [765, 490] on button "3" at bounding box center [782, 495] width 35 height 35
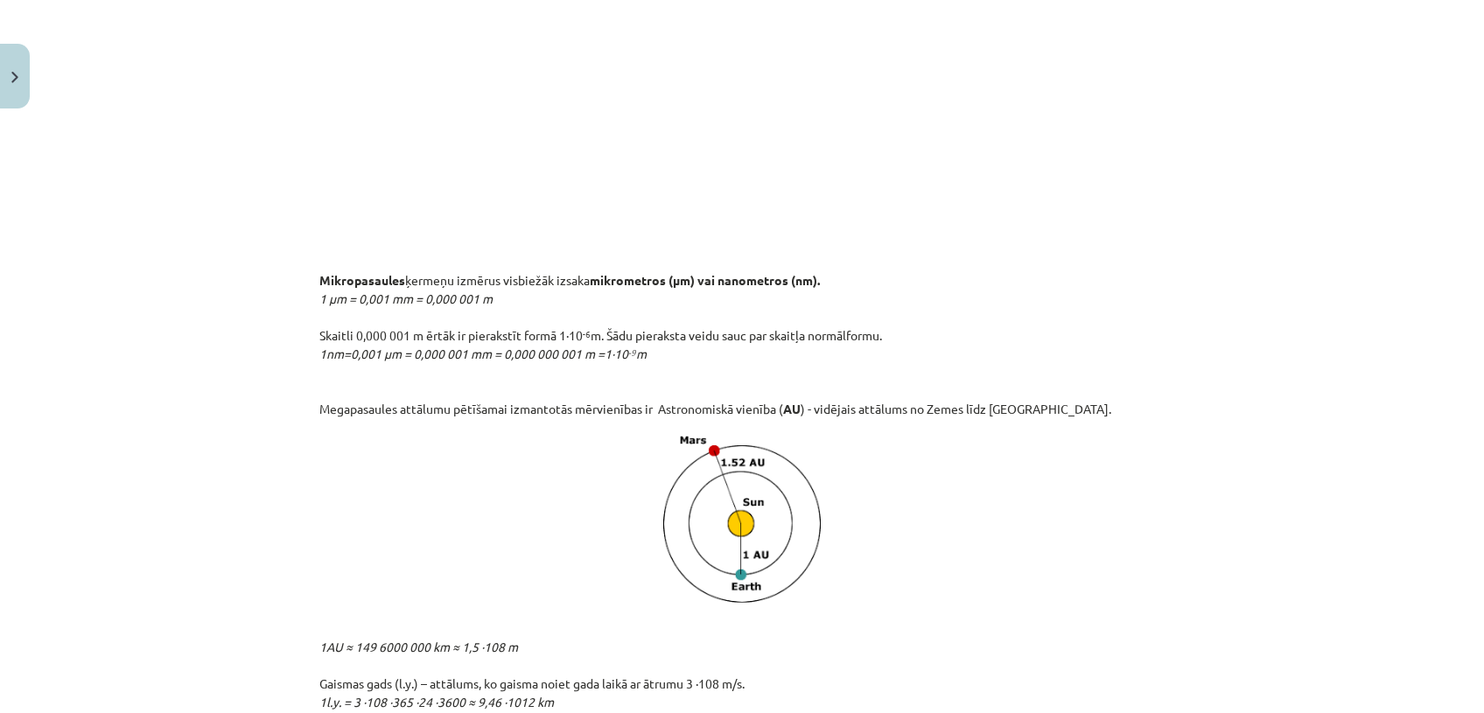
scroll to position [1365, 0]
